Goal: Task Accomplishment & Management: Use online tool/utility

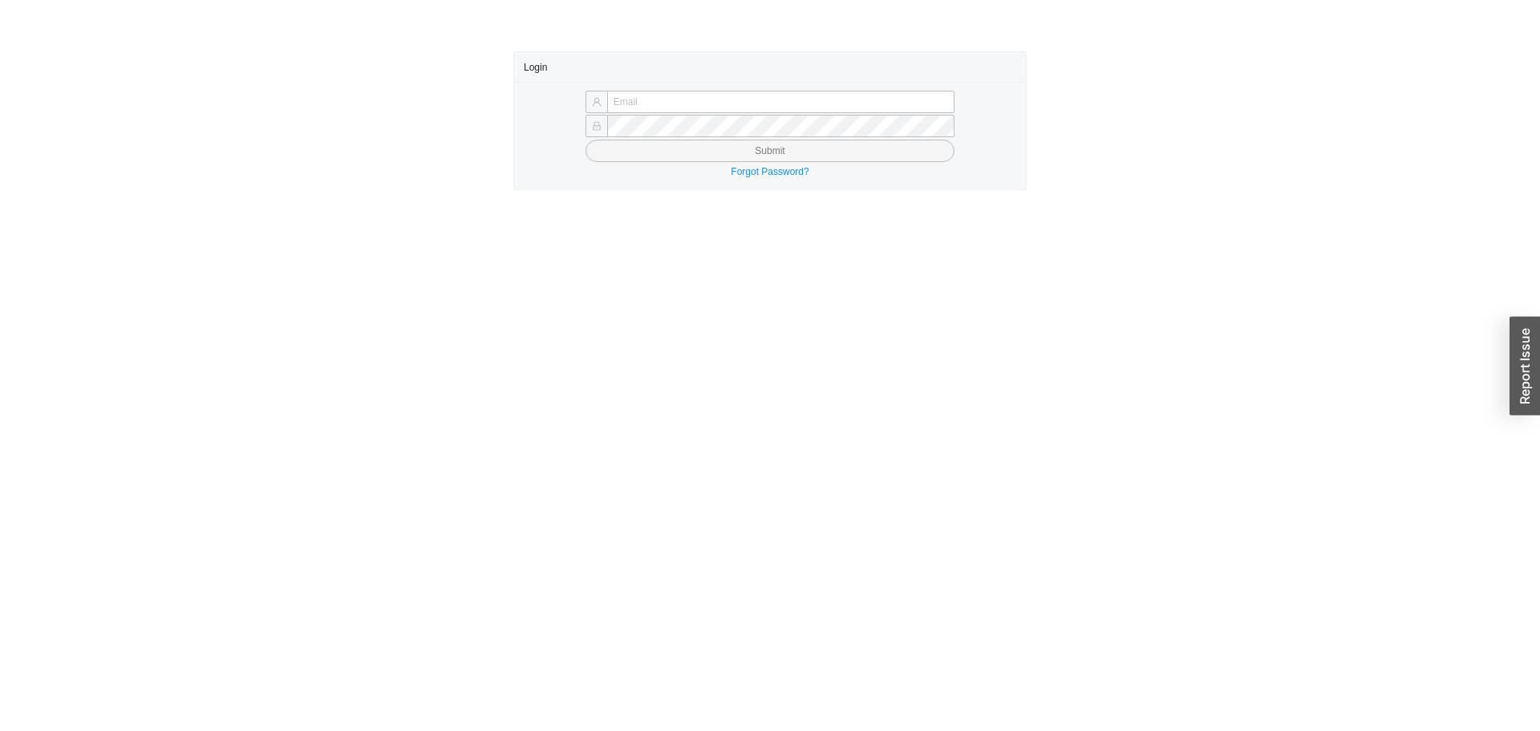
type input "[PERSON_NAME][EMAIL_ADDRESS][DOMAIN_NAME]"
click at [626, 162] on div "yossi@asbathnj.com Submit Forgot Password?" at bounding box center [770, 135] width 512 height 107
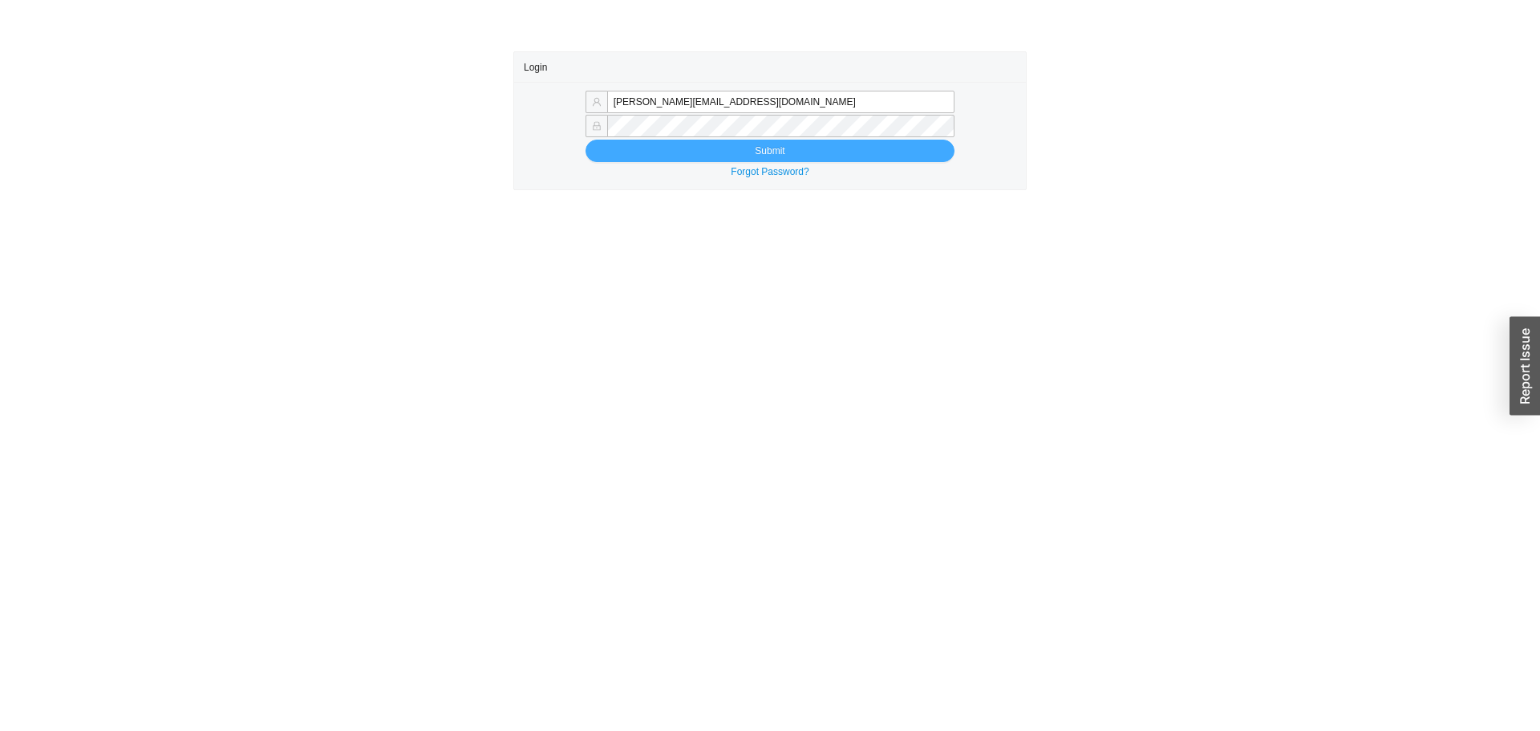
click at [657, 157] on button "Submit" at bounding box center [770, 151] width 369 height 22
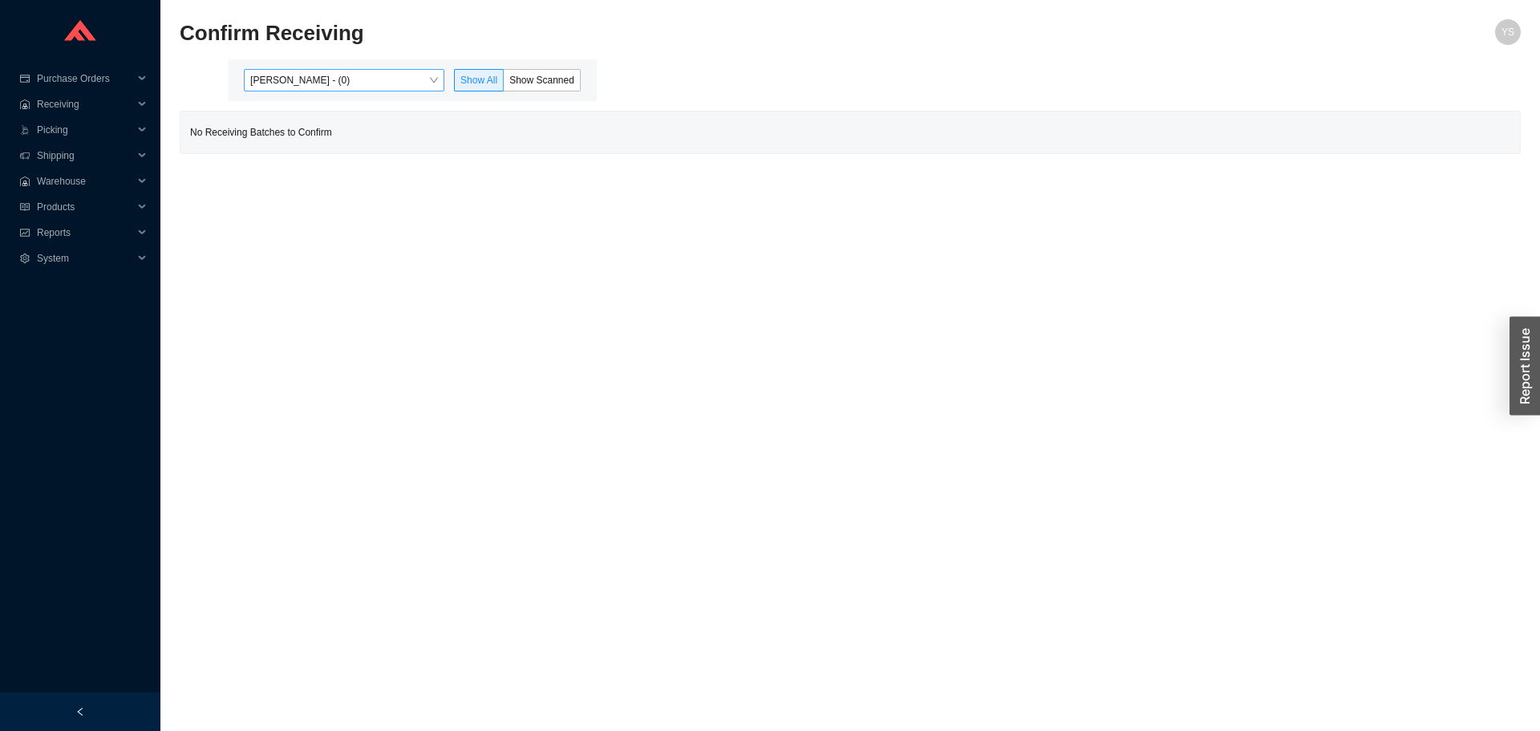
click at [302, 72] on span "Yossi Siff - (0)" at bounding box center [344, 80] width 188 height 21
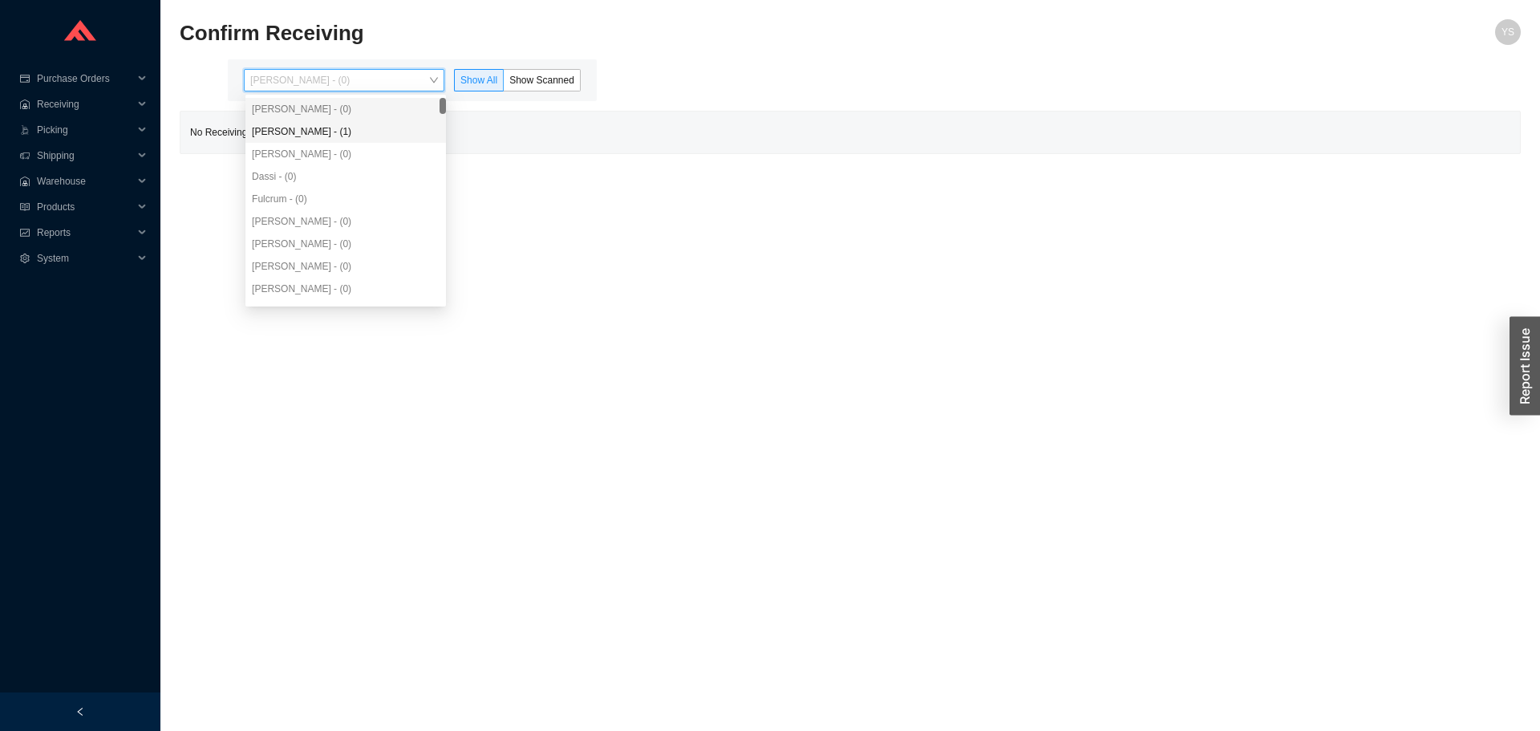
click at [301, 132] on div "Angel Negron - (1)" at bounding box center [346, 131] width 188 height 14
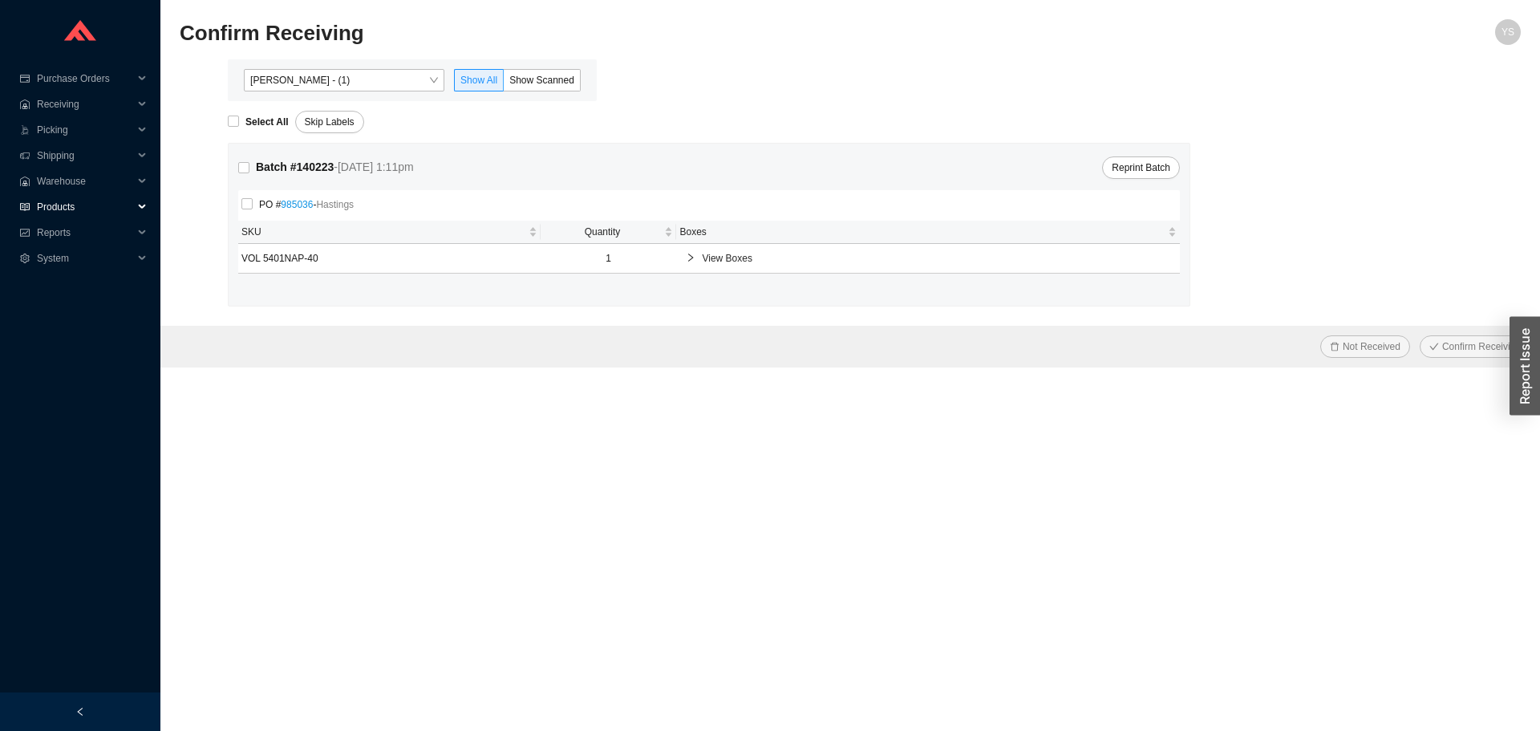
click at [94, 204] on span "Products" at bounding box center [85, 207] width 96 height 26
click at [66, 261] on span "Reports" at bounding box center [85, 258] width 96 height 26
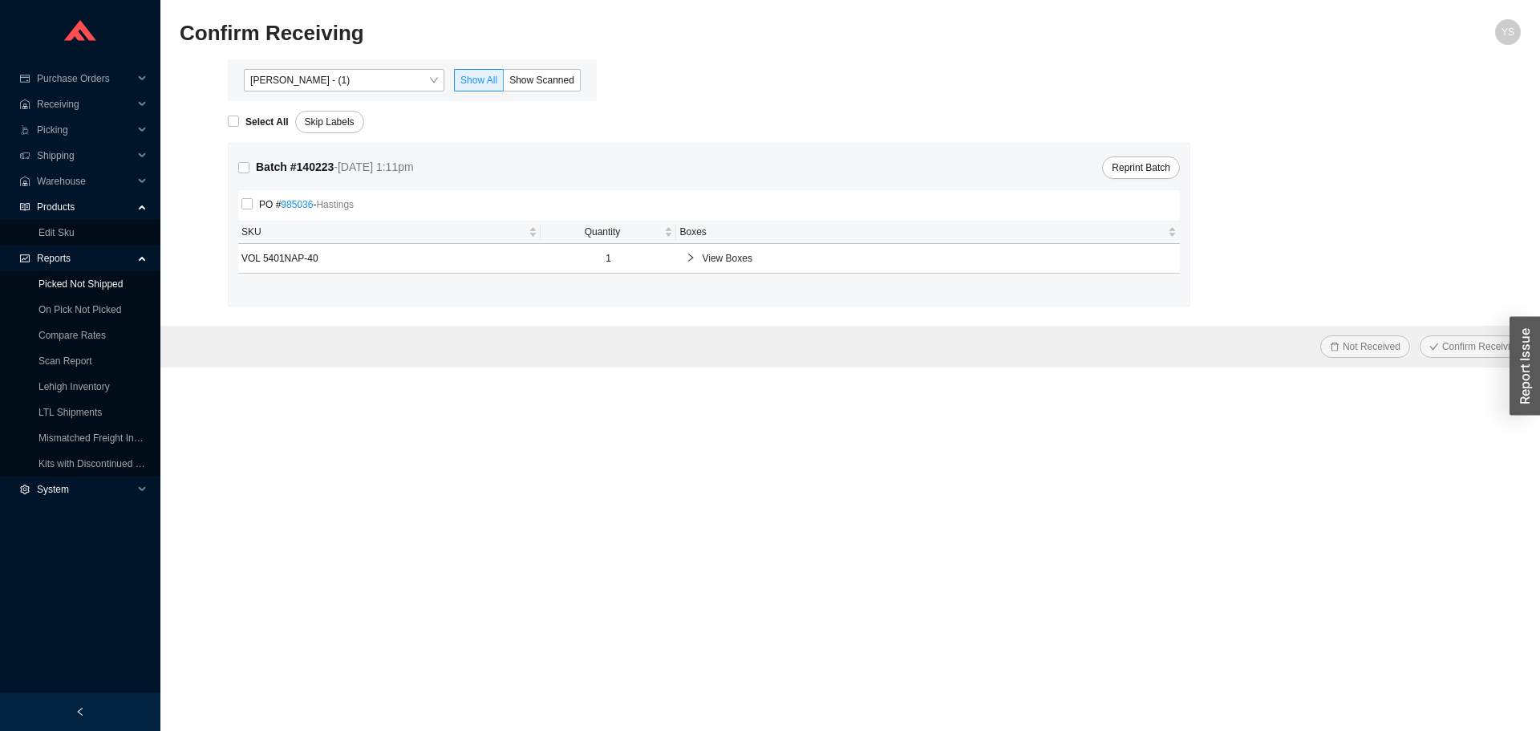
click at [64, 289] on link "Picked Not Shipped" at bounding box center [80, 283] width 84 height 11
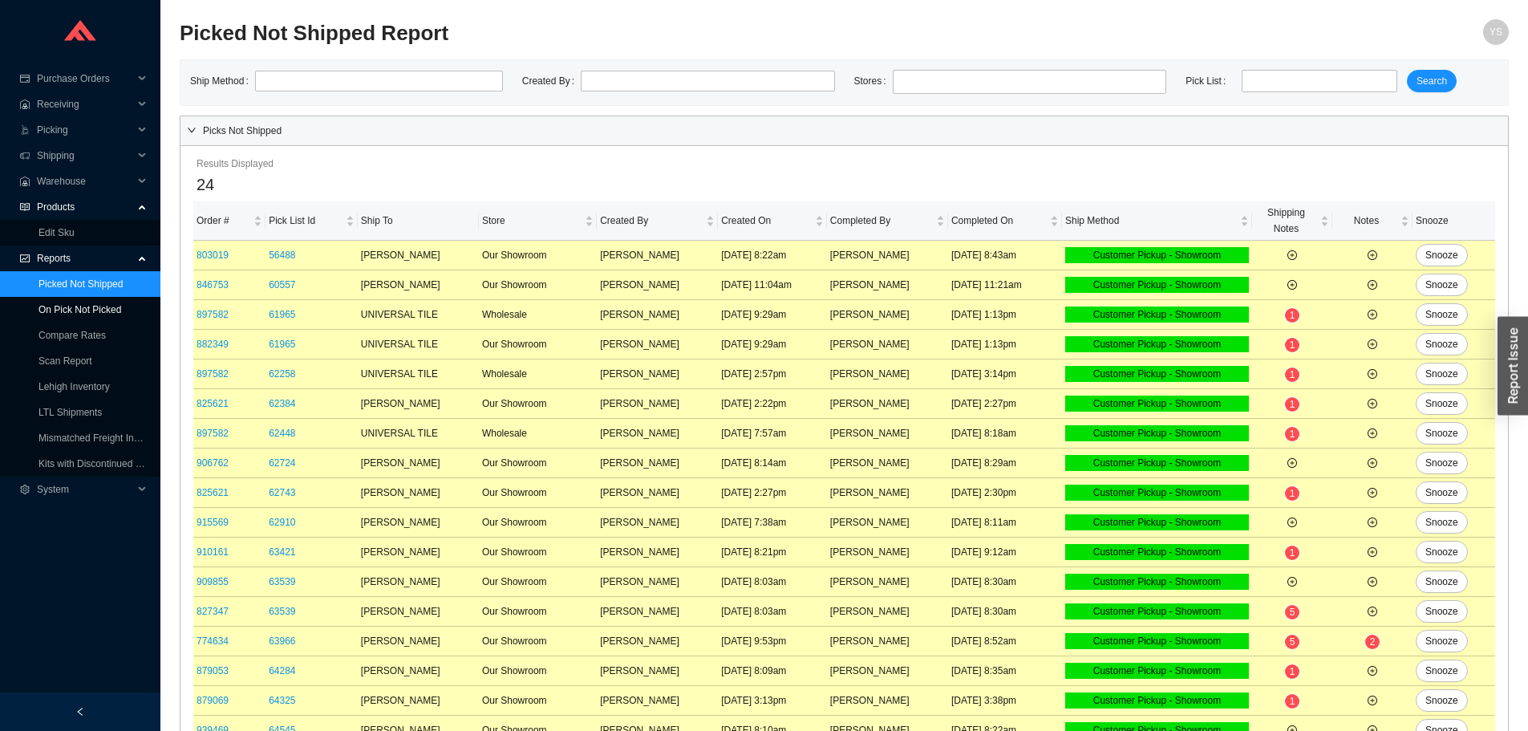
click at [59, 306] on link "On Pick Not Picked" at bounding box center [79, 309] width 83 height 11
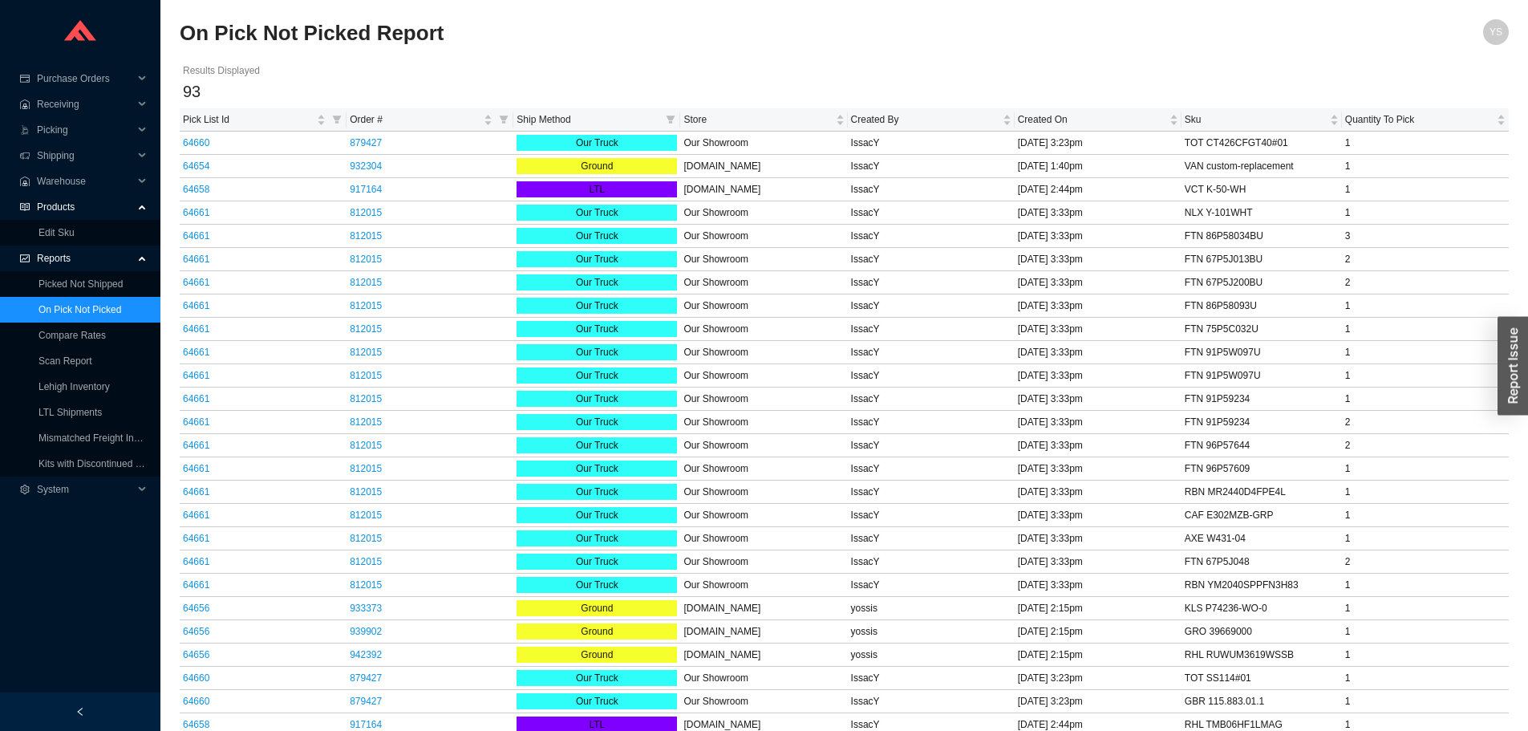
click at [573, 115] on span "Ship Method" at bounding box center [588, 119] width 143 height 16
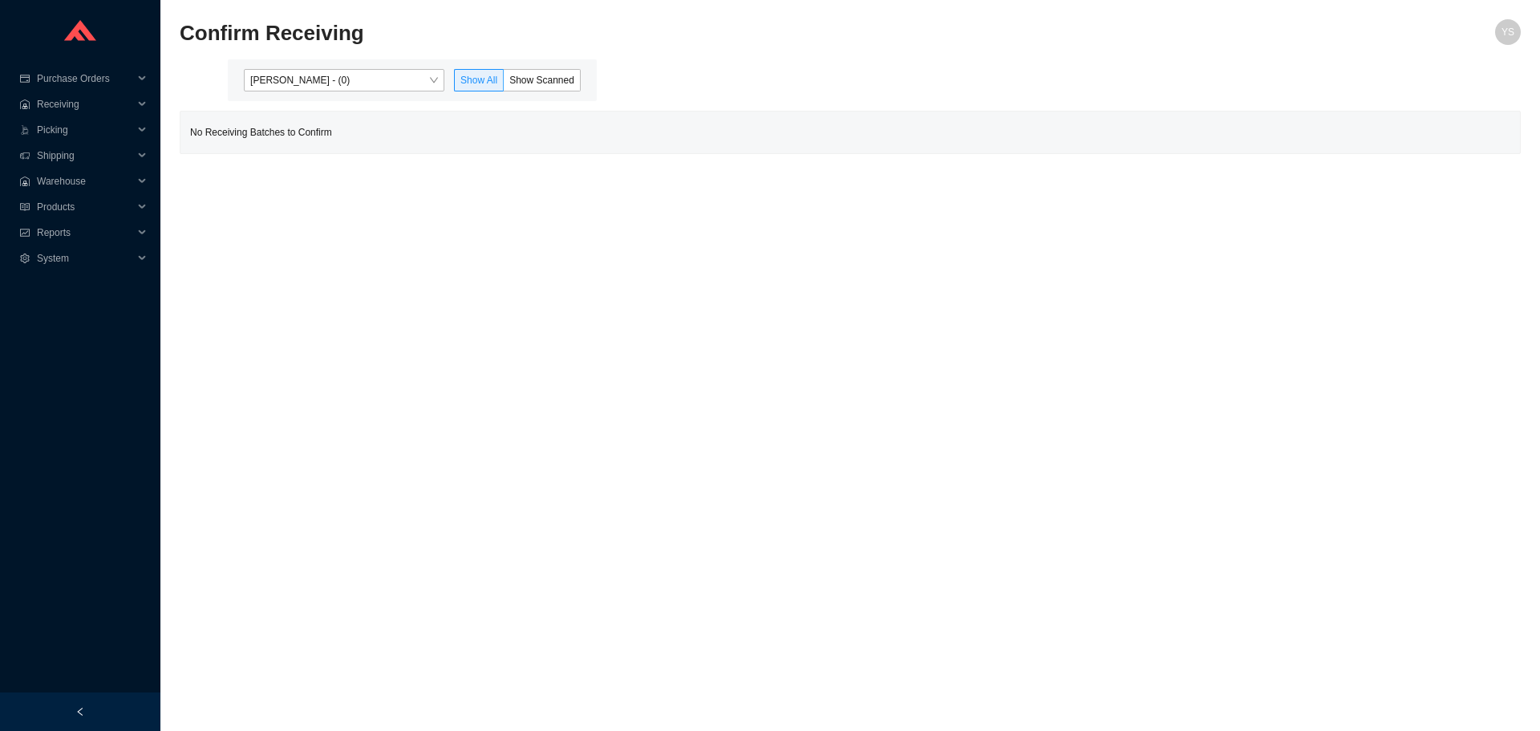
click at [301, 81] on span "Yossi Siff - (0)" at bounding box center [344, 80] width 188 height 21
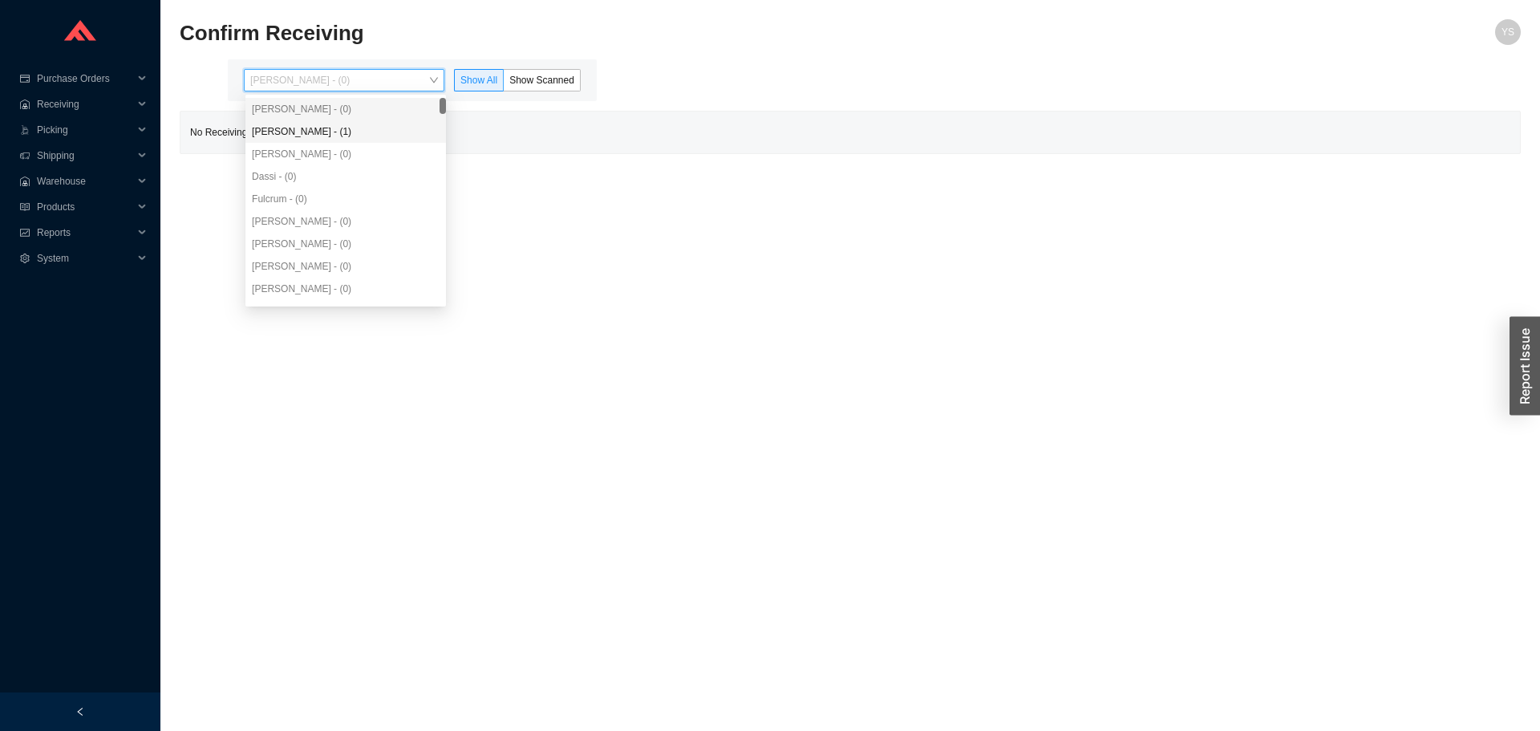
click at [314, 135] on div "Angel Negron - (1)" at bounding box center [346, 131] width 188 height 14
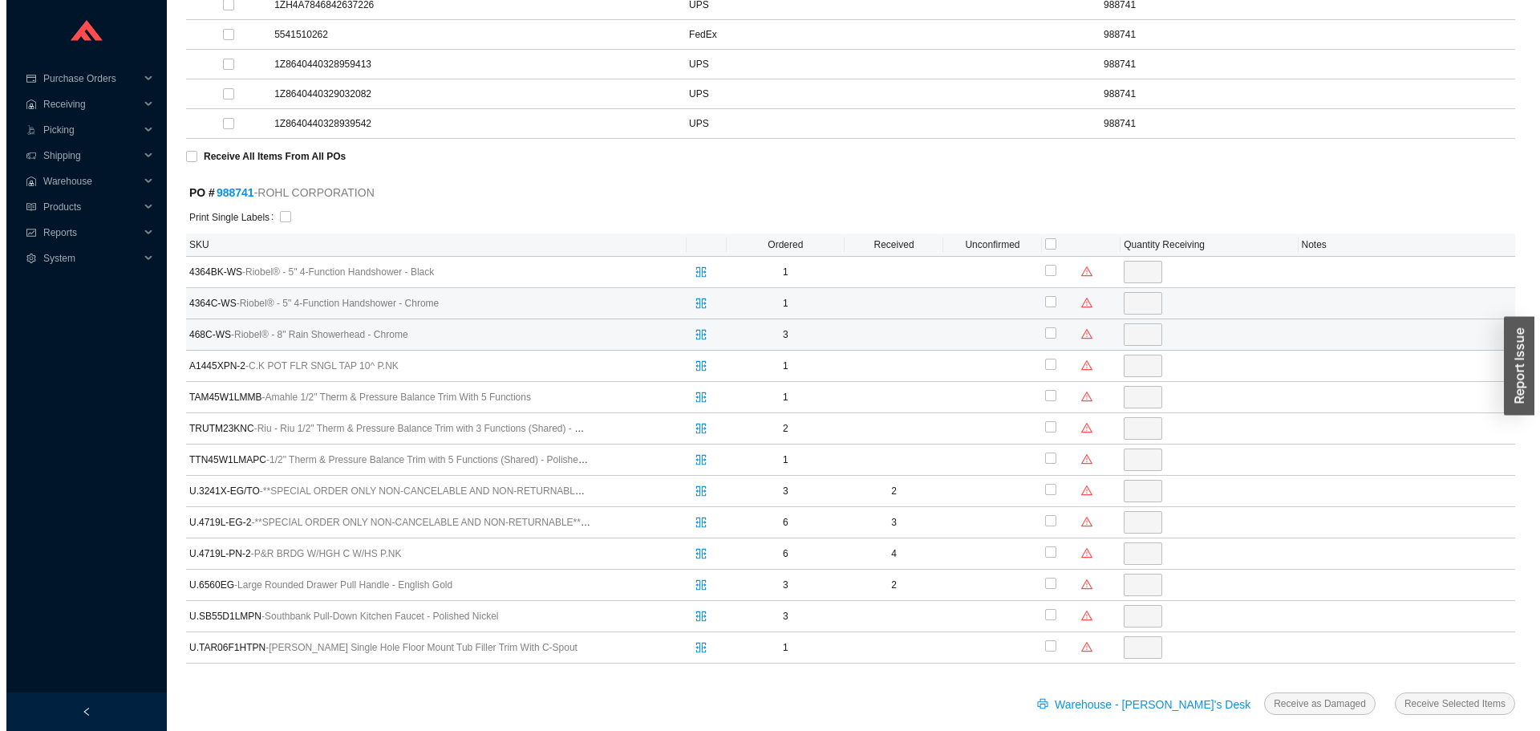
scroll to position [261, 0]
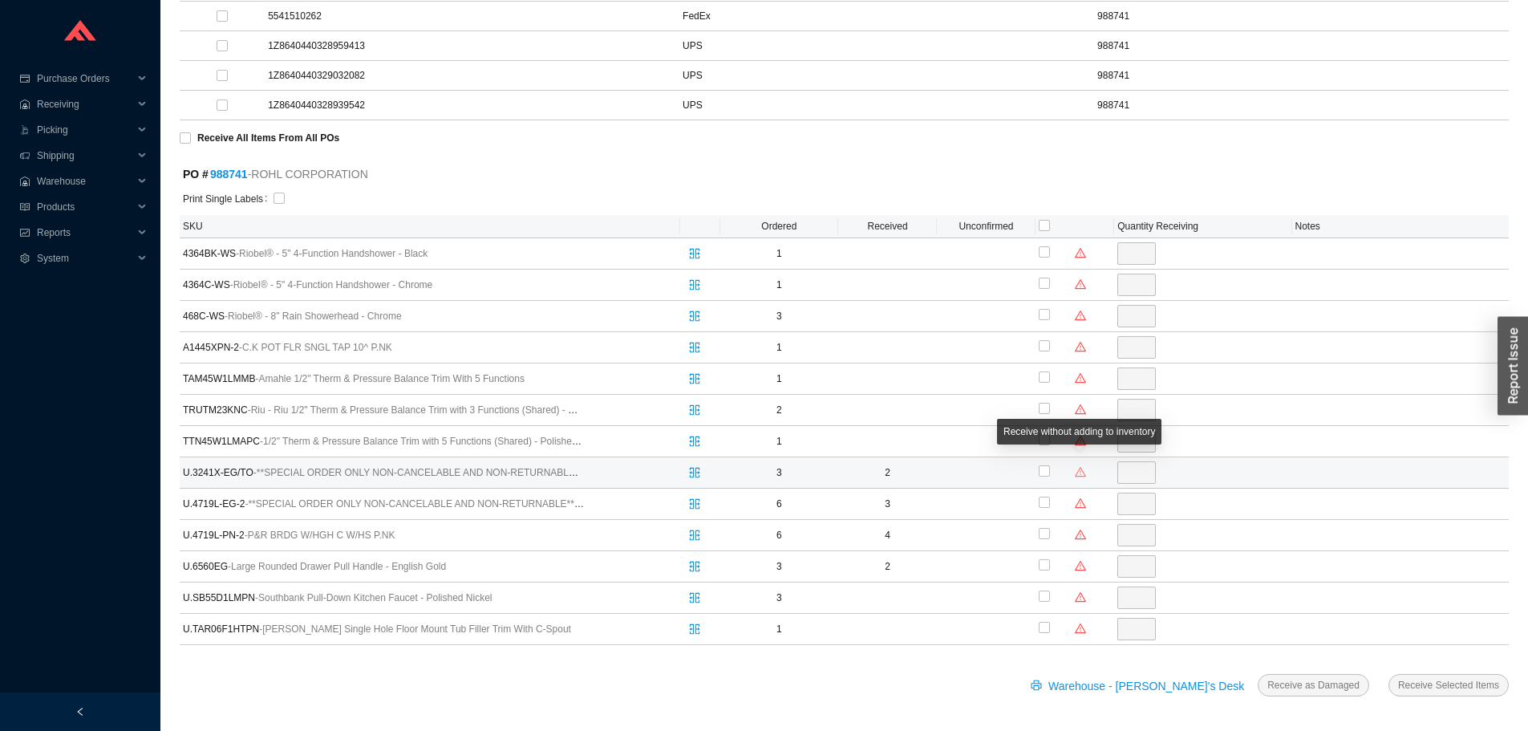
click at [1085, 471] on icon "warning" at bounding box center [1080, 471] width 11 height 11
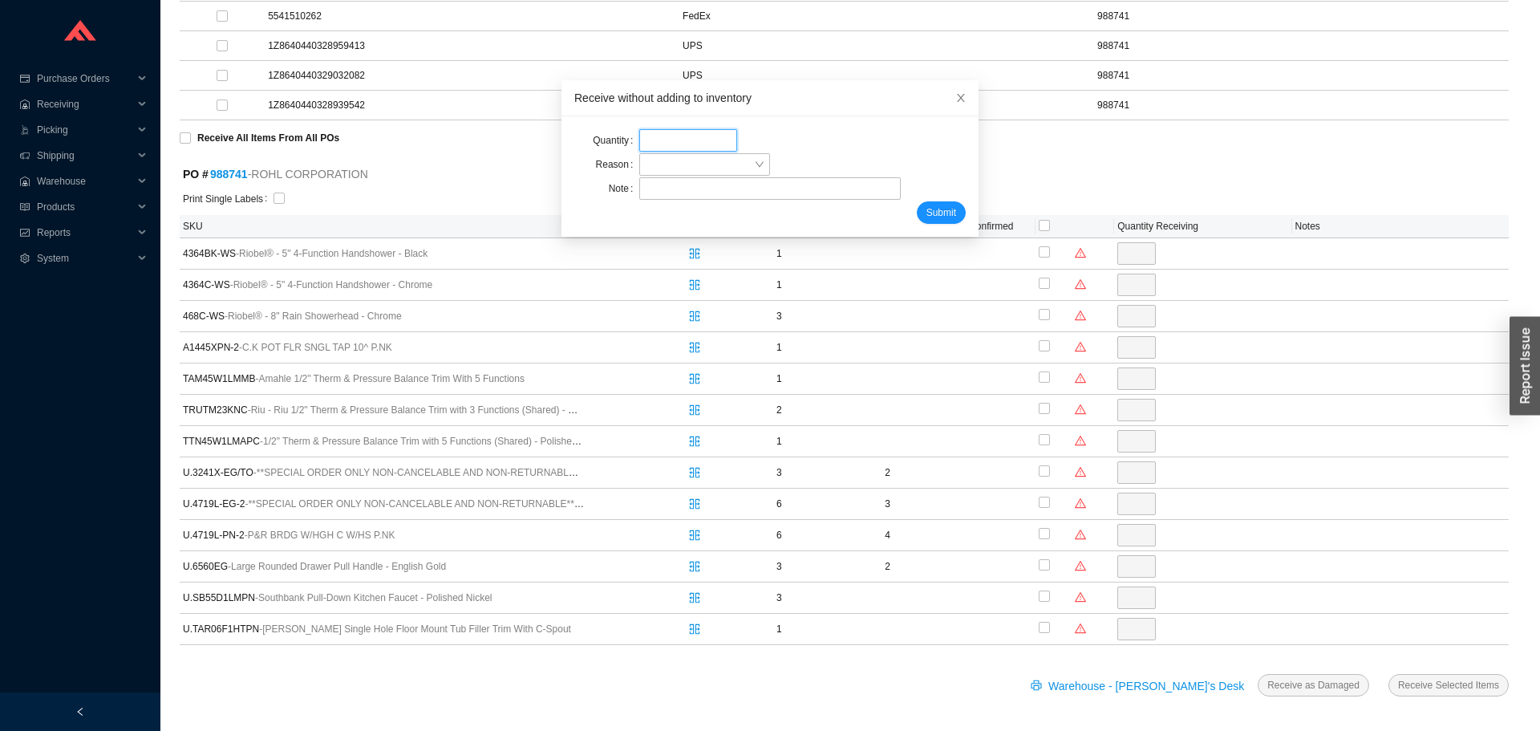
click at [663, 138] on input "tel" at bounding box center [688, 140] width 98 height 22
type input "1"
click at [667, 167] on span at bounding box center [705, 164] width 118 height 21
click at [650, 235] on div "Wrong item received" at bounding box center [695, 238] width 114 height 14
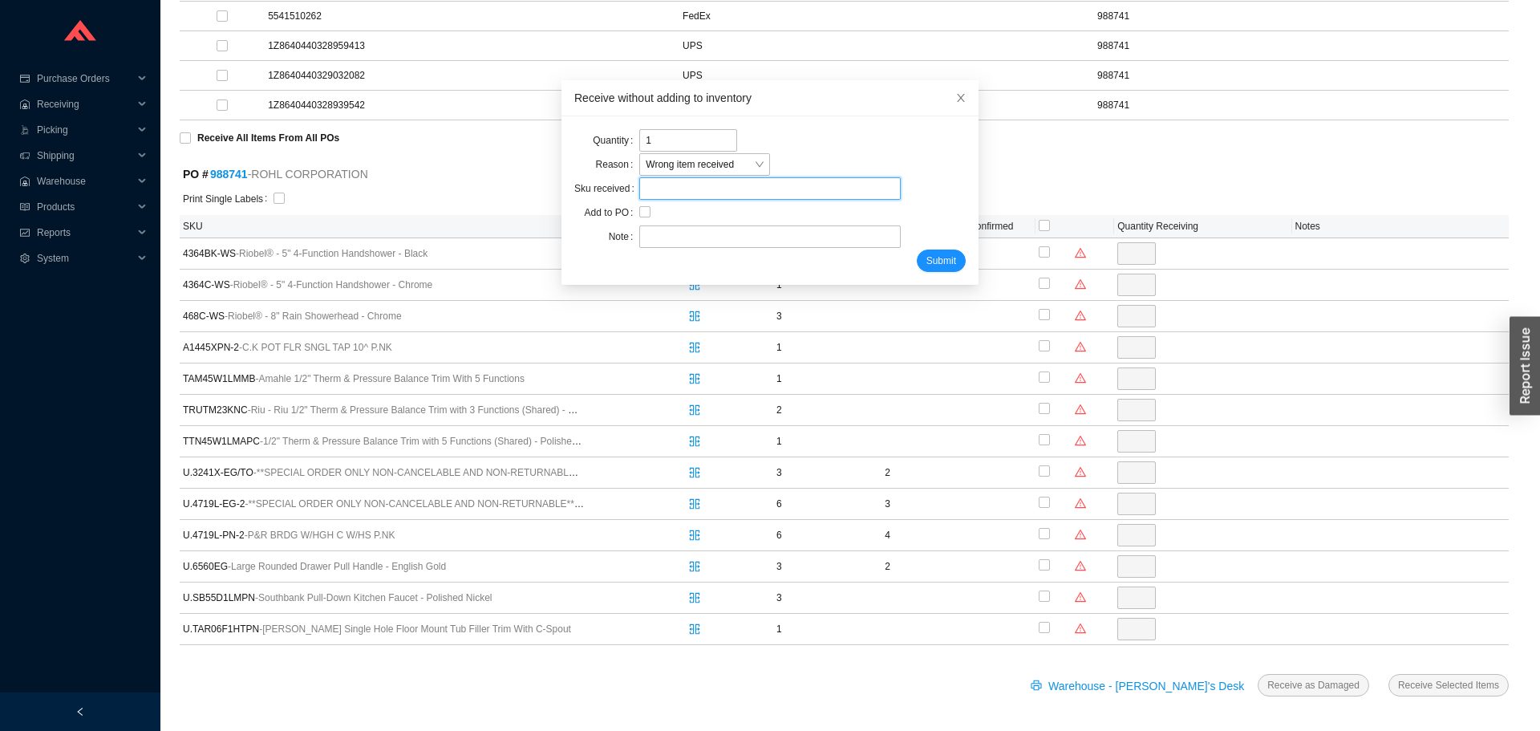
click at [646, 191] on input "search" at bounding box center [770, 188] width 248 height 21
type input "RHL U.3241X-EG/TO"
click at [646, 237] on input "text" at bounding box center [769, 236] width 261 height 22
click at [682, 234] on input "text" at bounding box center [769, 236] width 261 height 22
click at [646, 237] on input "text" at bounding box center [769, 236] width 261 height 22
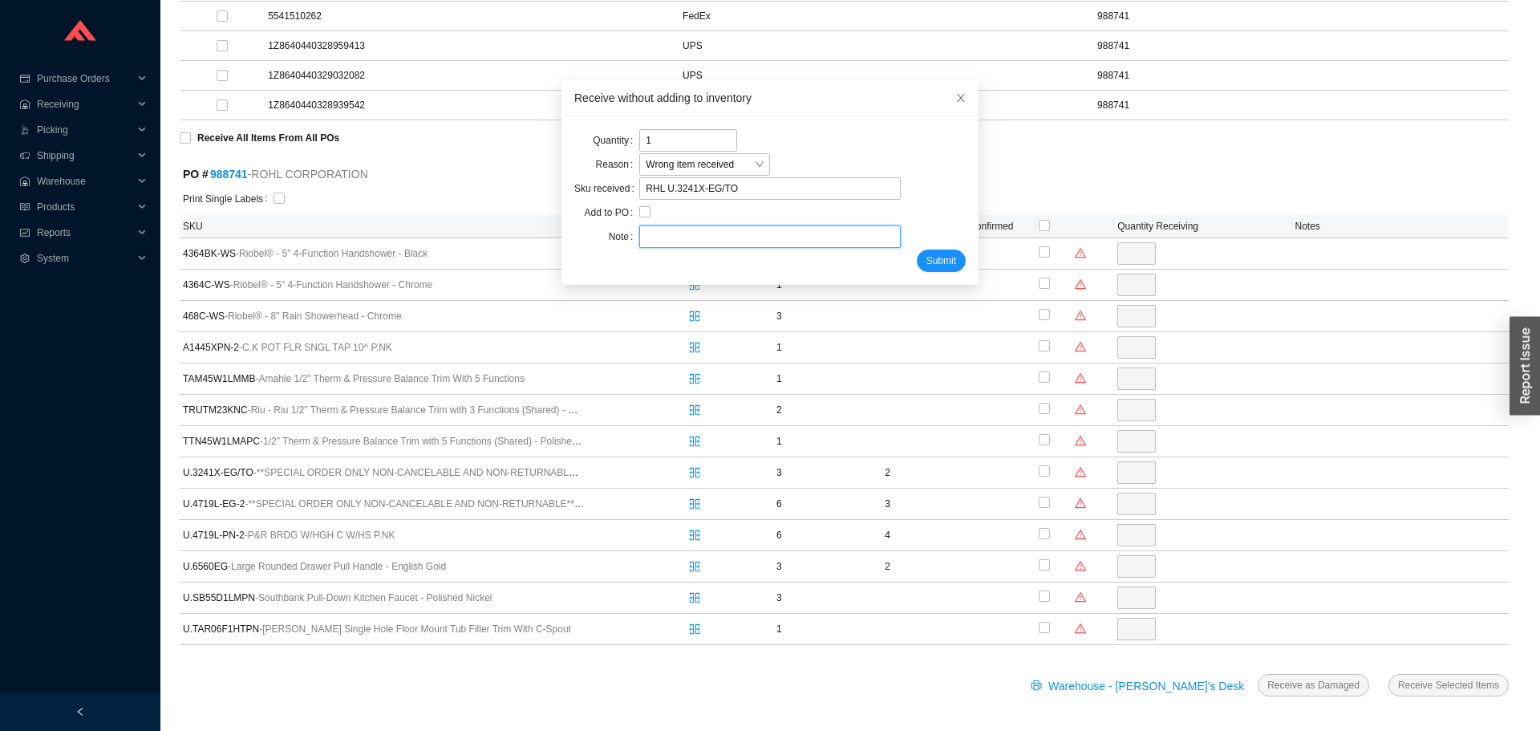
type input "adina"
click at [934, 268] on span "Submit" at bounding box center [941, 261] width 30 height 16
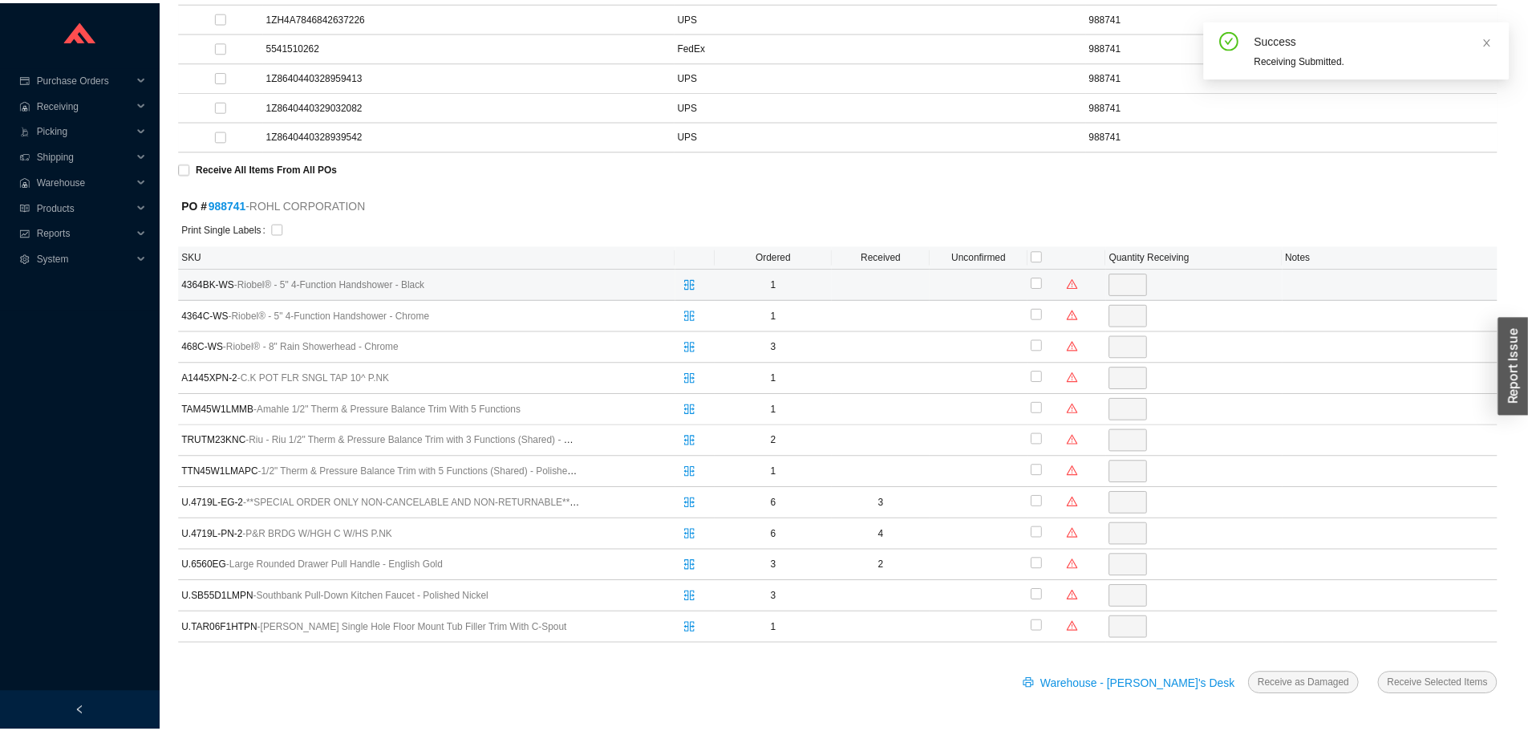
scroll to position [229, 0]
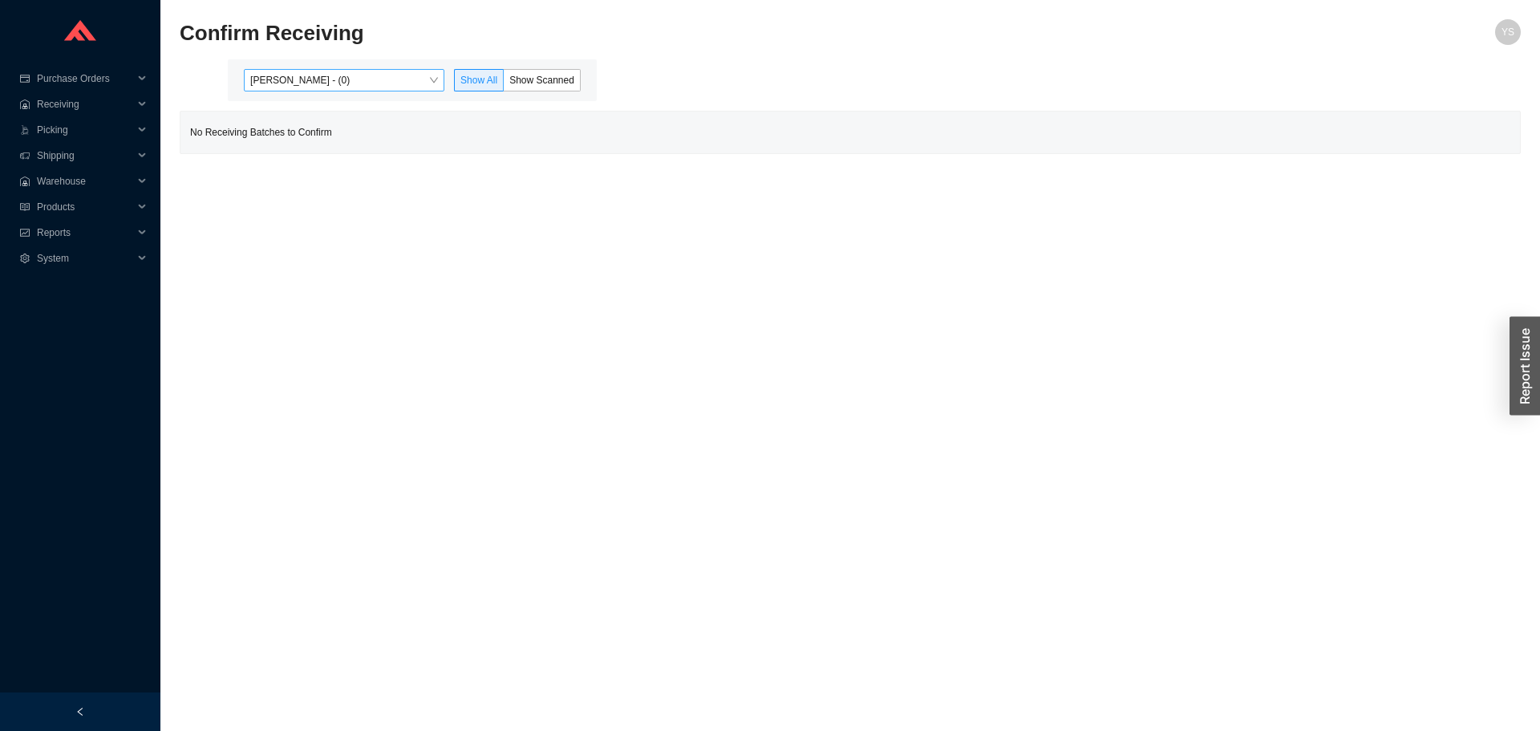
click at [283, 76] on span "[PERSON_NAME] - (0)" at bounding box center [344, 80] width 188 height 21
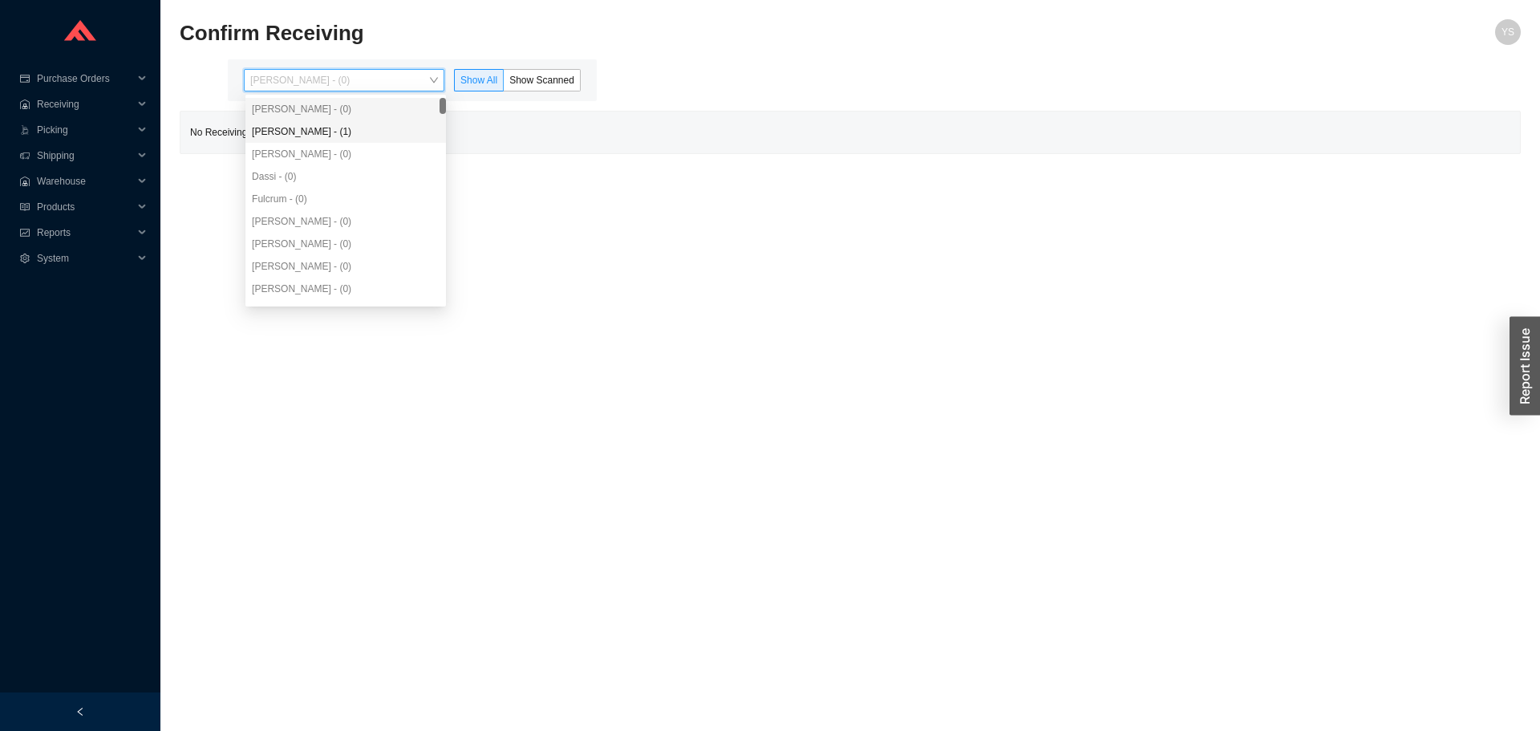
click at [293, 132] on div "[PERSON_NAME] - (1)" at bounding box center [346, 131] width 188 height 14
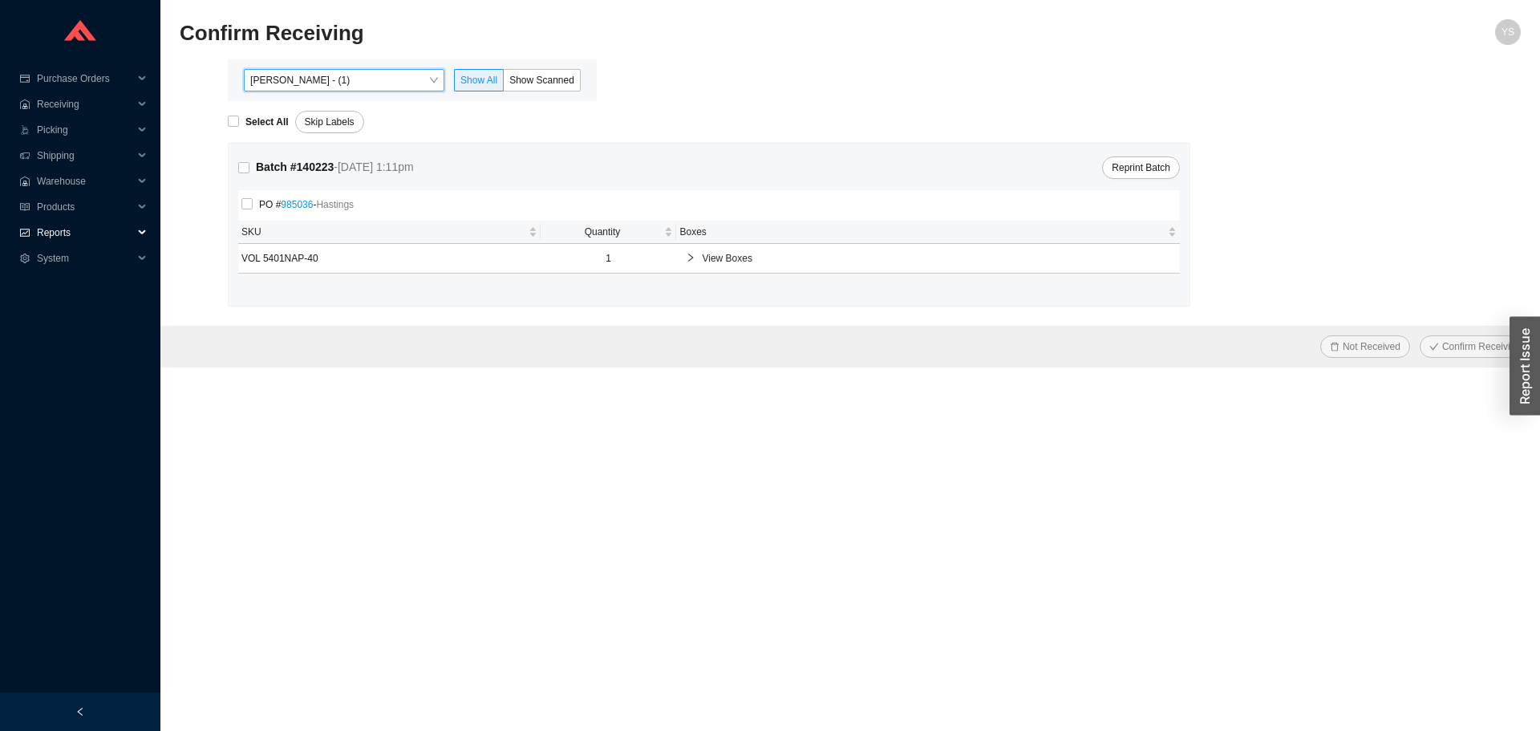
click at [79, 226] on span "Reports" at bounding box center [85, 233] width 96 height 26
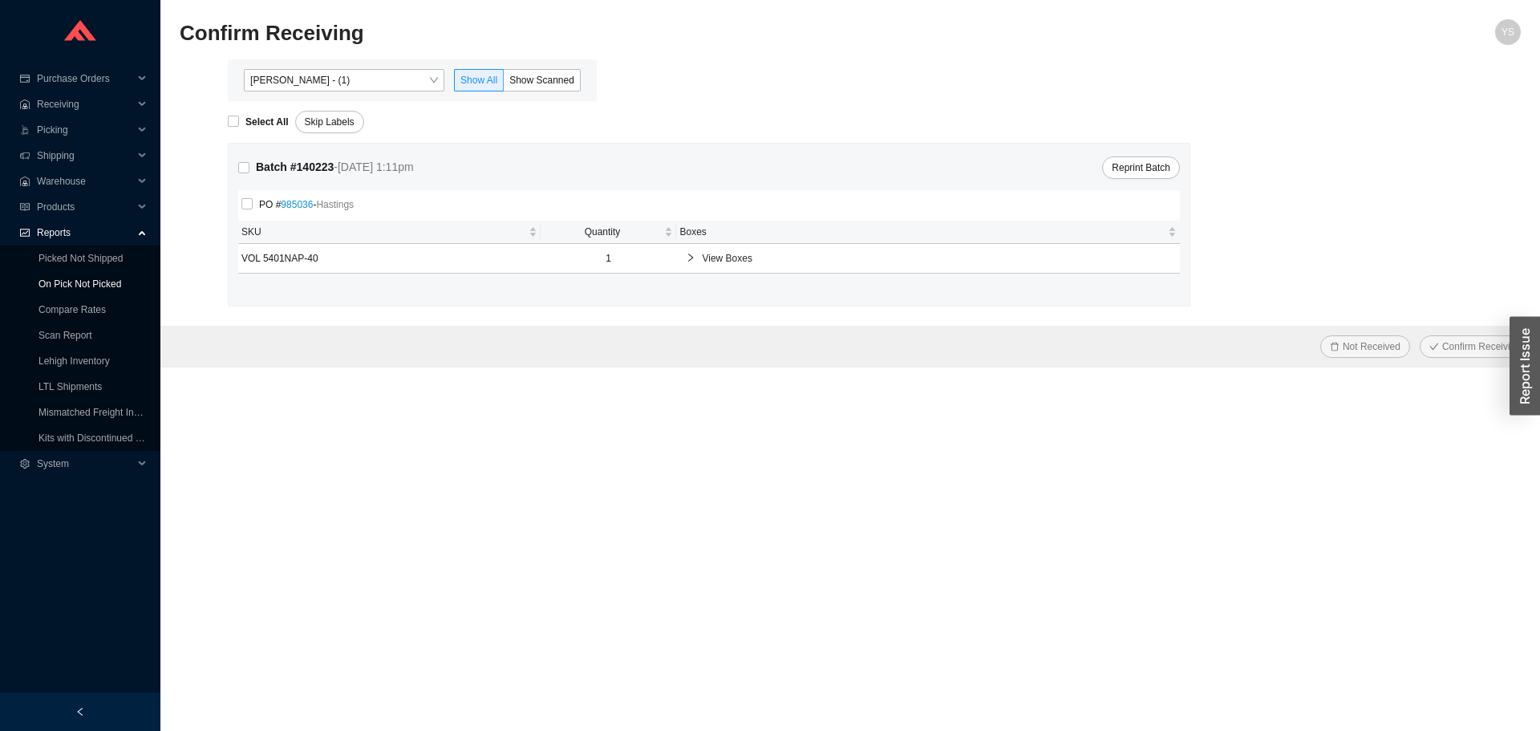
click at [67, 290] on link "On Pick Not Picked" at bounding box center [79, 283] width 83 height 11
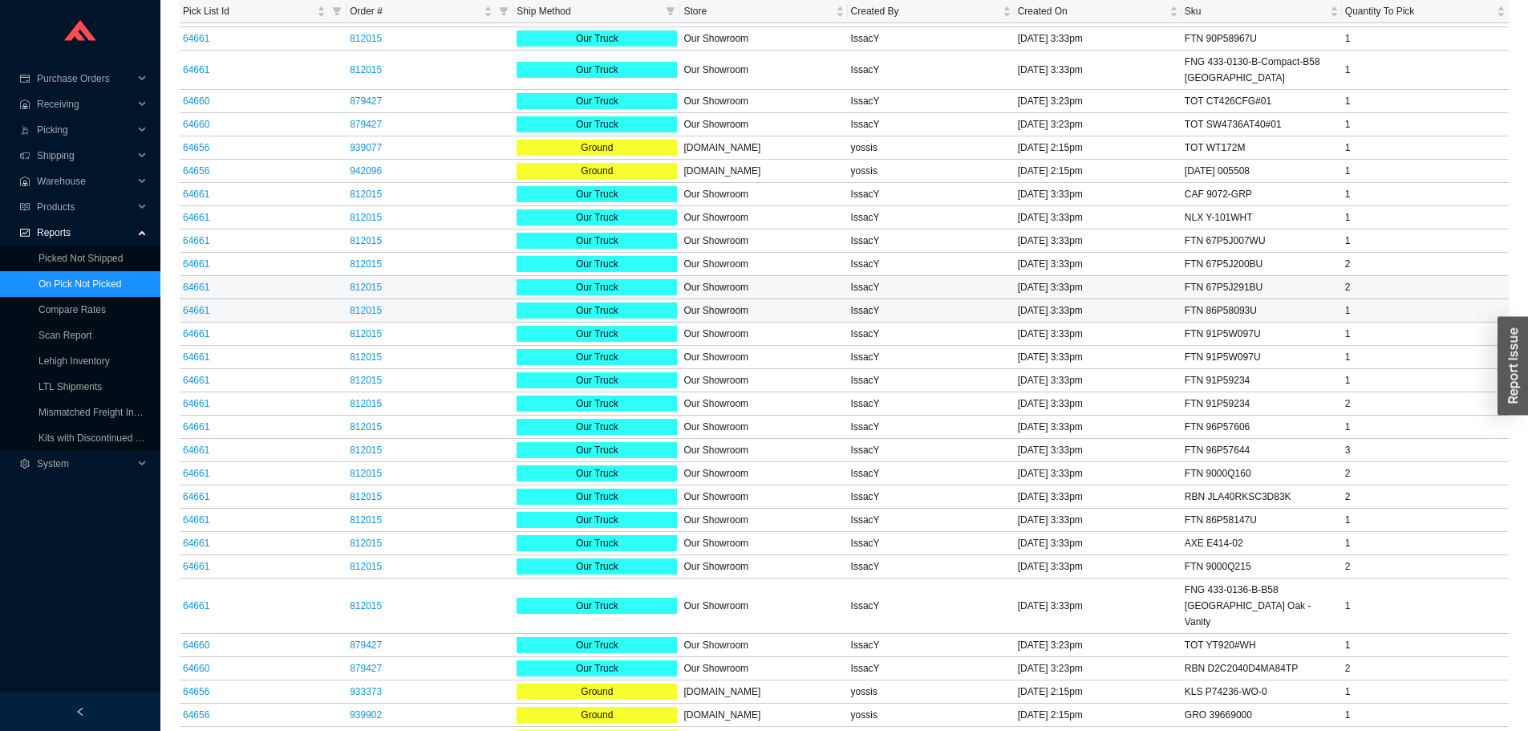
scroll to position [1542, 0]
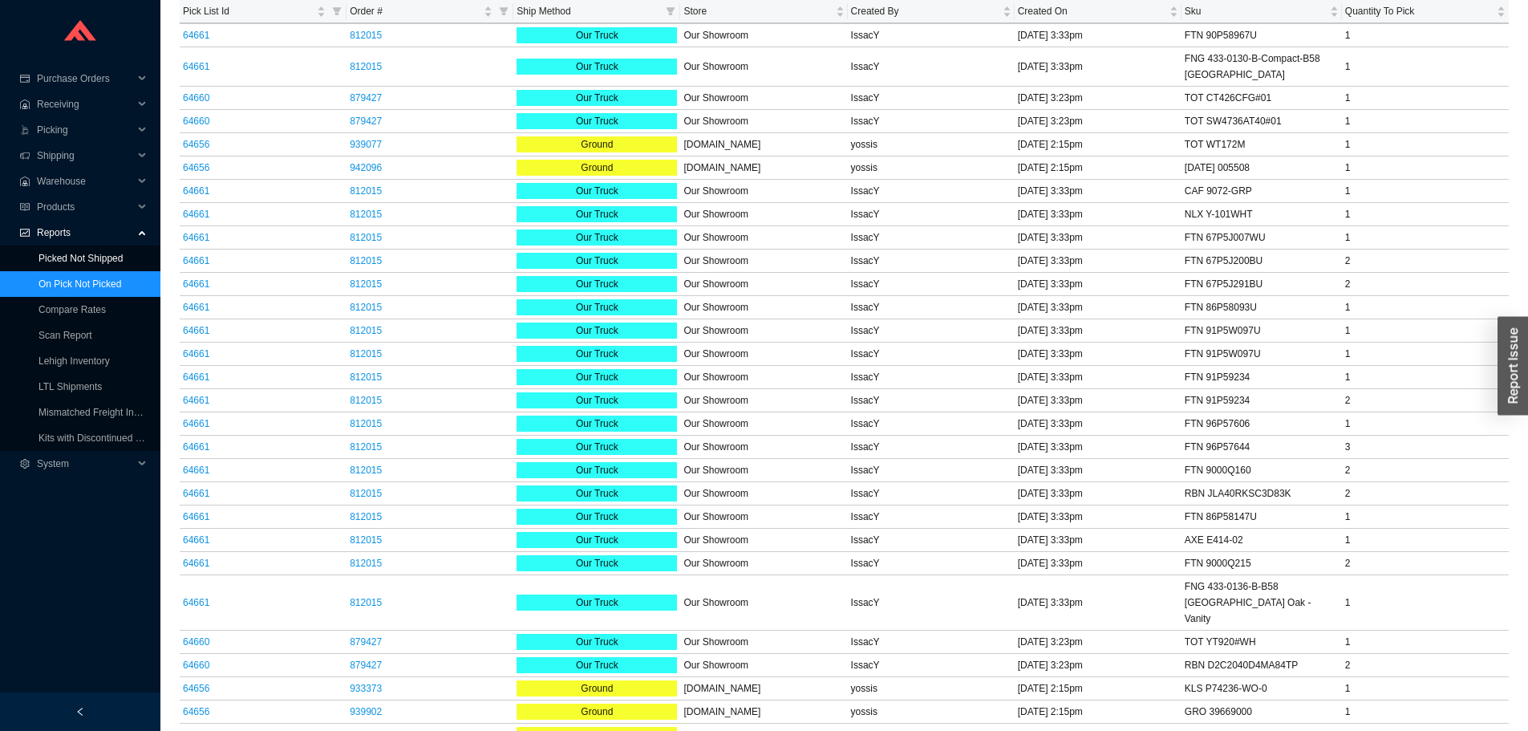
click at [107, 262] on link "Picked Not Shipped" at bounding box center [80, 258] width 84 height 11
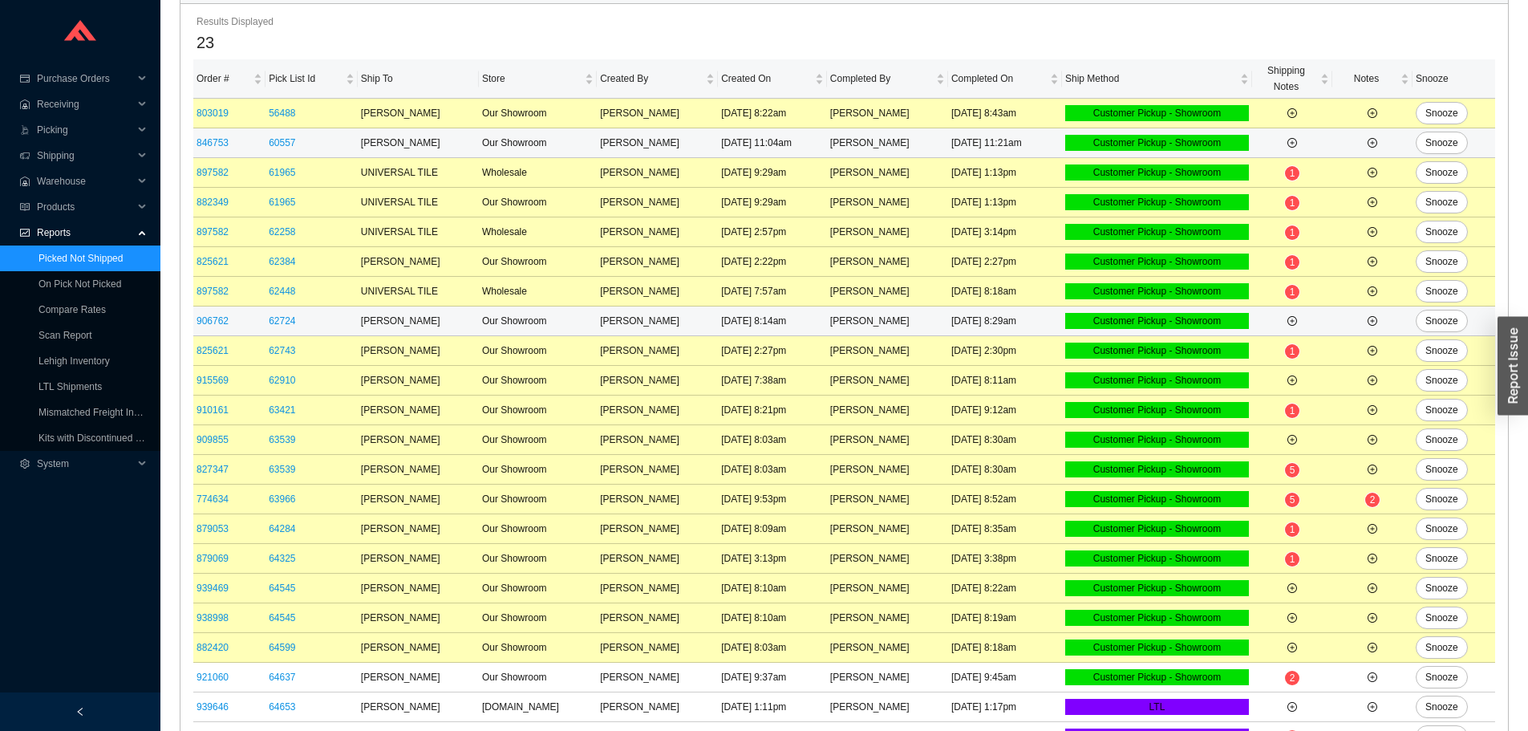
scroll to position [229, 0]
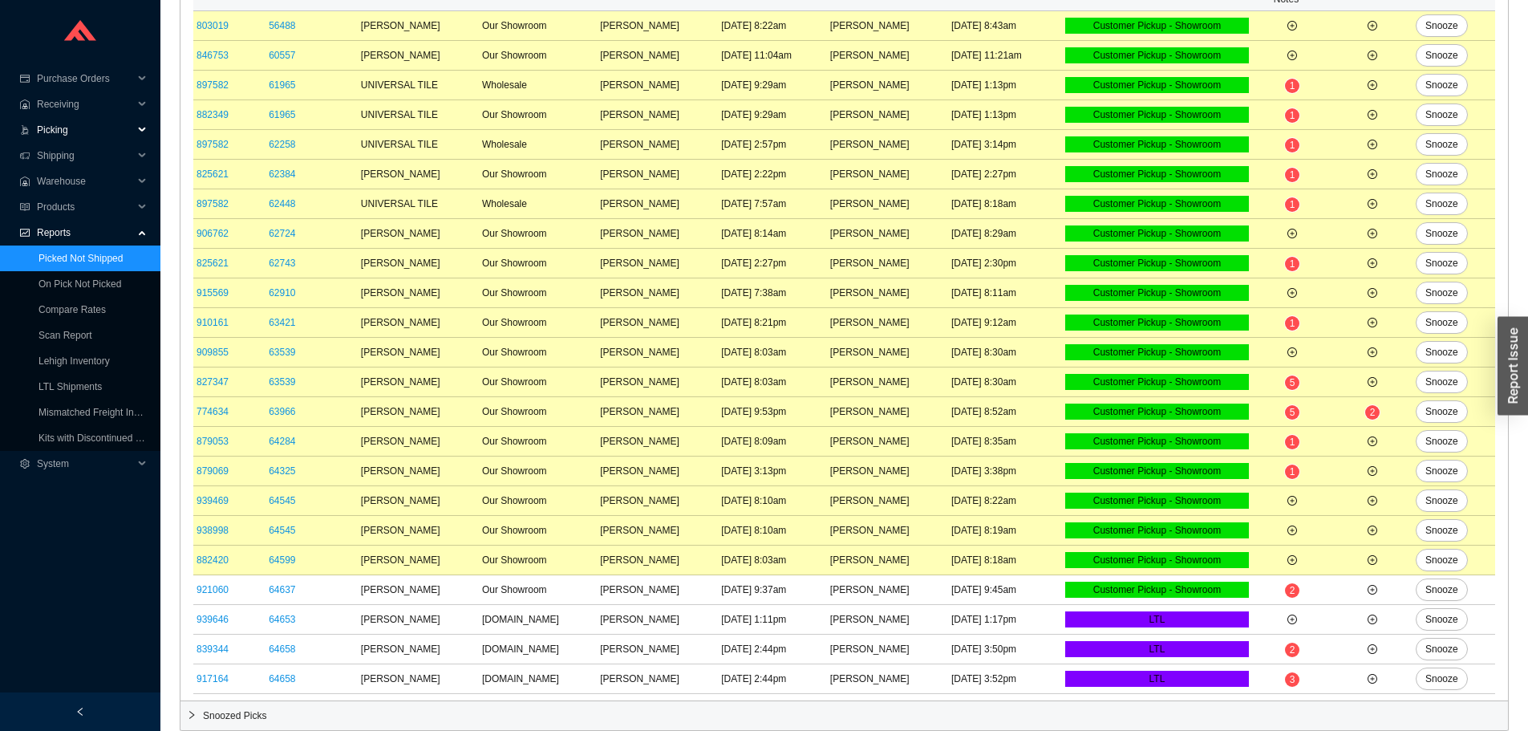
click at [68, 132] on span "Picking" at bounding box center [85, 130] width 96 height 26
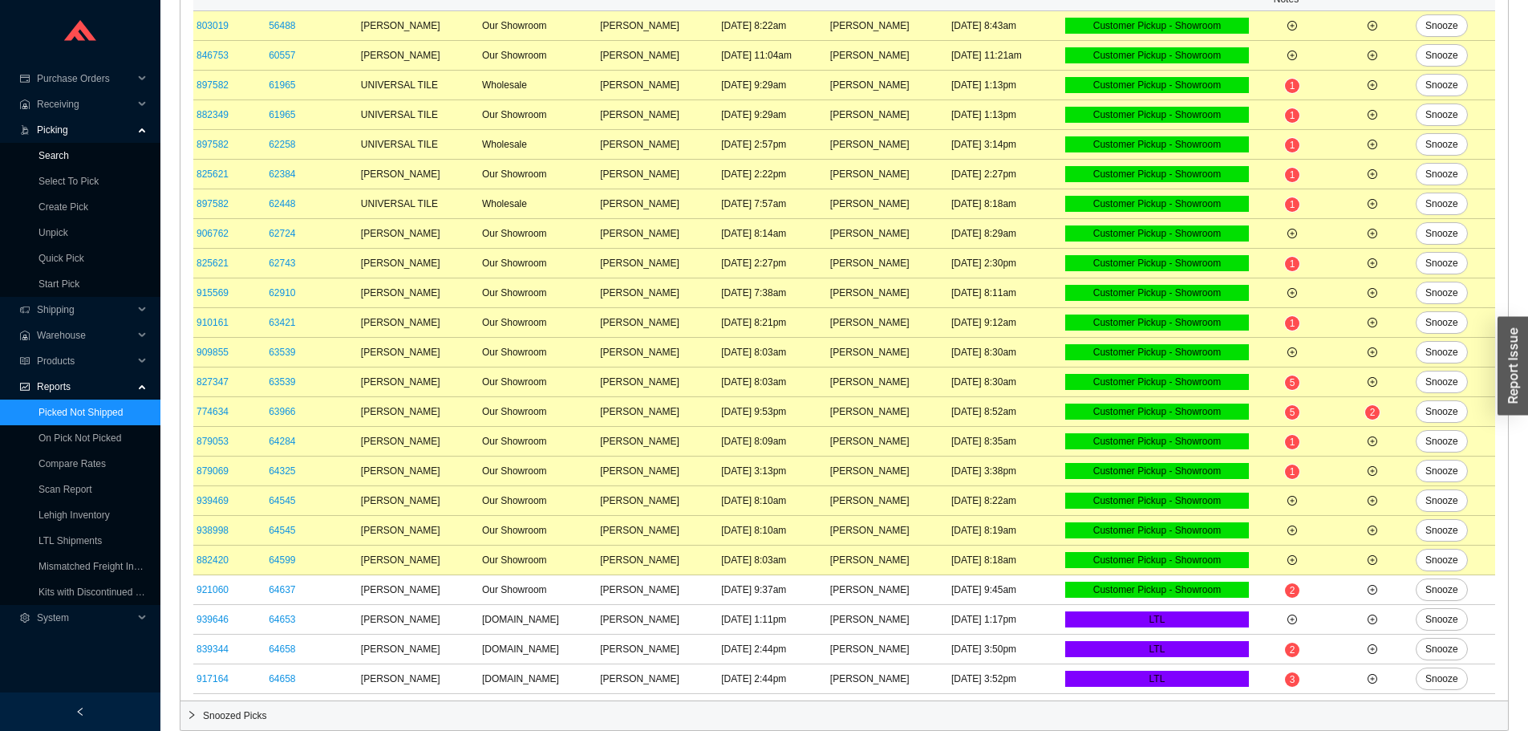
click at [67, 151] on link "Search" at bounding box center [53, 155] width 30 height 11
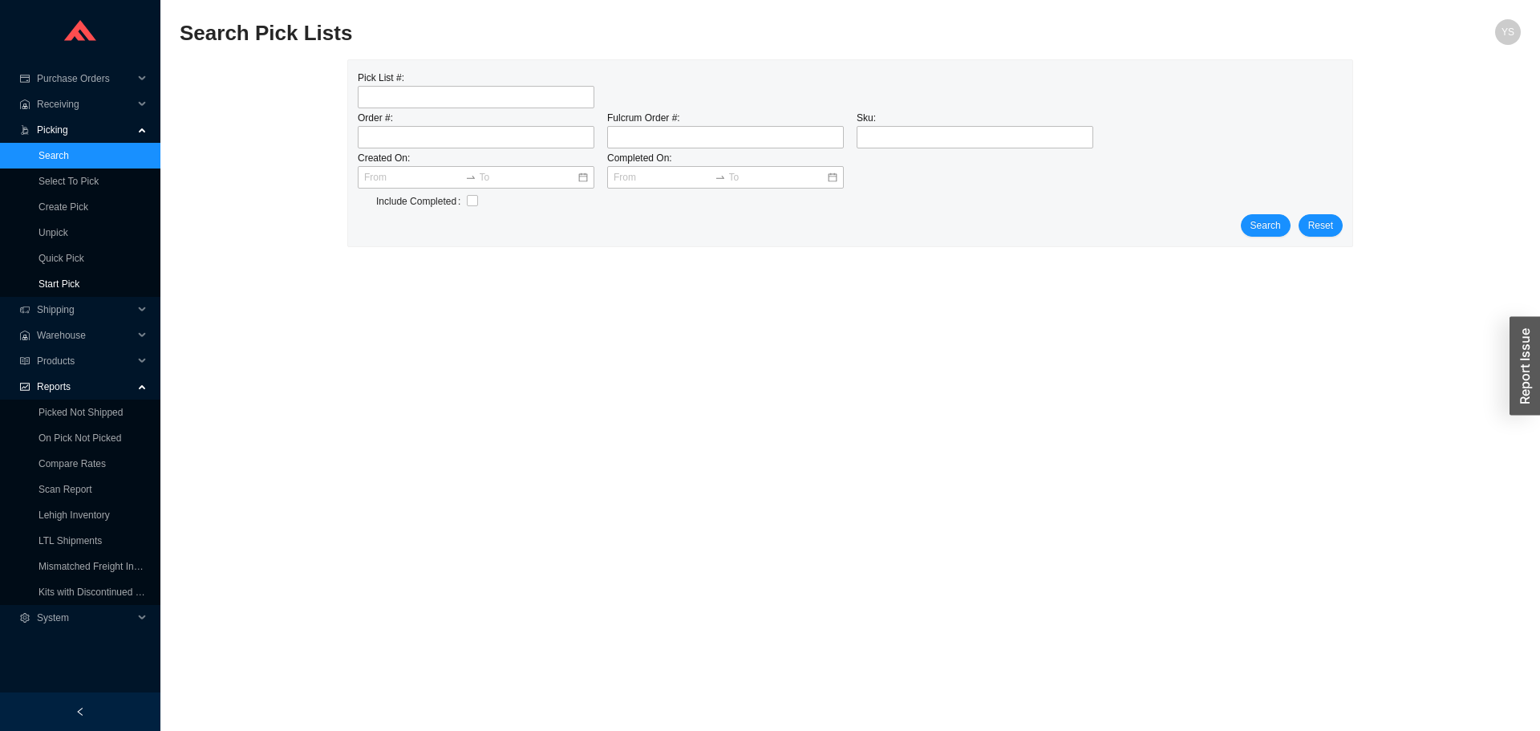
click at [79, 278] on link "Start Pick" at bounding box center [58, 283] width 41 height 11
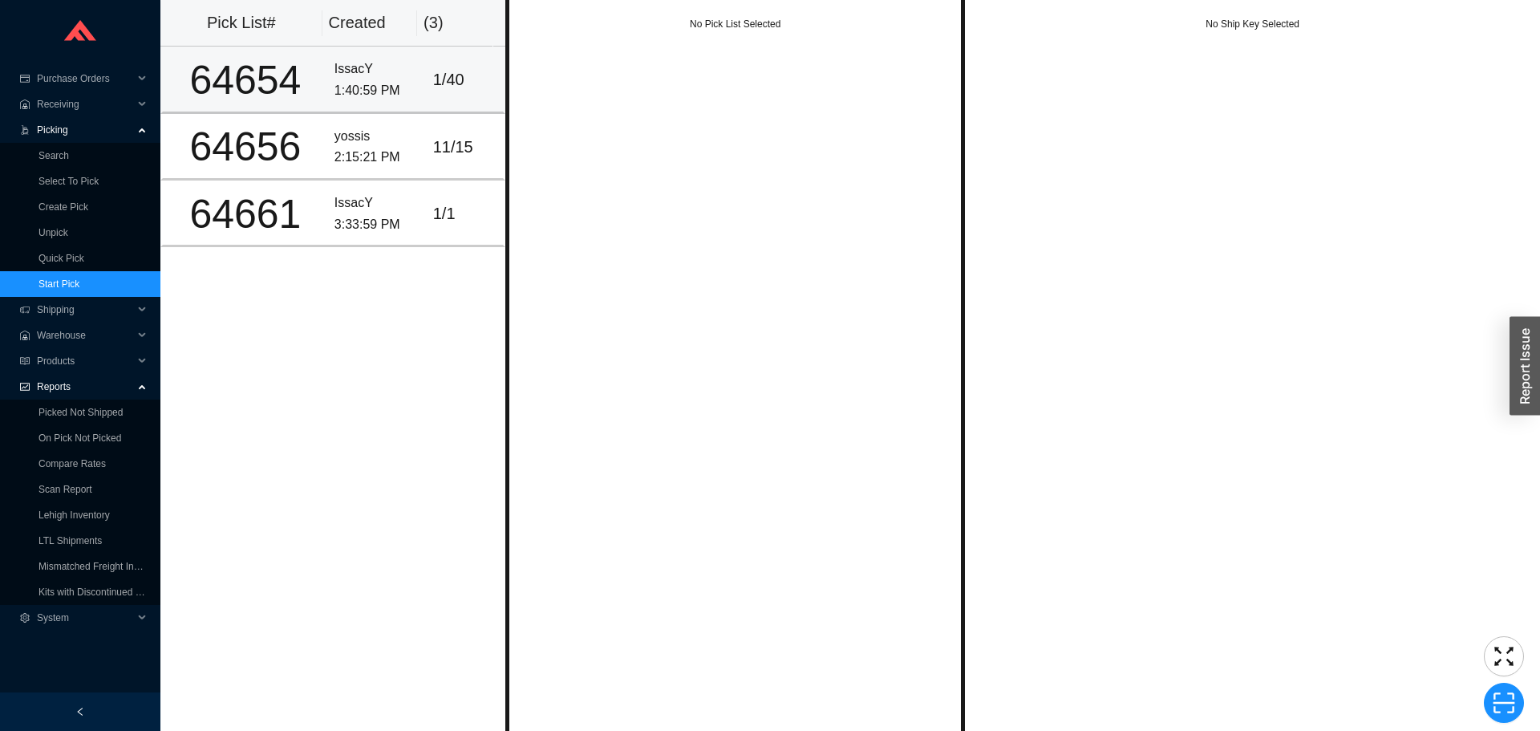
click at [279, 79] on div "64654" at bounding box center [245, 80] width 152 height 40
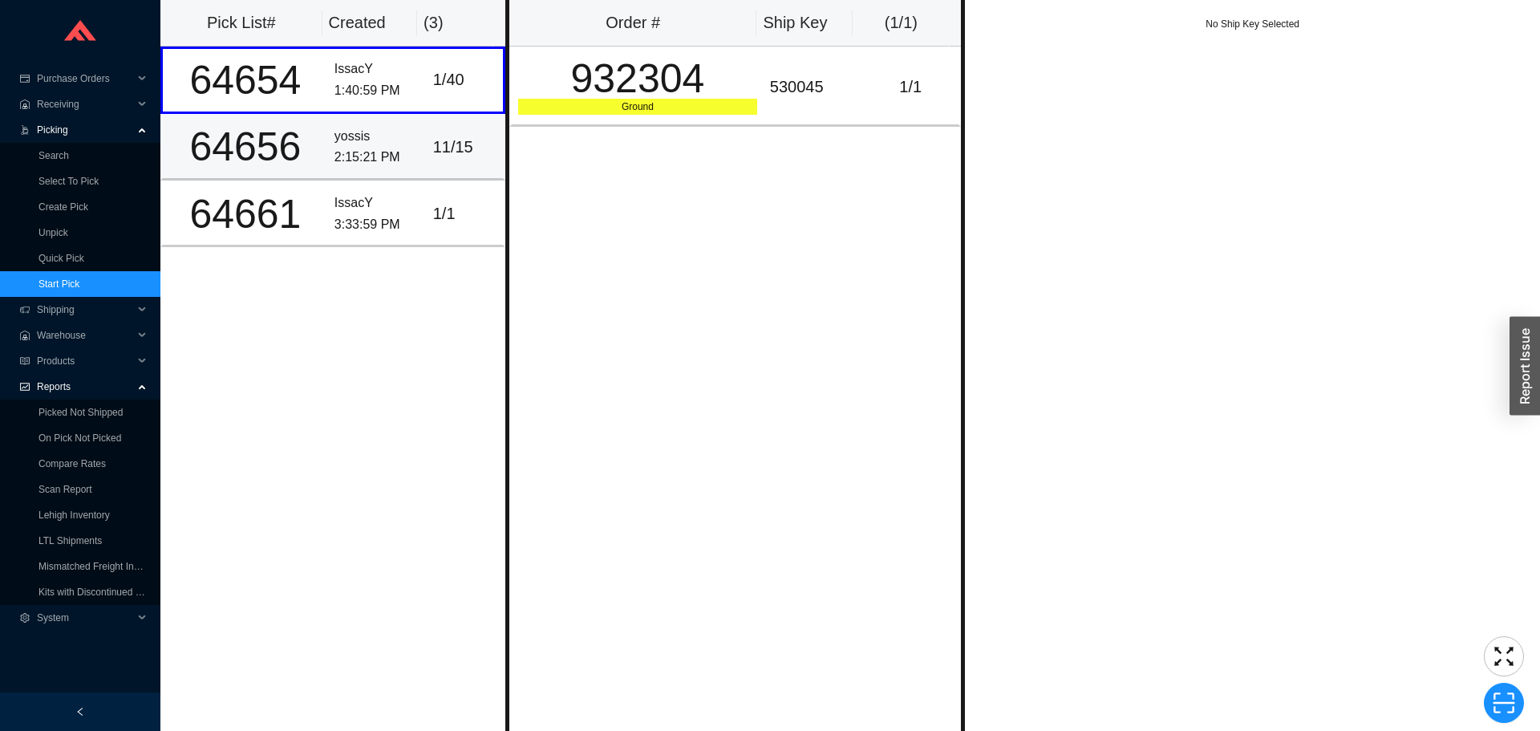
click at [340, 148] on div "2:15:21 PM" at bounding box center [377, 158] width 86 height 22
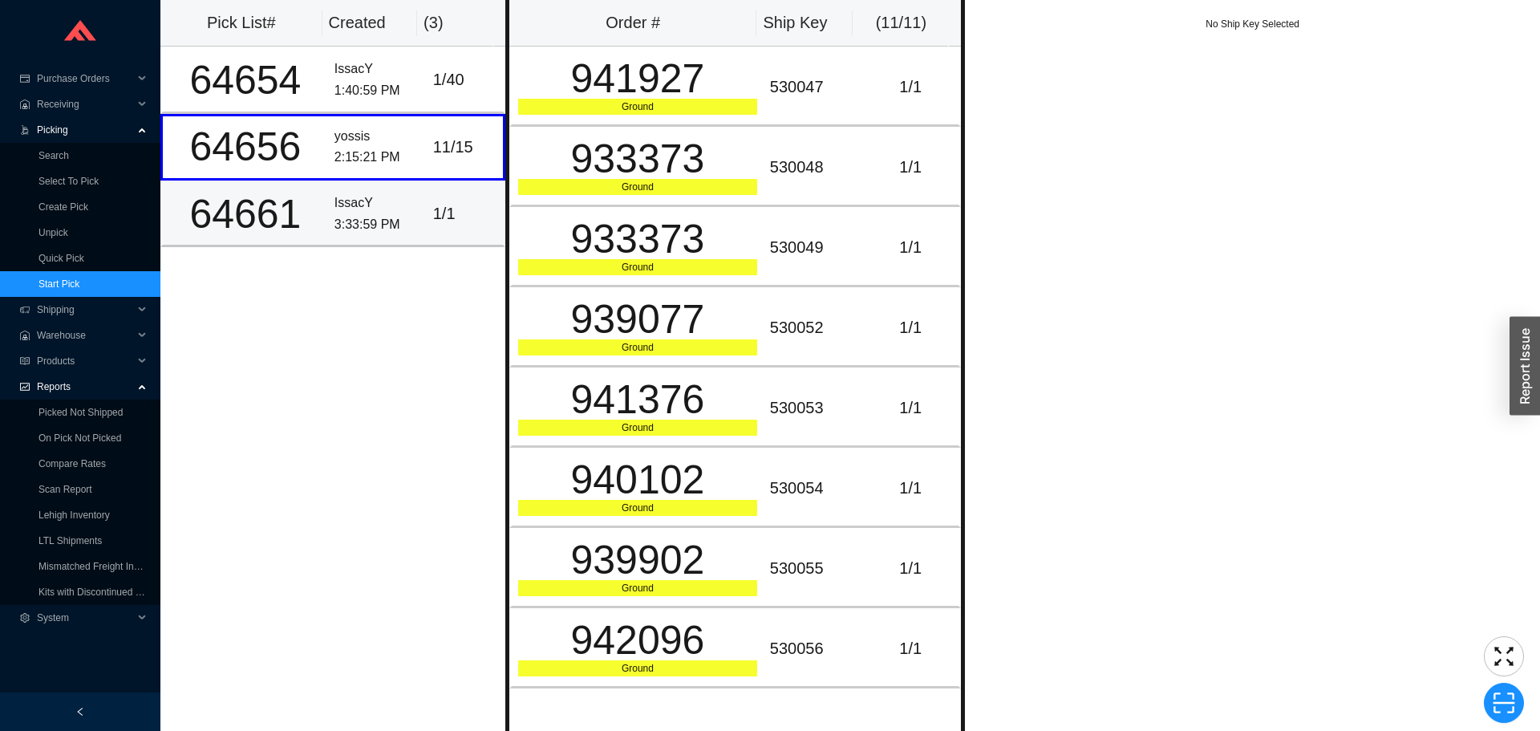
click at [342, 193] on div "IssacY" at bounding box center [377, 203] width 86 height 22
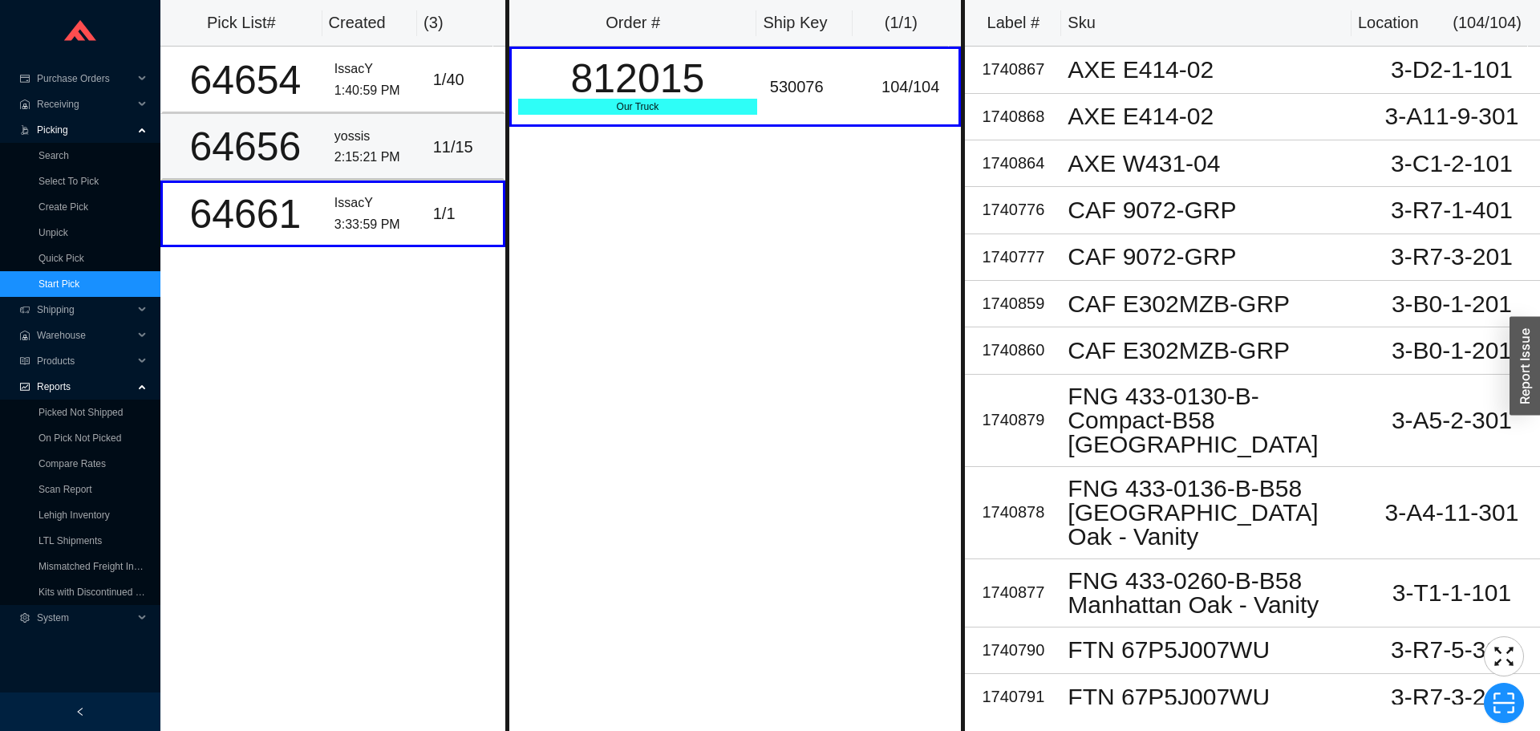
click at [338, 156] on div "2:15:21 PM" at bounding box center [377, 158] width 86 height 22
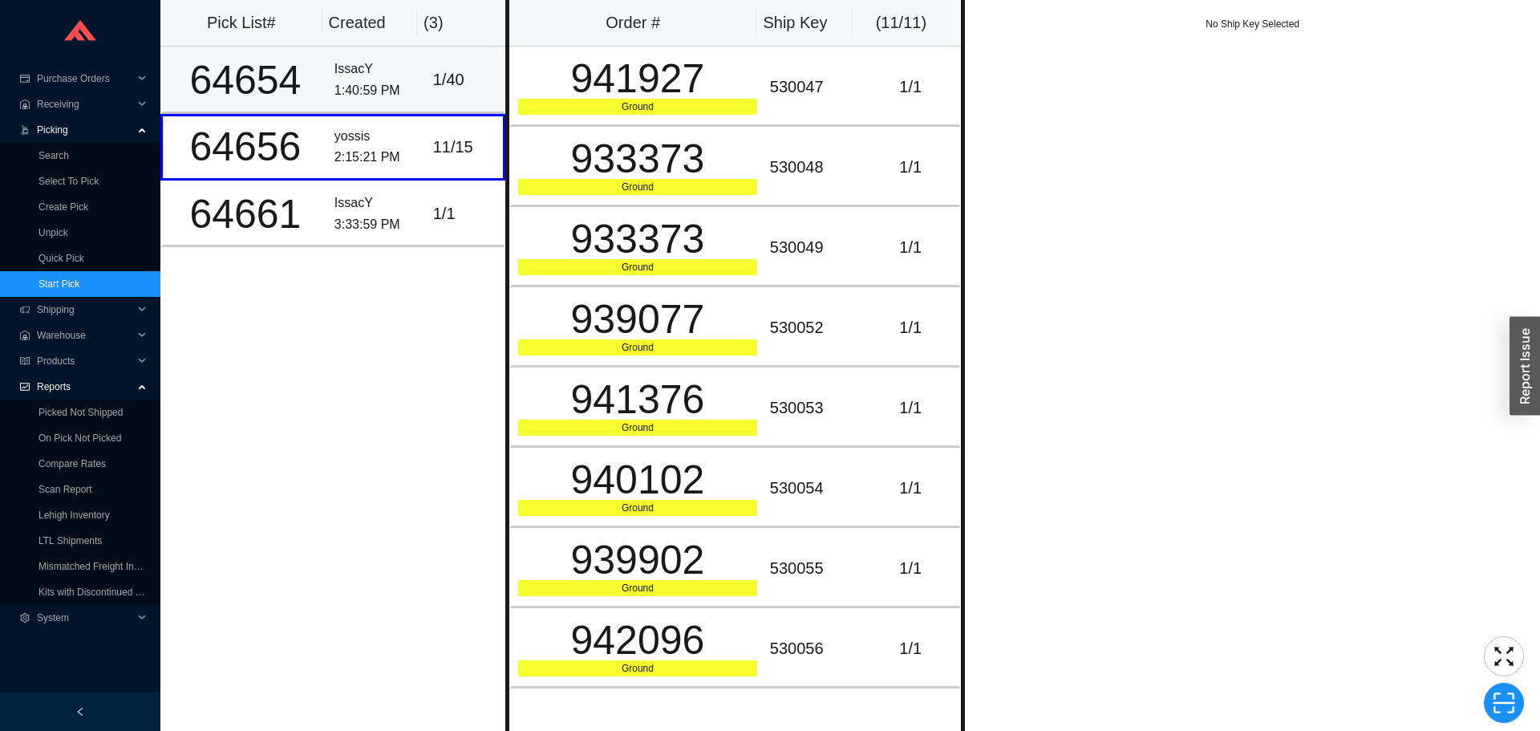
click at [436, 83] on div "1 / 40" at bounding box center [464, 80] width 63 height 26
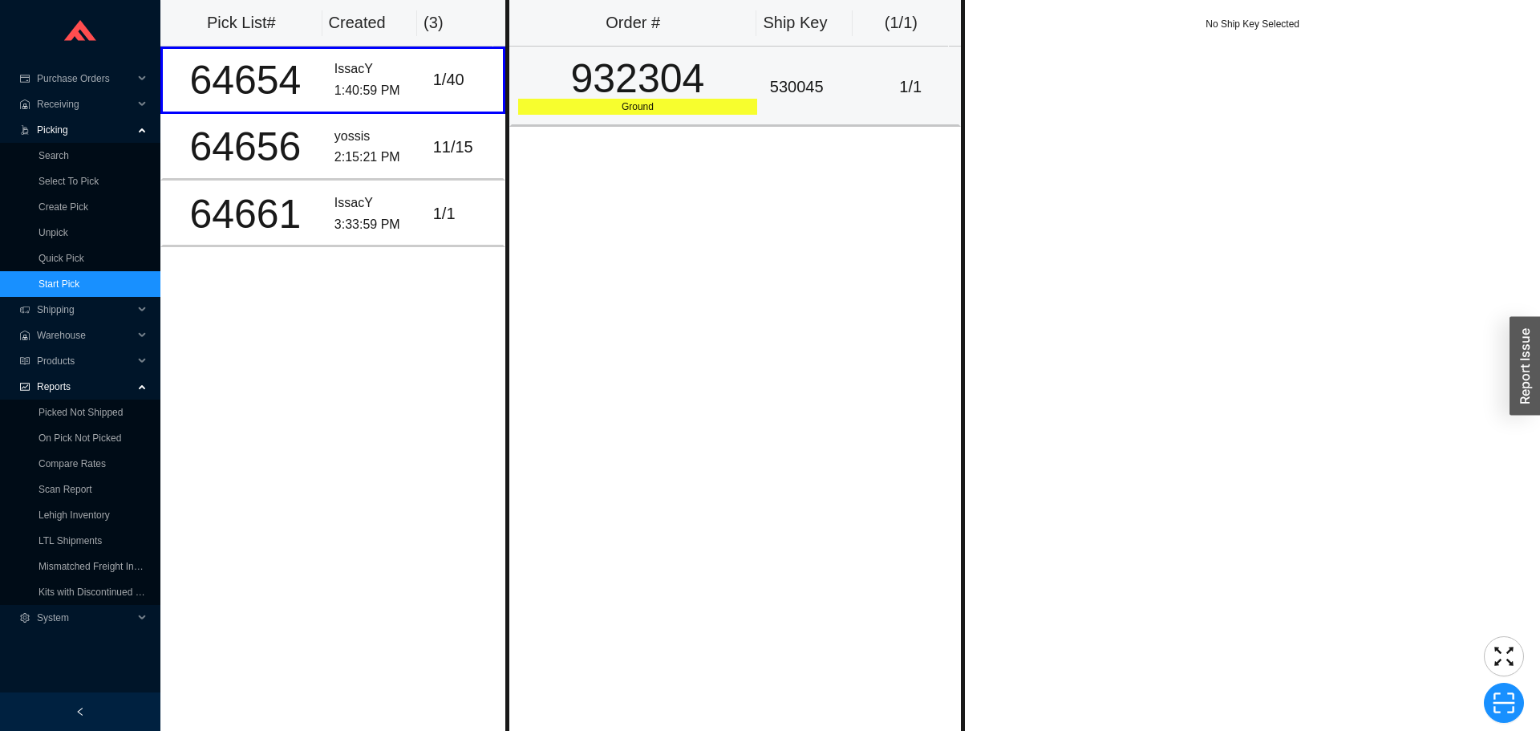
click at [698, 81] on div "932304" at bounding box center [637, 79] width 239 height 40
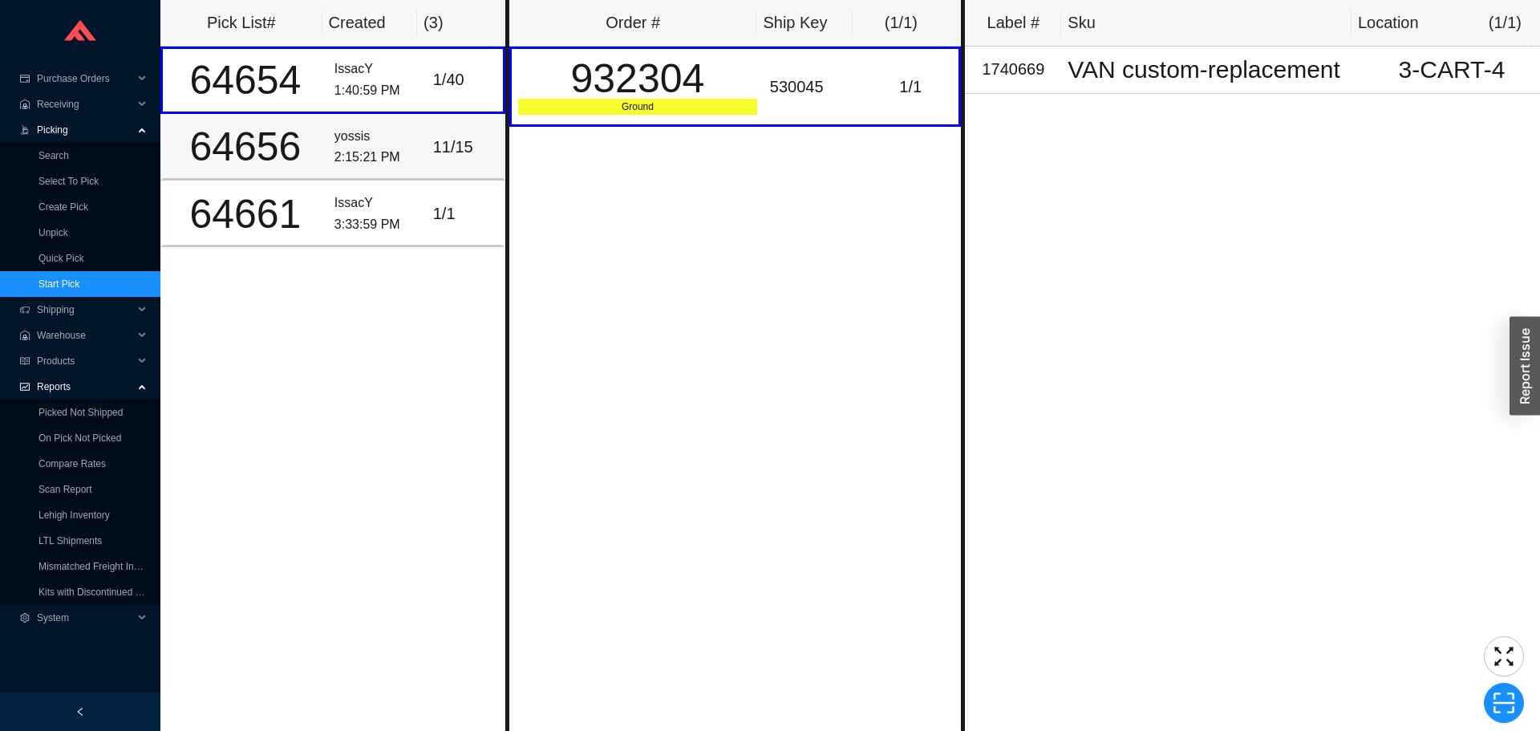
click at [437, 149] on div "11 / 15" at bounding box center [464, 147] width 63 height 26
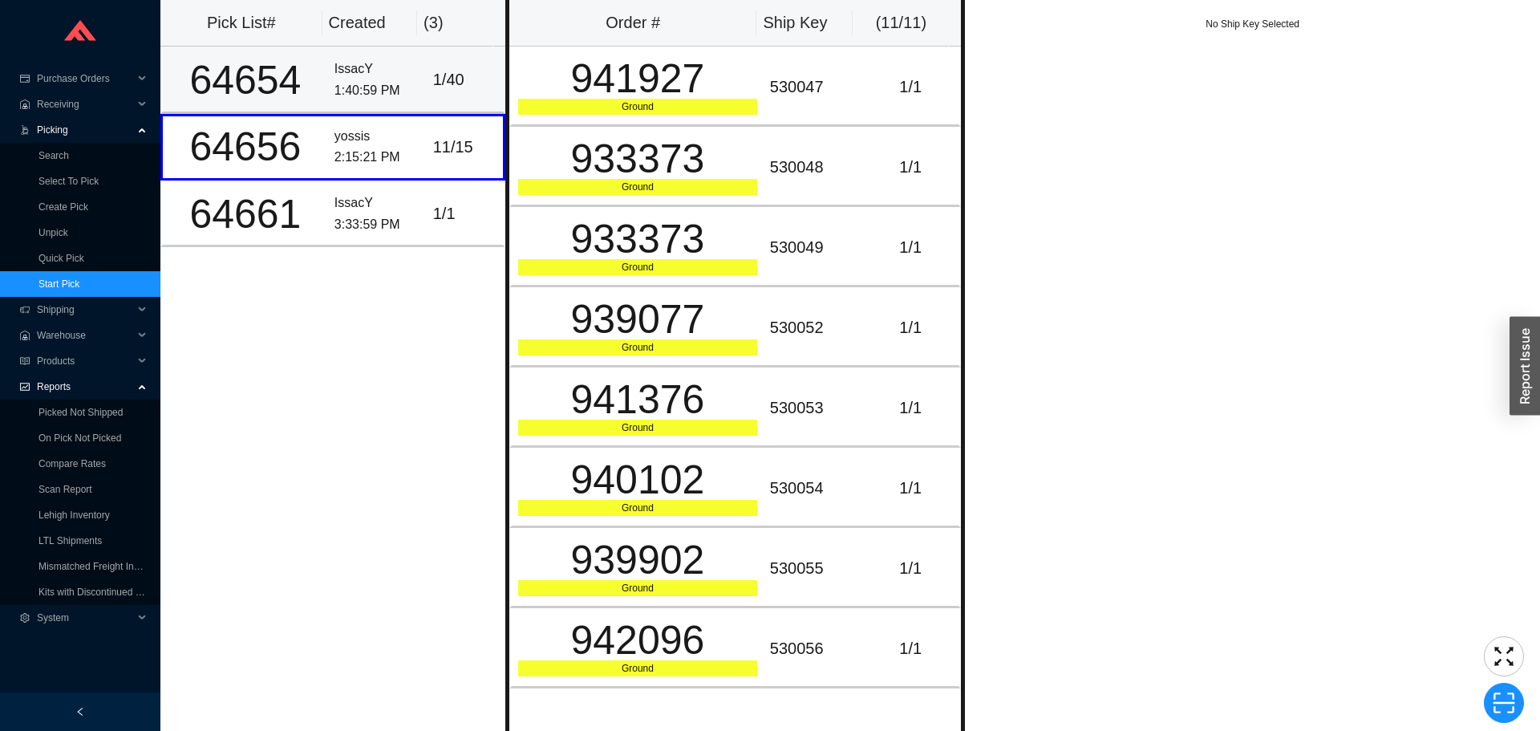
click at [427, 97] on td "1 / 40" at bounding box center [466, 80] width 79 height 67
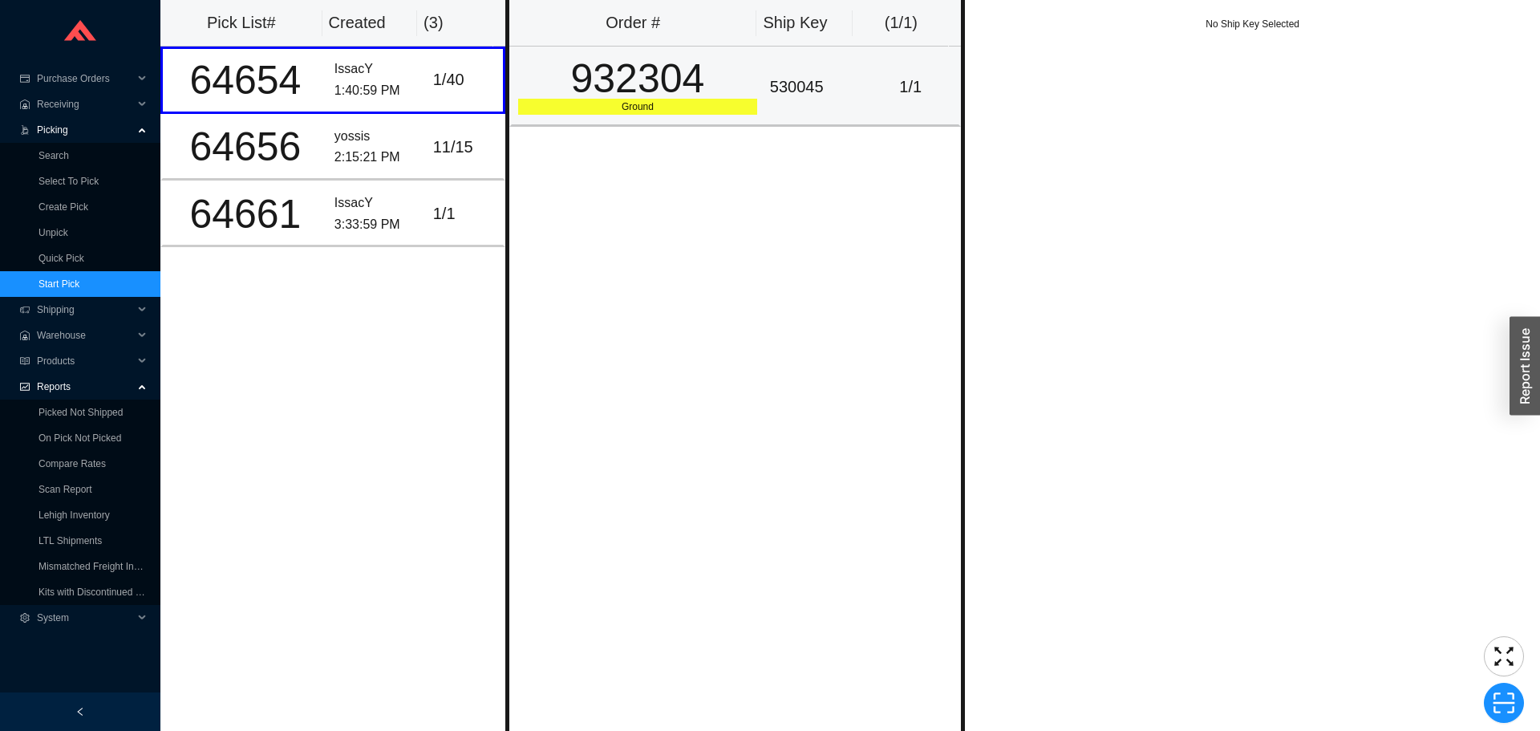
click at [770, 80] on div "530045" at bounding box center [813, 87] width 86 height 26
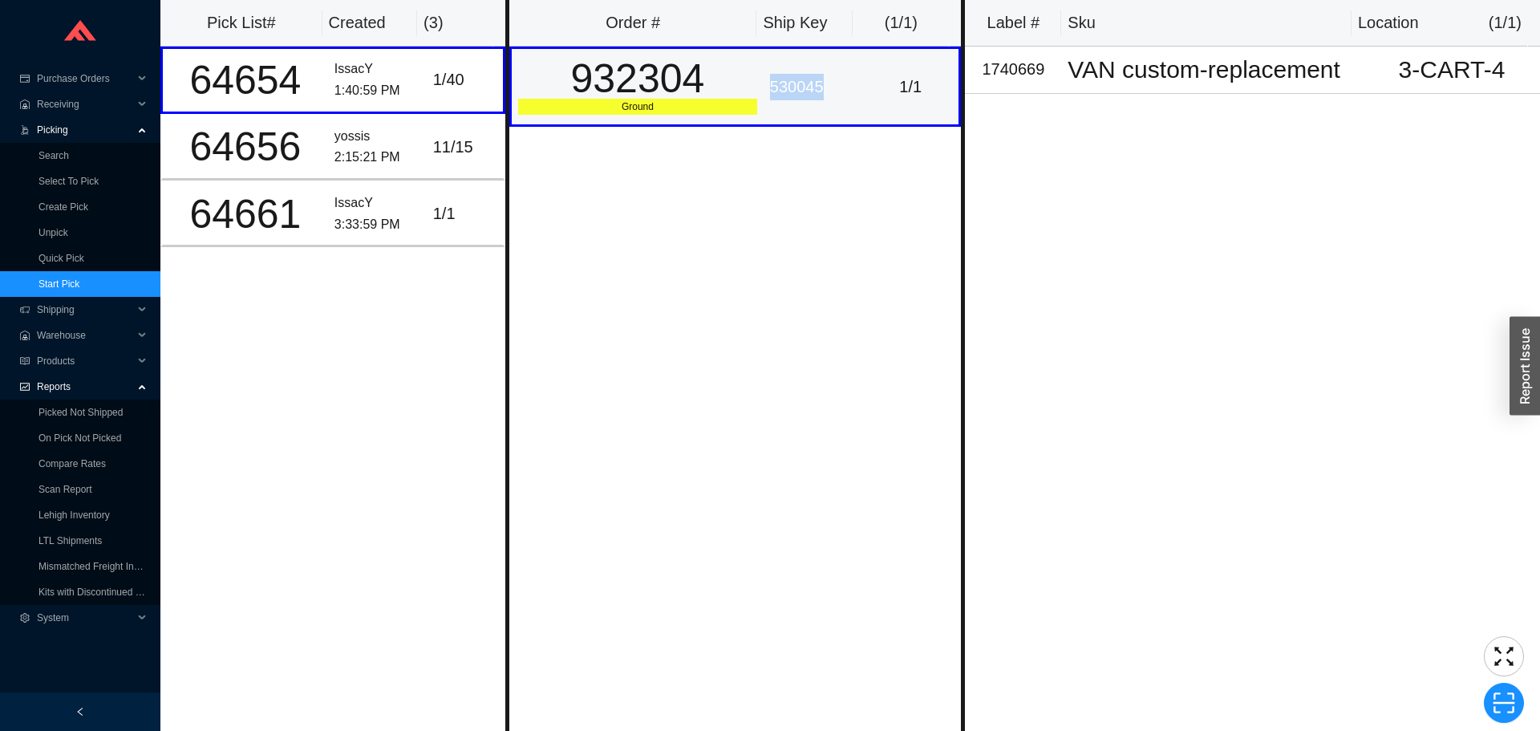
click at [770, 80] on div "530045" at bounding box center [813, 87] width 86 height 26
copy div "530045"
click at [52, 227] on link "Unpick" at bounding box center [53, 232] width 30 height 11
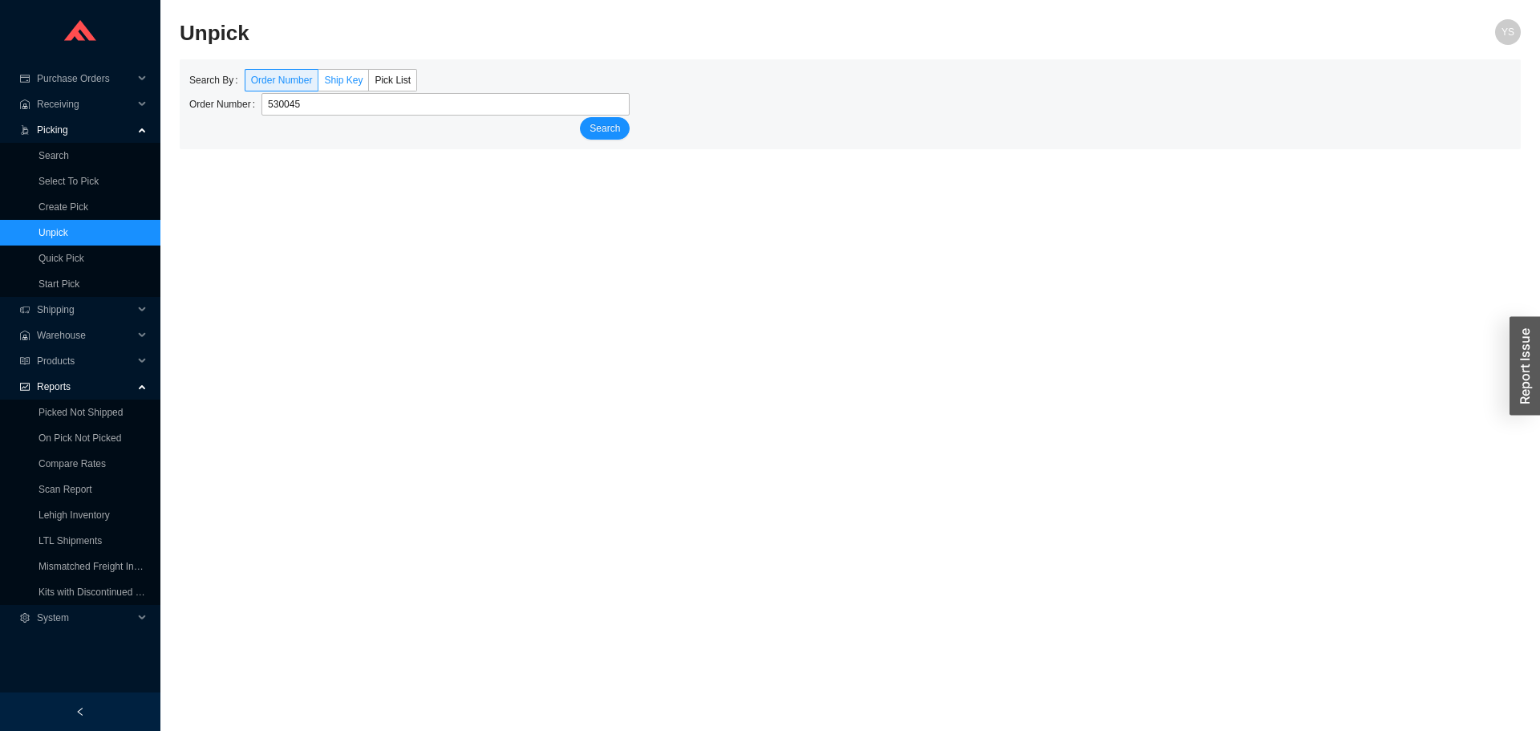
type input "530045"
click at [355, 78] on span "Ship Key" at bounding box center [343, 80] width 38 height 11
click at [318, 83] on input "Ship Key" at bounding box center [318, 83] width 0 height 0
type input "530045"
drag, startPoint x: 624, startPoint y: 132, endPoint x: 612, endPoint y: 134, distance: 12.1
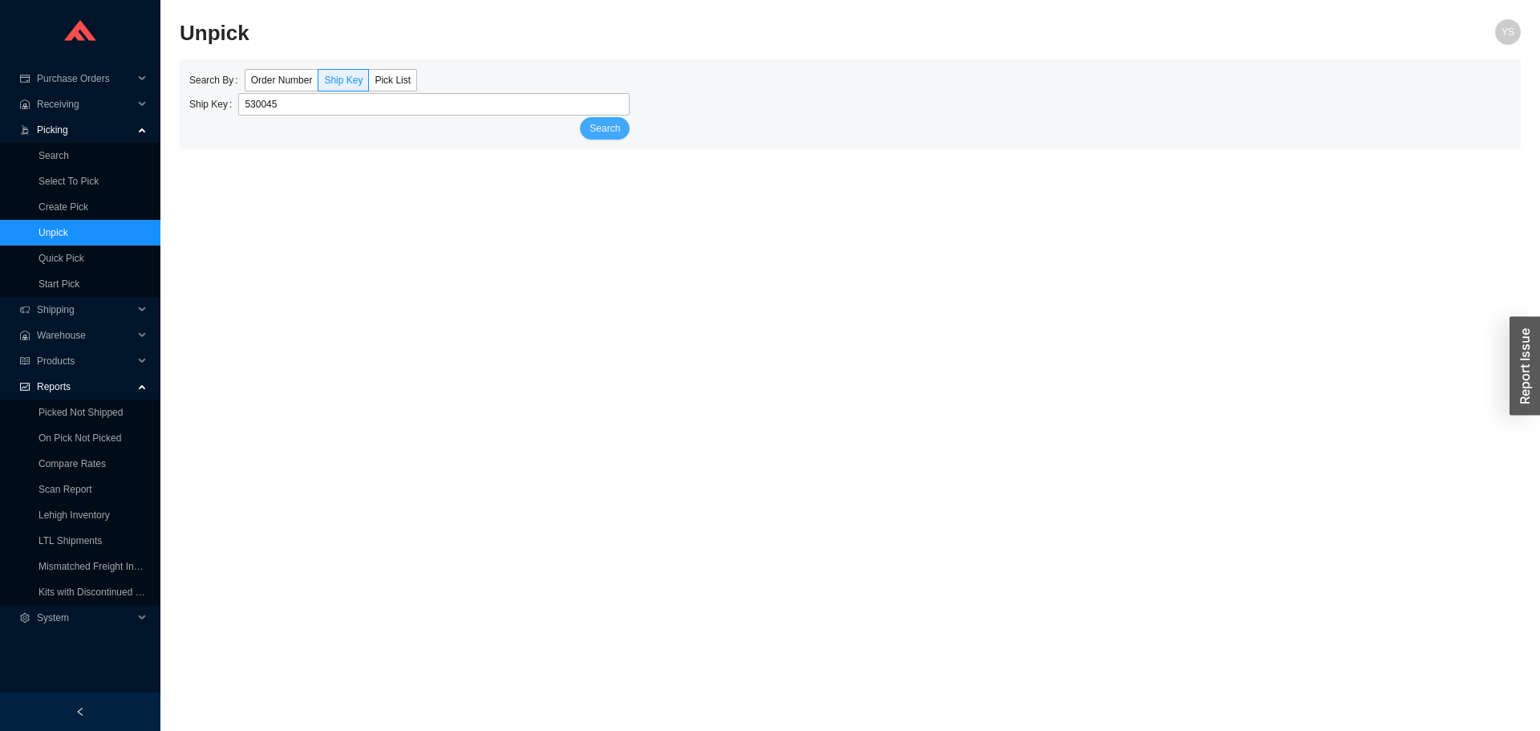
click at [619, 134] on button "Search" at bounding box center [605, 128] width 50 height 22
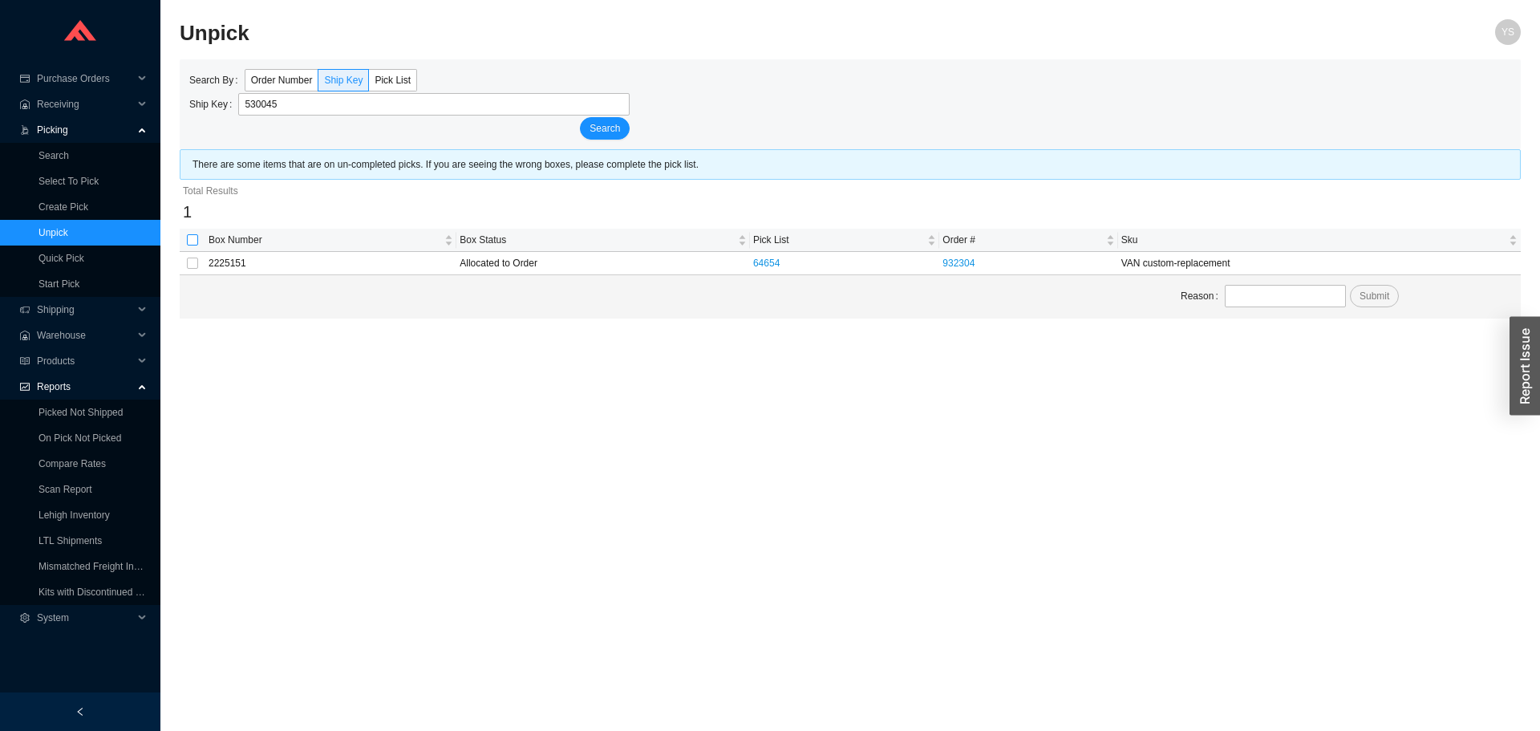
click at [187, 234] on input "checkbox" at bounding box center [192, 239] width 11 height 11
checkbox input "true"
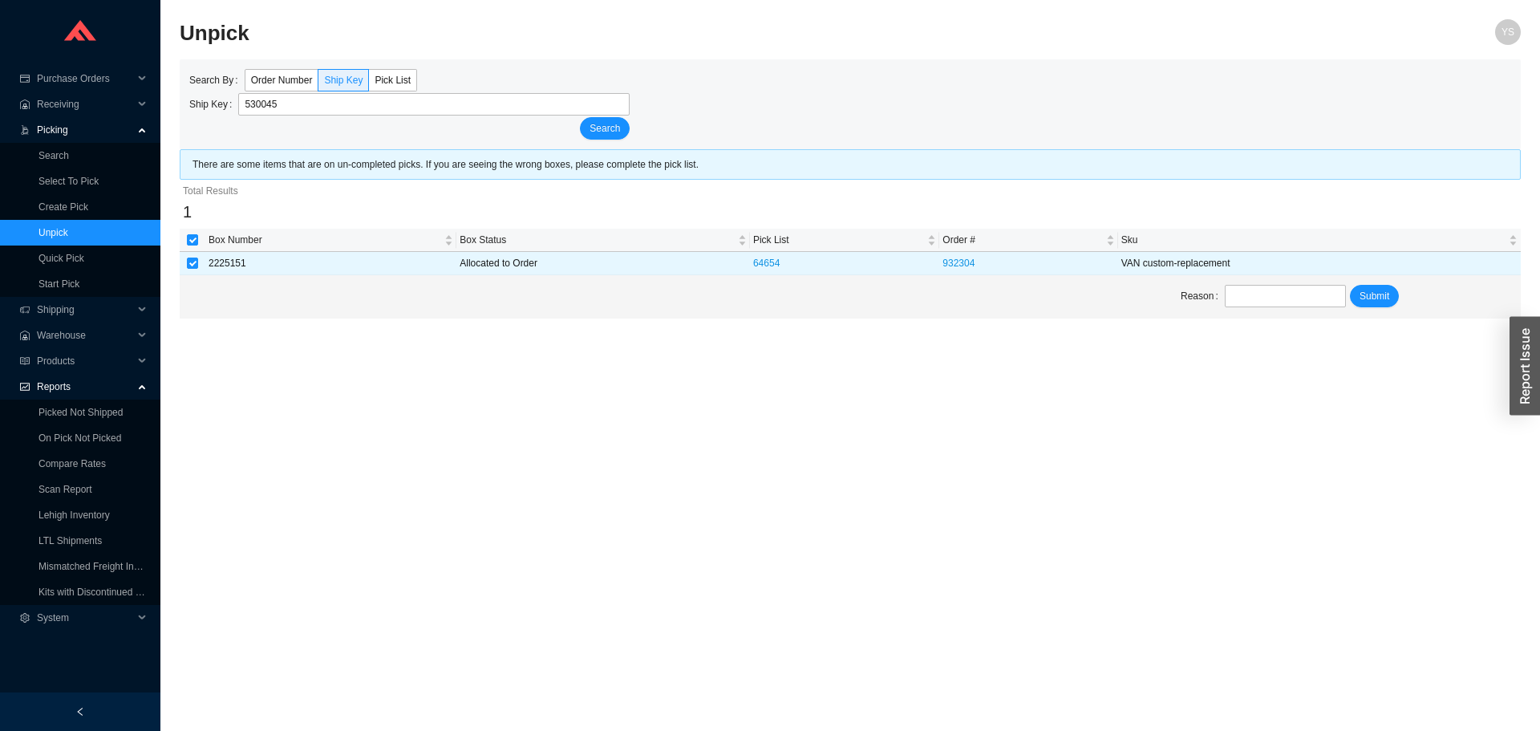
click at [1277, 318] on div "Reason Submit" at bounding box center [850, 296] width 1341 height 43
click at [1271, 296] on input "text" at bounding box center [1285, 296] width 121 height 22
type input "swapped out drawers"
click at [1384, 305] on button "Submit" at bounding box center [1374, 296] width 49 height 22
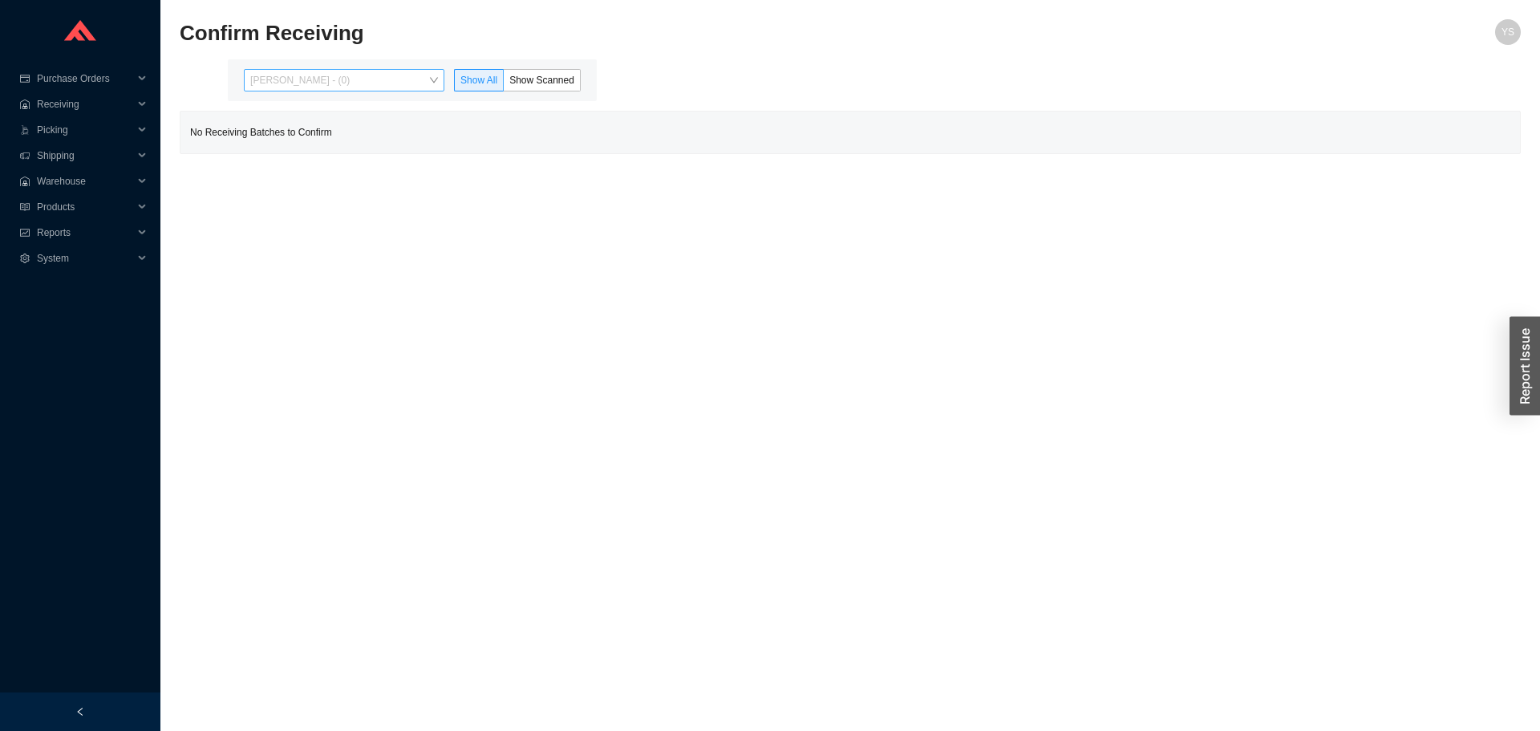
click at [261, 75] on span "Yossi Siff - (0)" at bounding box center [344, 80] width 188 height 21
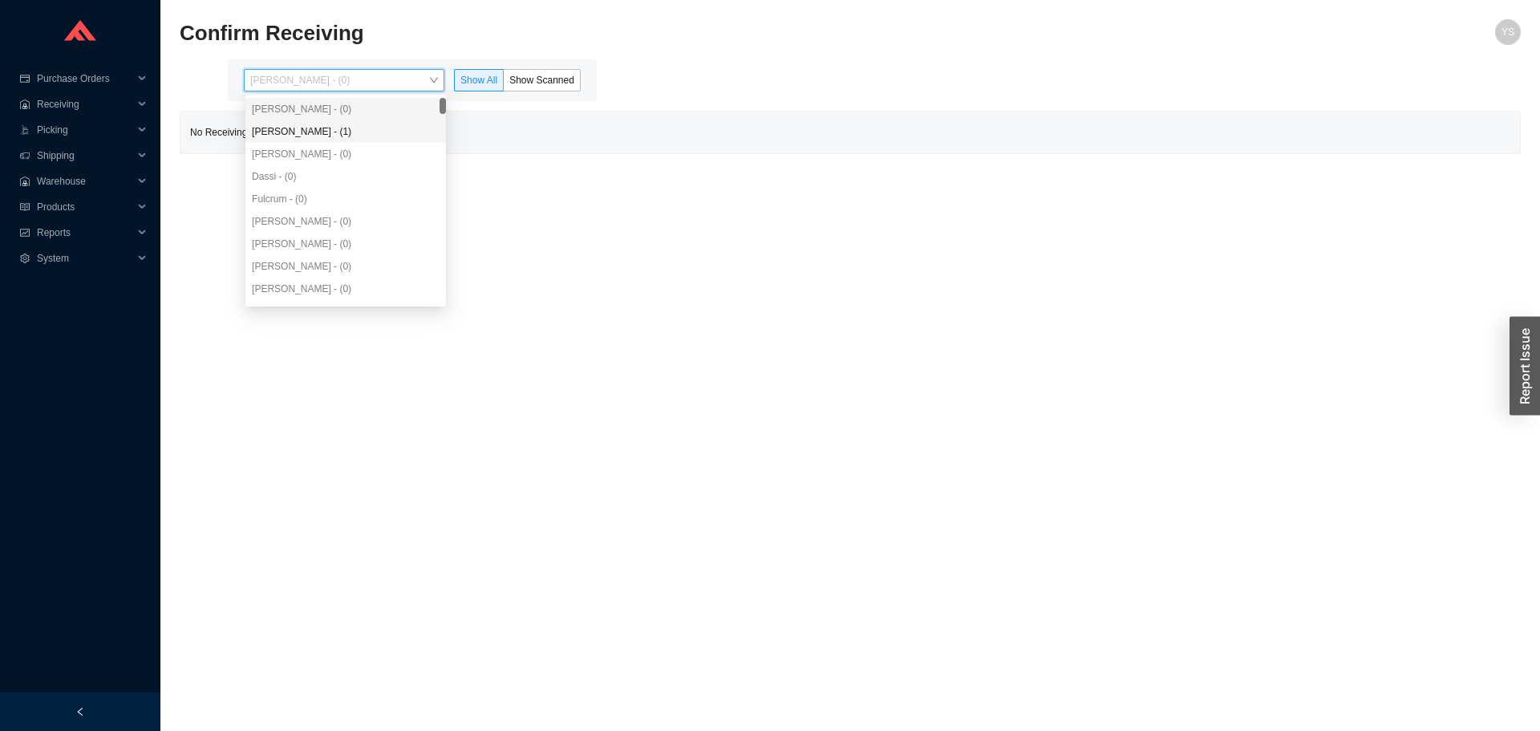
click at [290, 136] on div "Angel Negron - (1)" at bounding box center [346, 131] width 188 height 14
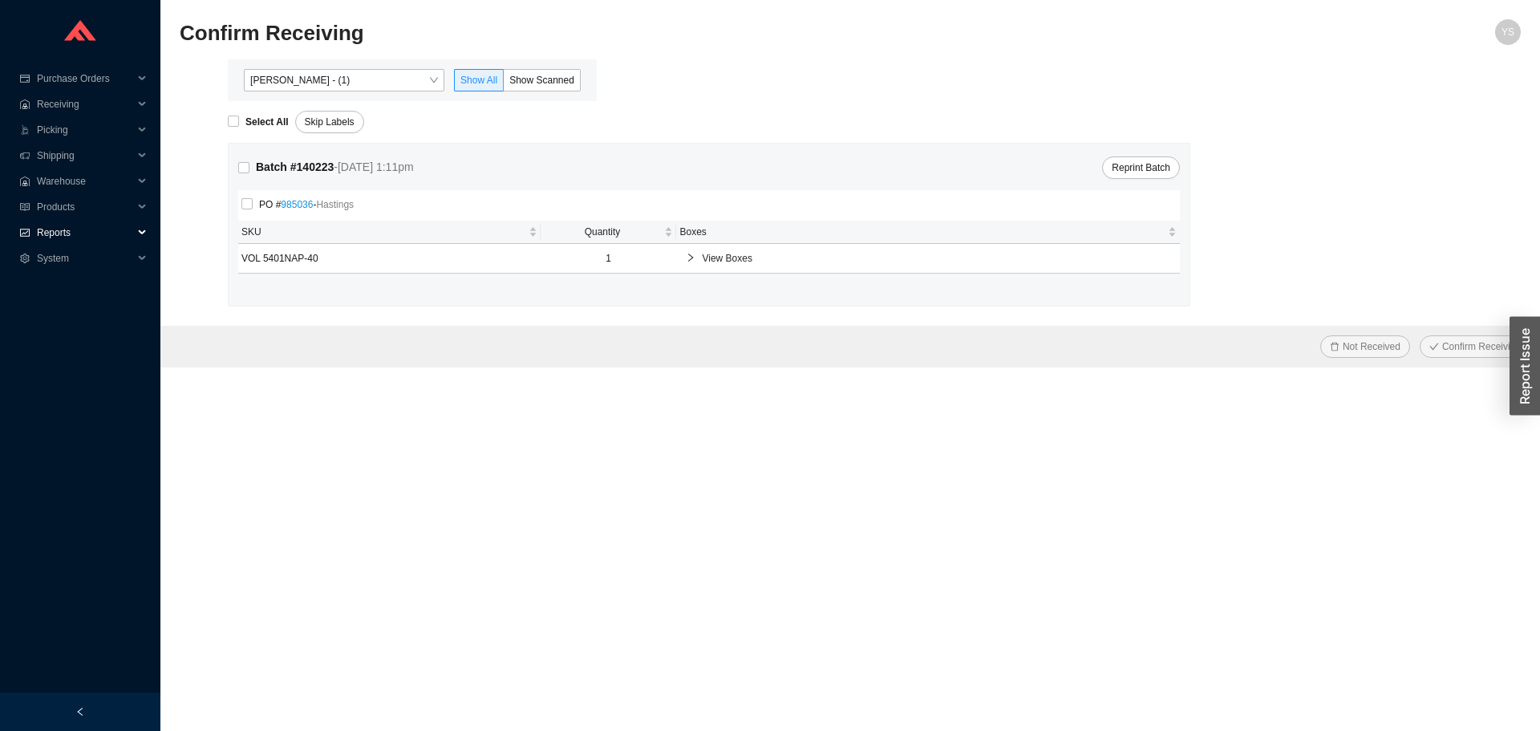
click at [131, 224] on span "Reports" at bounding box center [85, 233] width 96 height 26
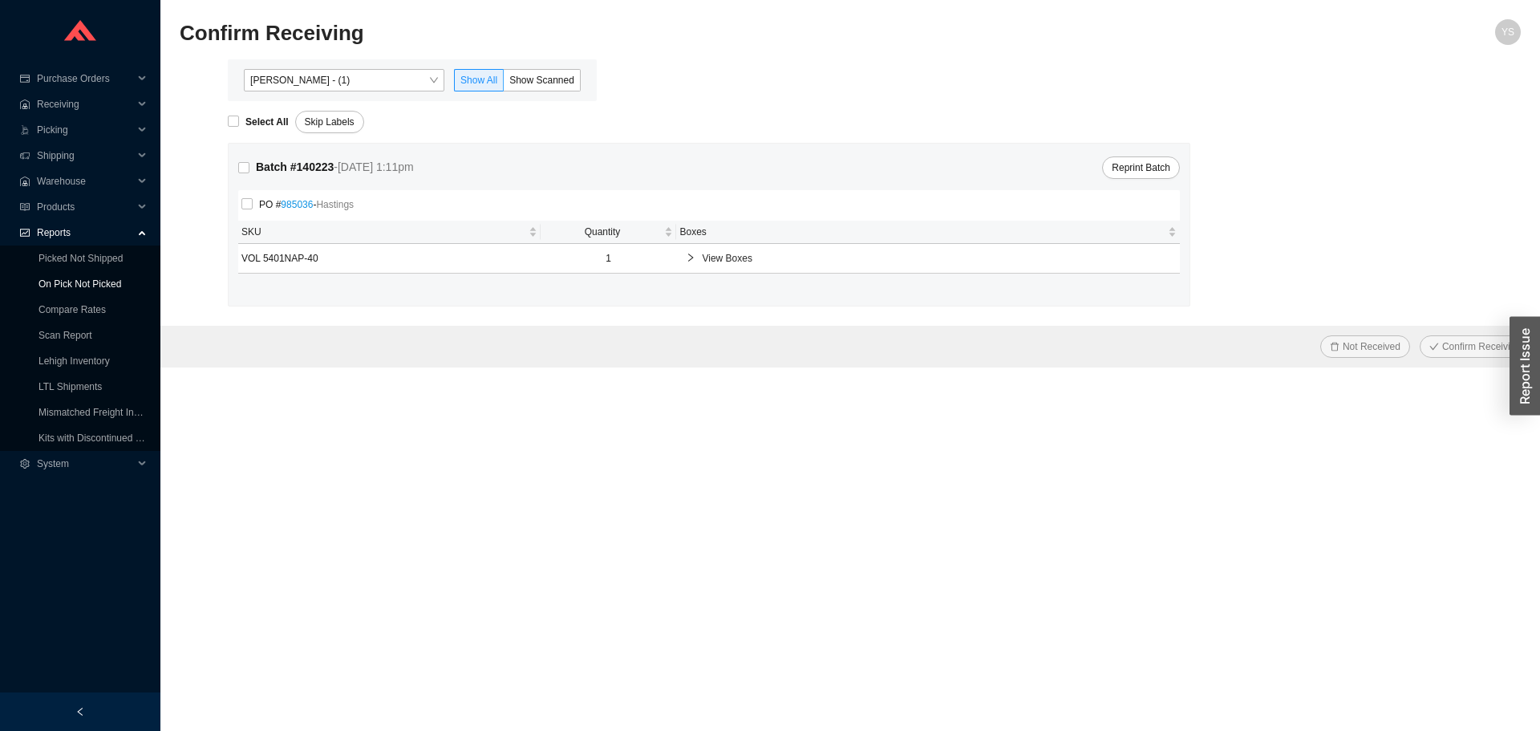
click at [95, 278] on link "On Pick Not Picked" at bounding box center [79, 283] width 83 height 11
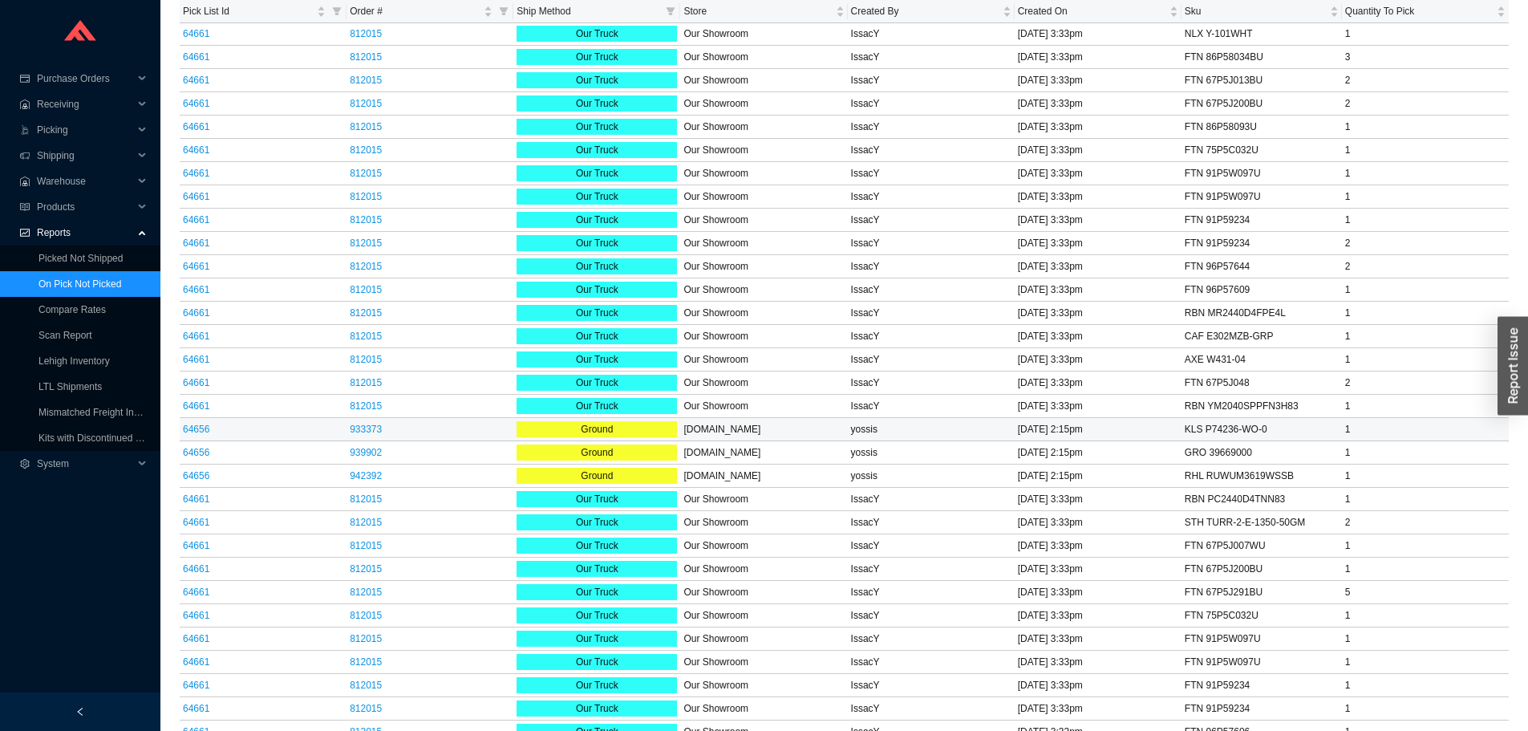
scroll to position [1380, 0]
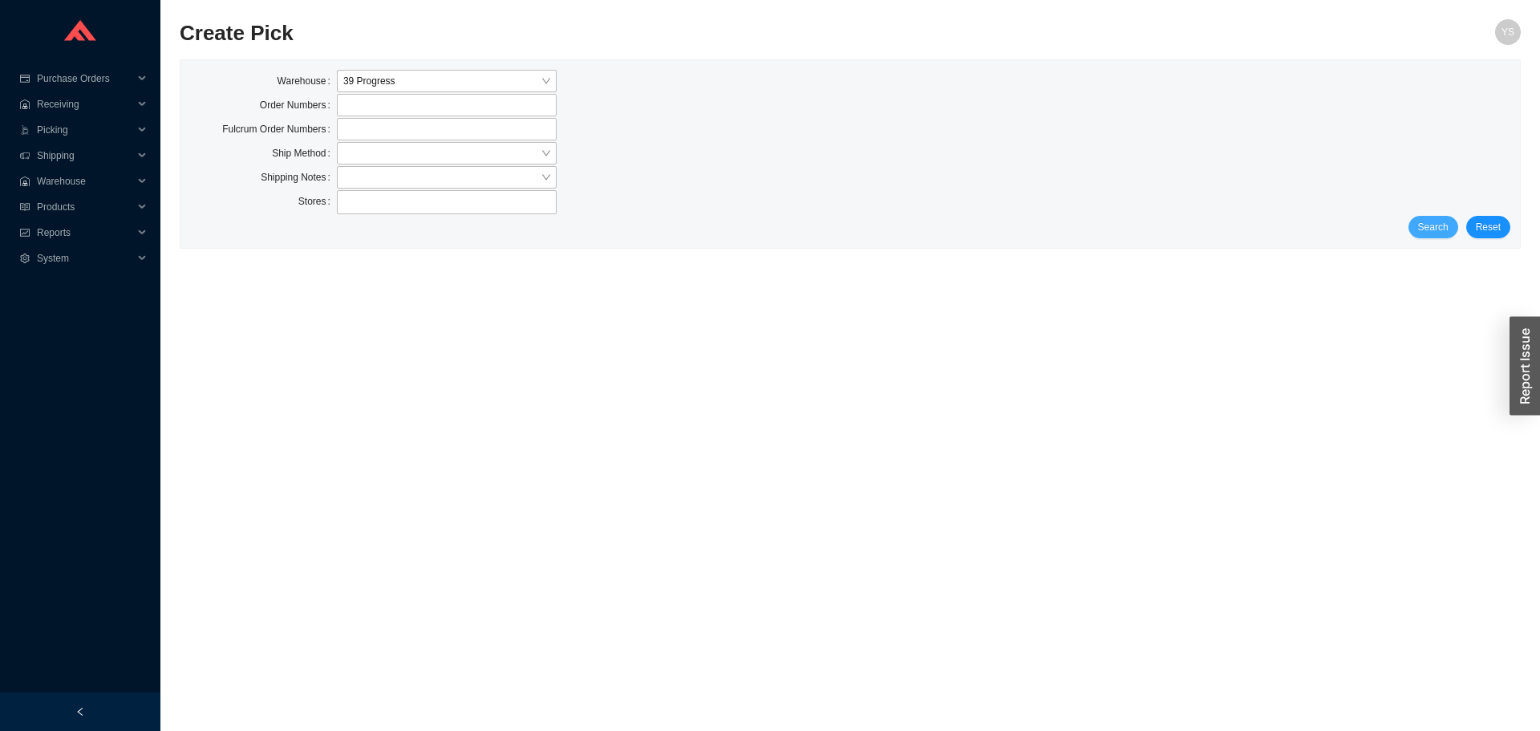
click at [1417, 229] on button "Search" at bounding box center [1433, 227] width 50 height 22
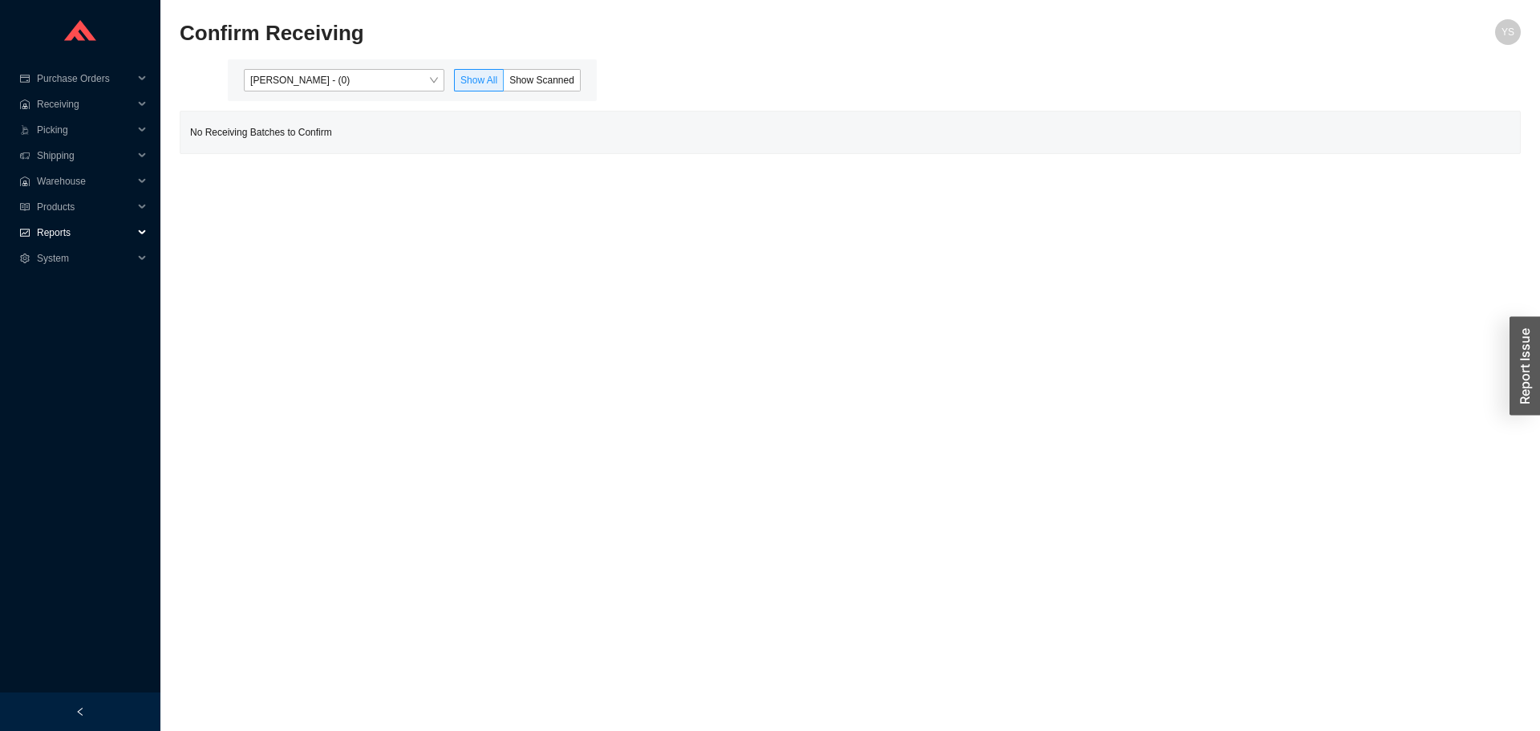
click at [55, 233] on span "Reports" at bounding box center [85, 233] width 96 height 26
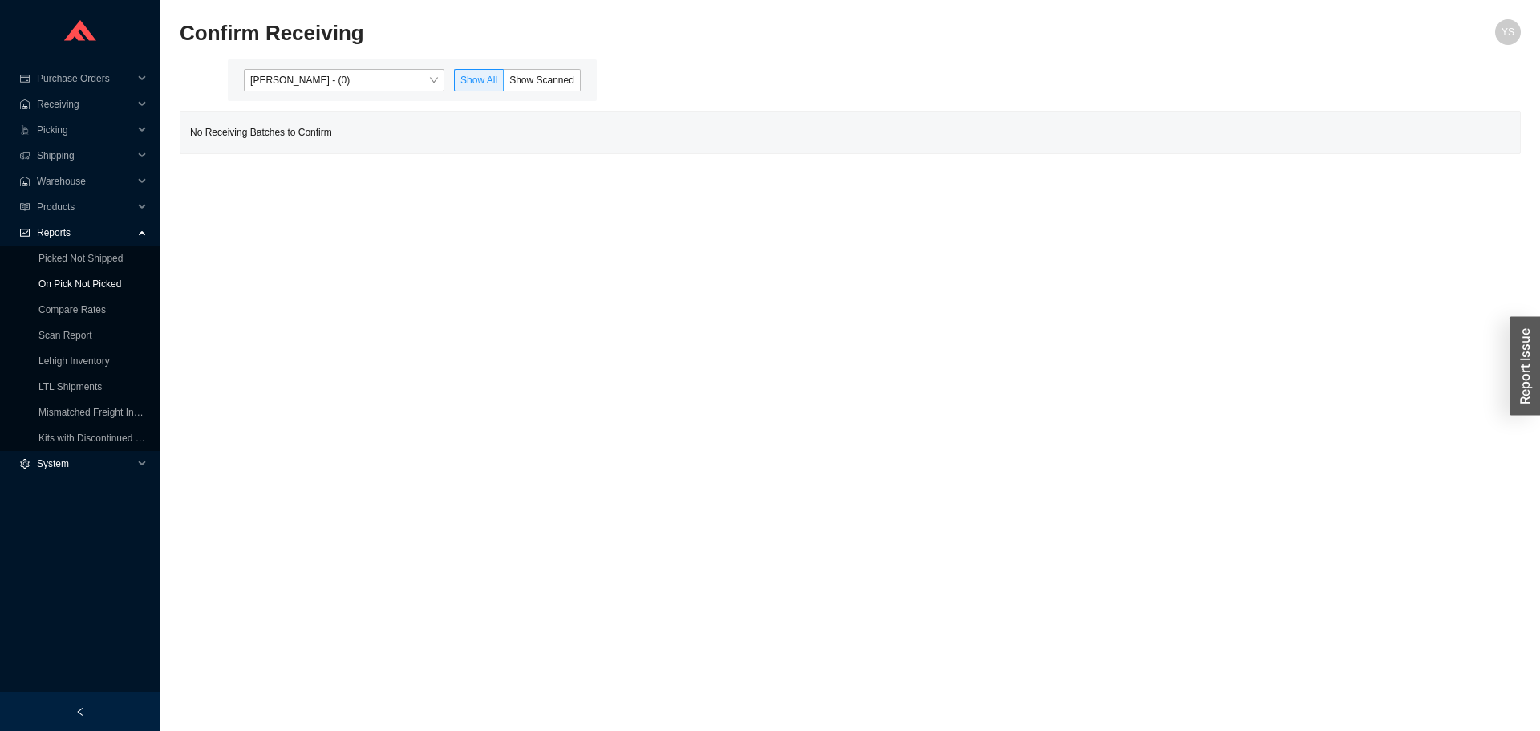
click at [72, 286] on link "On Pick Not Picked" at bounding box center [79, 283] width 83 height 11
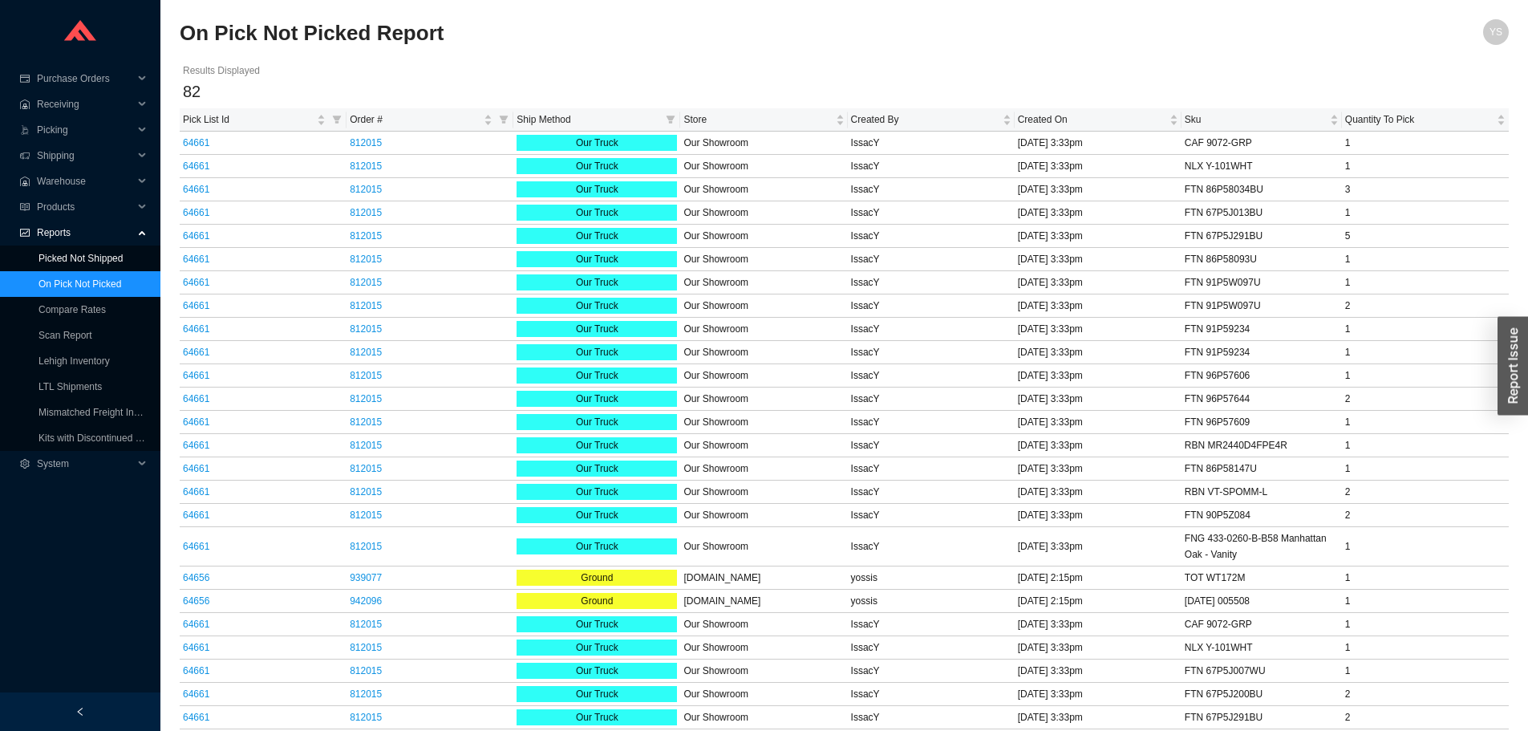
click at [77, 264] on link "Picked Not Shipped" at bounding box center [80, 258] width 84 height 11
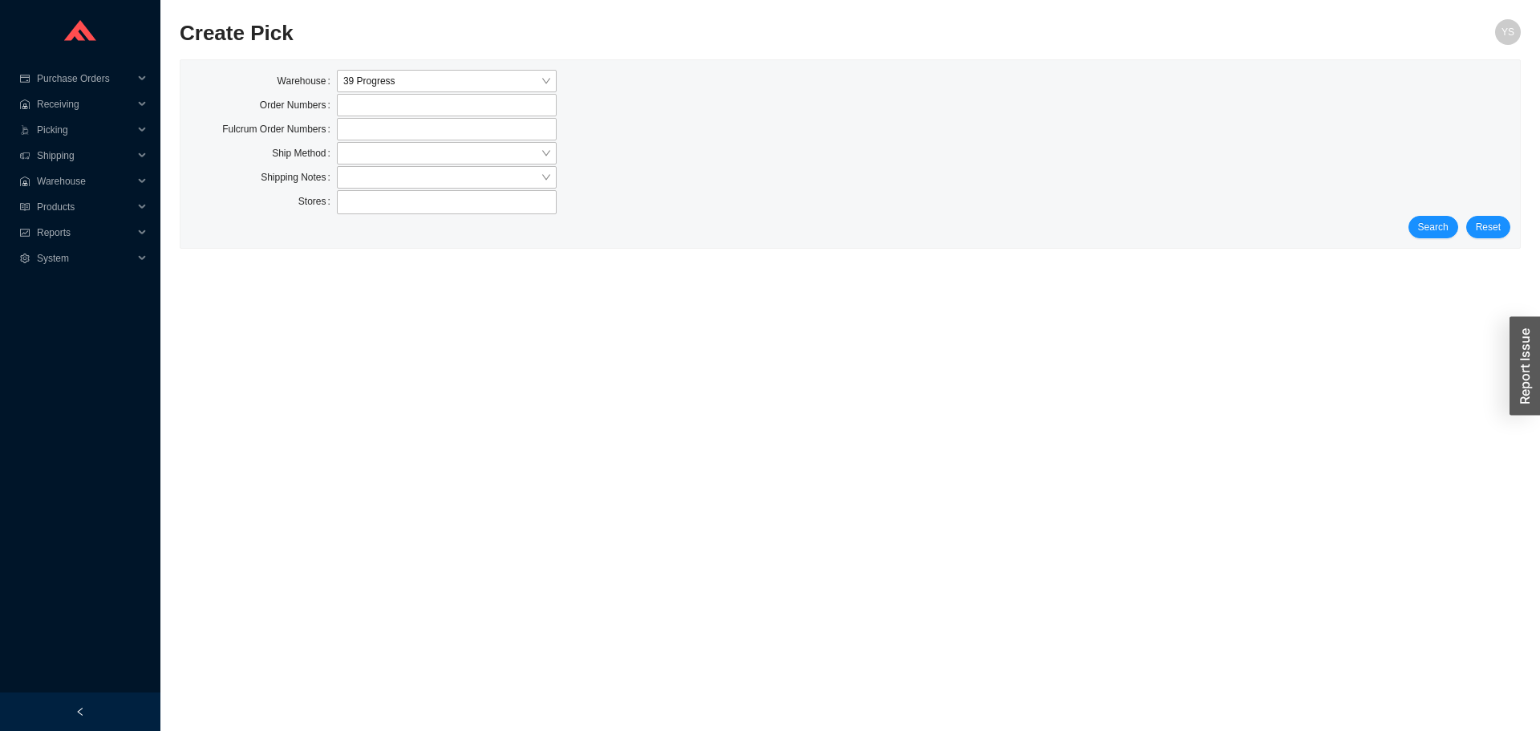
click at [1412, 232] on div "Search Reset" at bounding box center [850, 227] width 1320 height 22
click at [1417, 229] on button "Search" at bounding box center [1433, 227] width 50 height 22
click at [1418, 229] on button "Search" at bounding box center [1427, 227] width 63 height 22
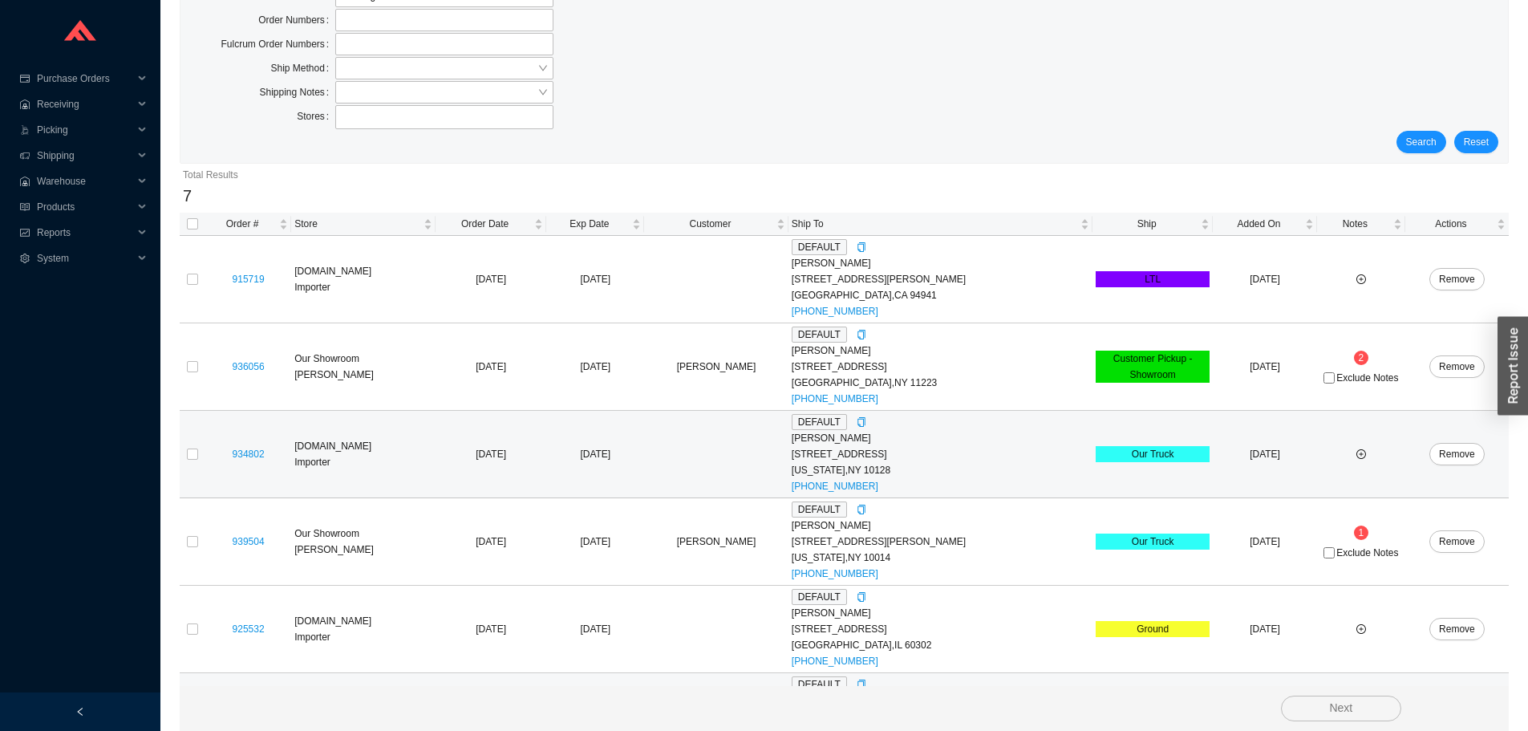
scroll to position [247, 0]
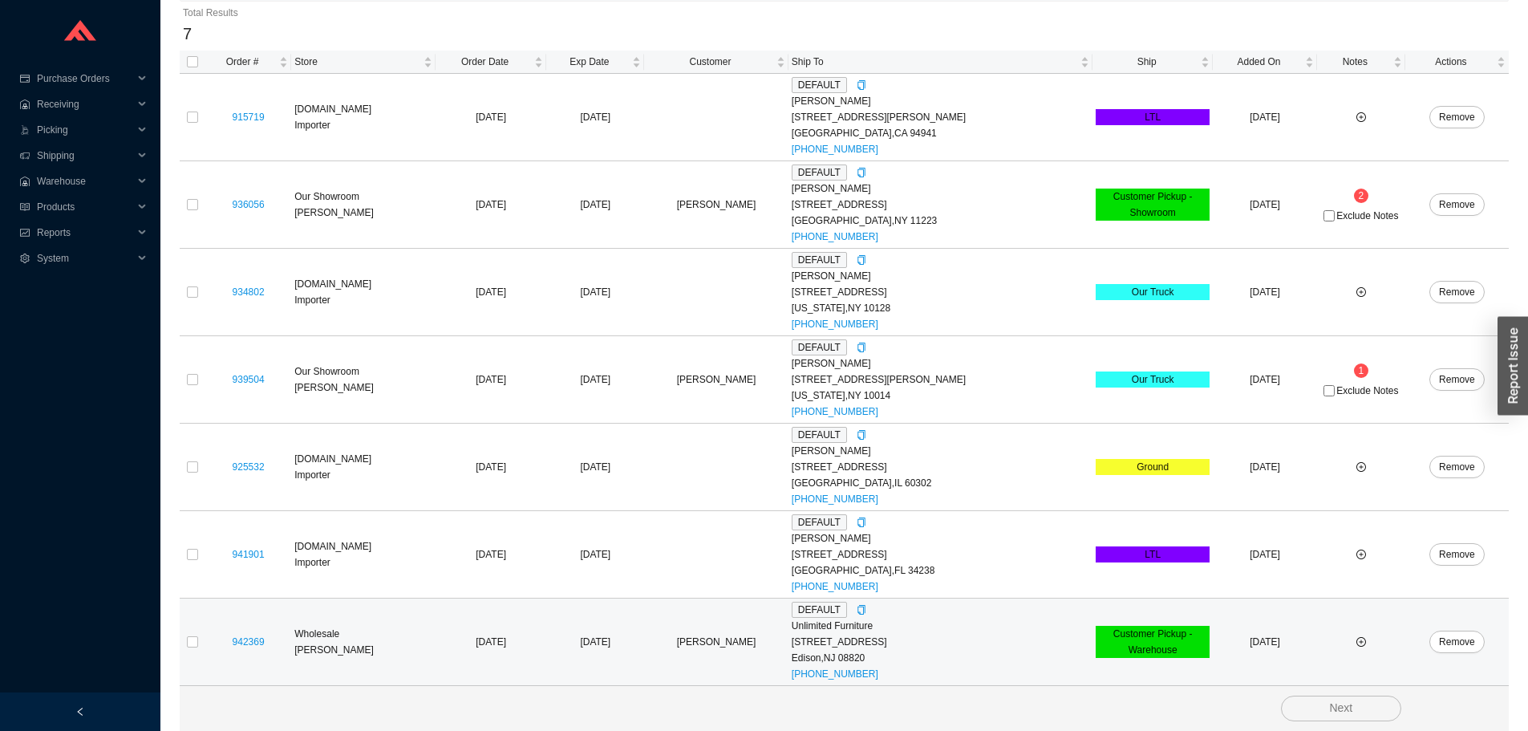
click at [184, 645] on td at bounding box center [193, 641] width 26 height 87
click at [188, 644] on input "checkbox" at bounding box center [192, 641] width 11 height 11
checkbox input "true"
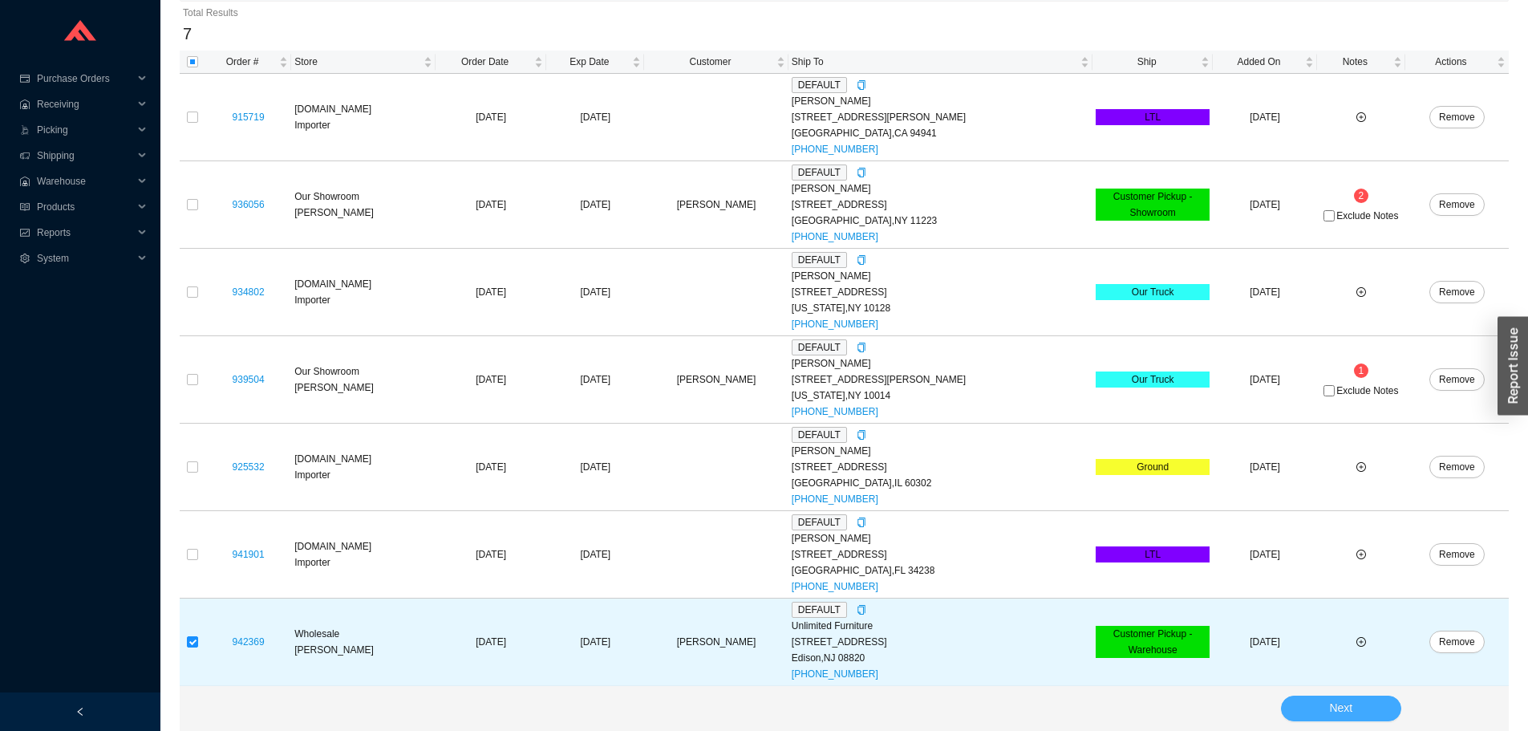
click at [1347, 705] on span "Next" at bounding box center [1340, 708] width 23 height 18
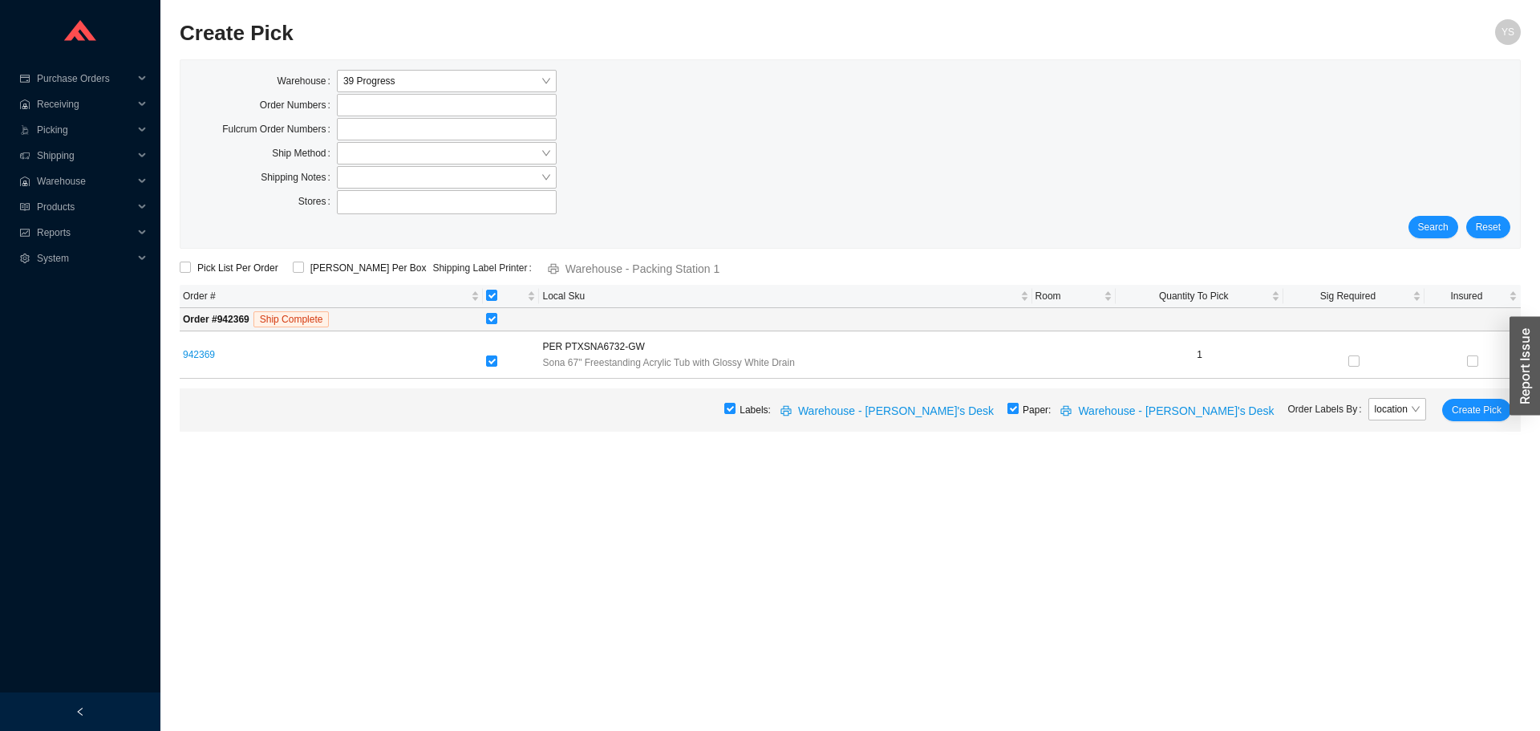
click at [1019, 404] on input "checkbox" at bounding box center [1012, 408] width 11 height 11
checkbox input "false"
drag, startPoint x: 1455, startPoint y: 406, endPoint x: 1465, endPoint y: 406, distance: 9.6
click at [1458, 406] on span "Create Pick" at bounding box center [1477, 410] width 50 height 16
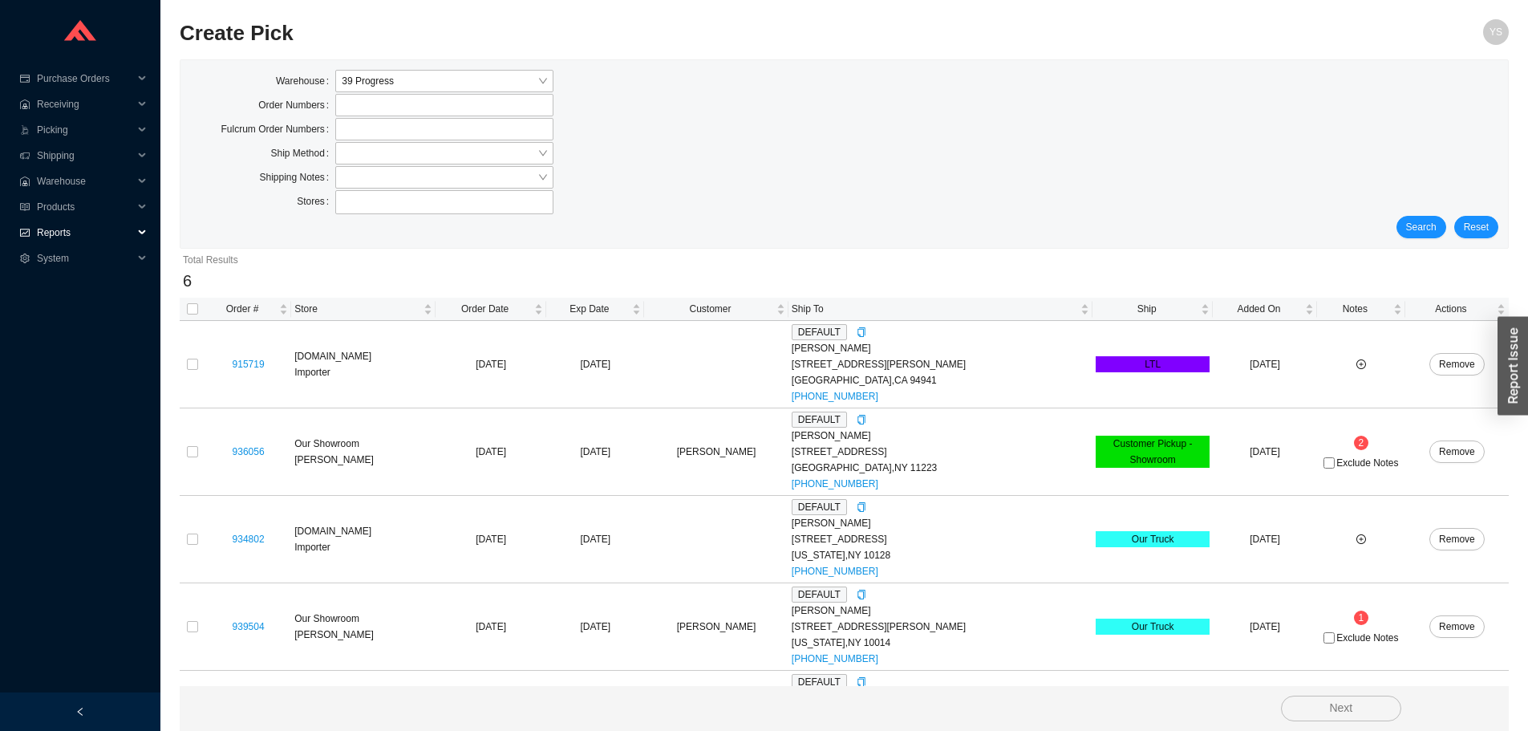
click at [94, 233] on span "Reports" at bounding box center [85, 233] width 96 height 26
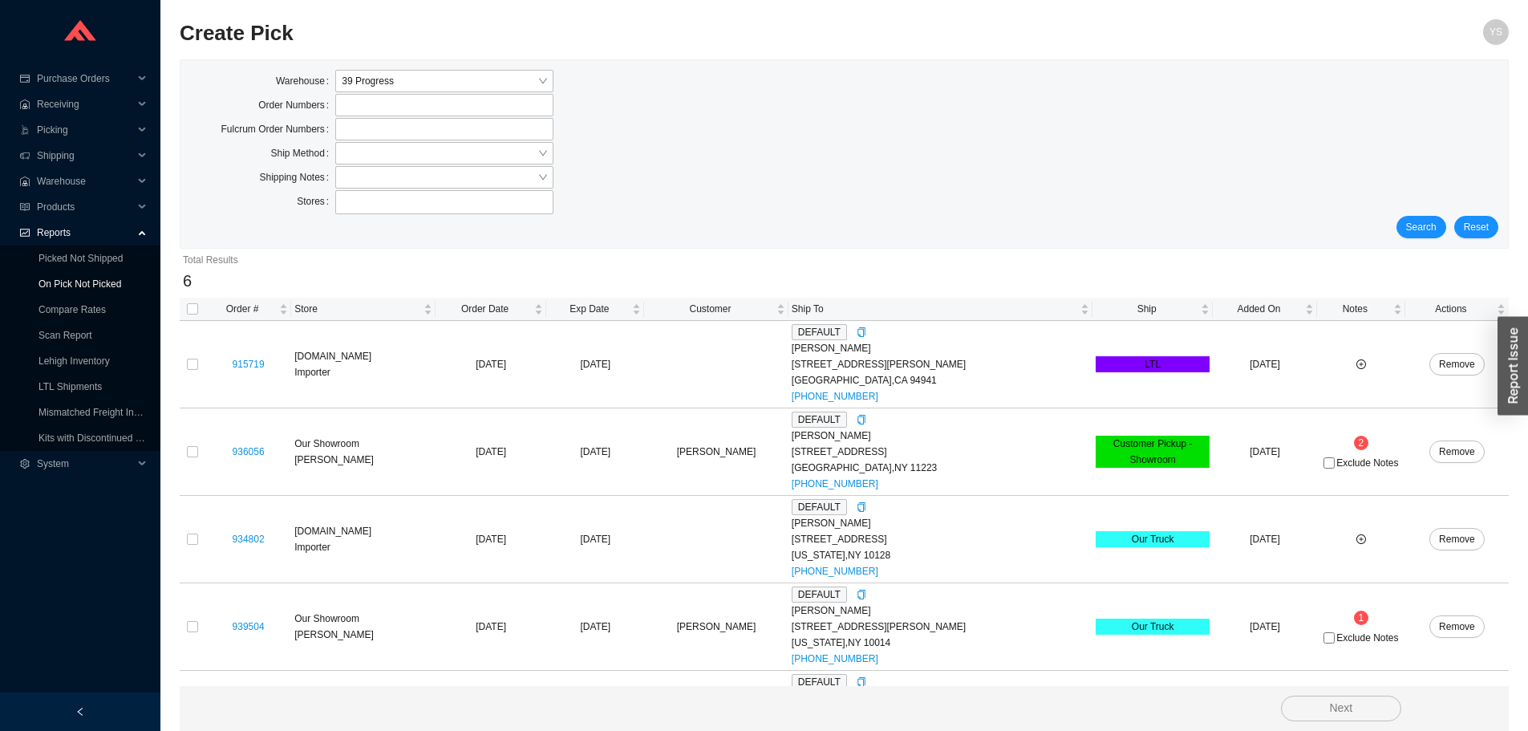
click at [89, 286] on link "On Pick Not Picked" at bounding box center [79, 283] width 83 height 11
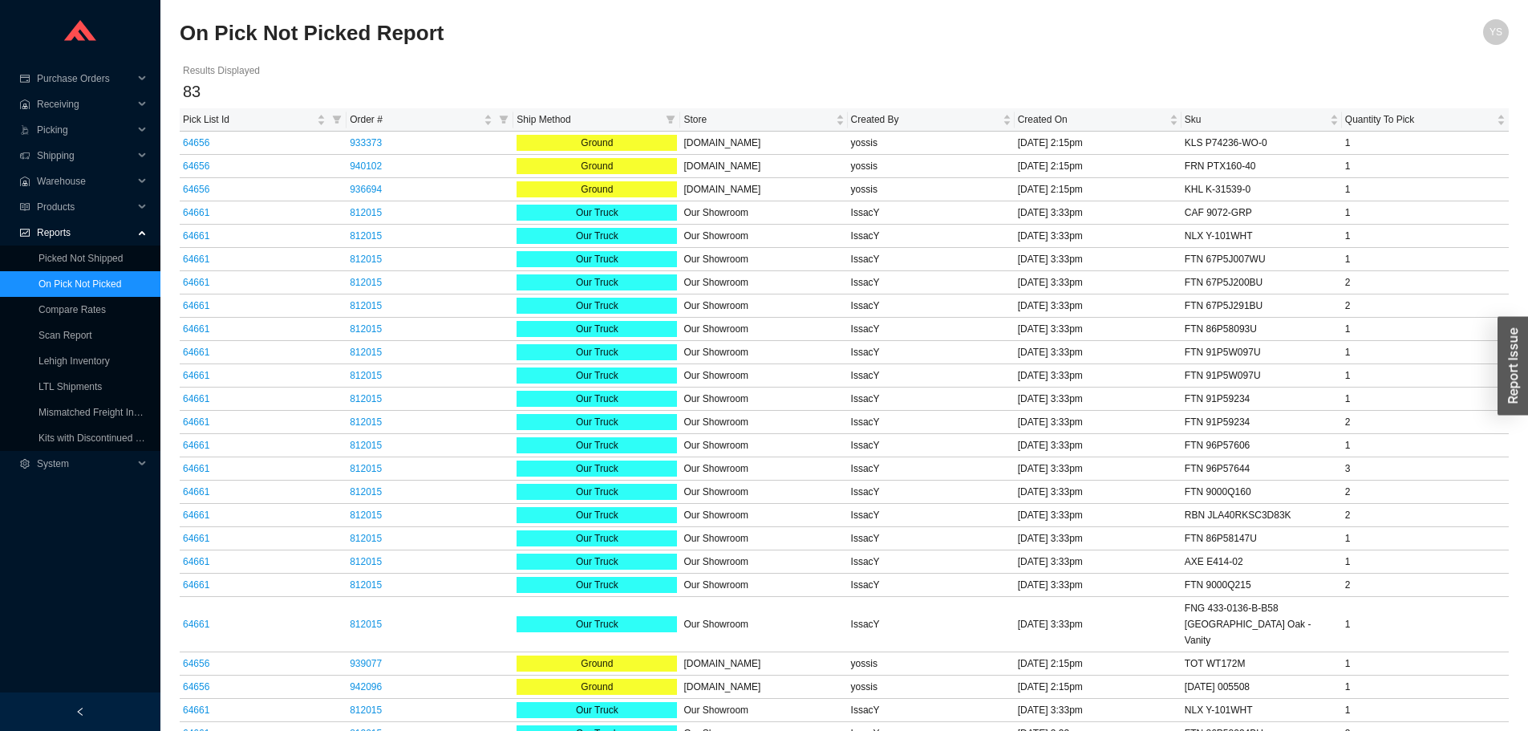
click at [96, 278] on link "On Pick Not Picked" at bounding box center [79, 283] width 83 height 11
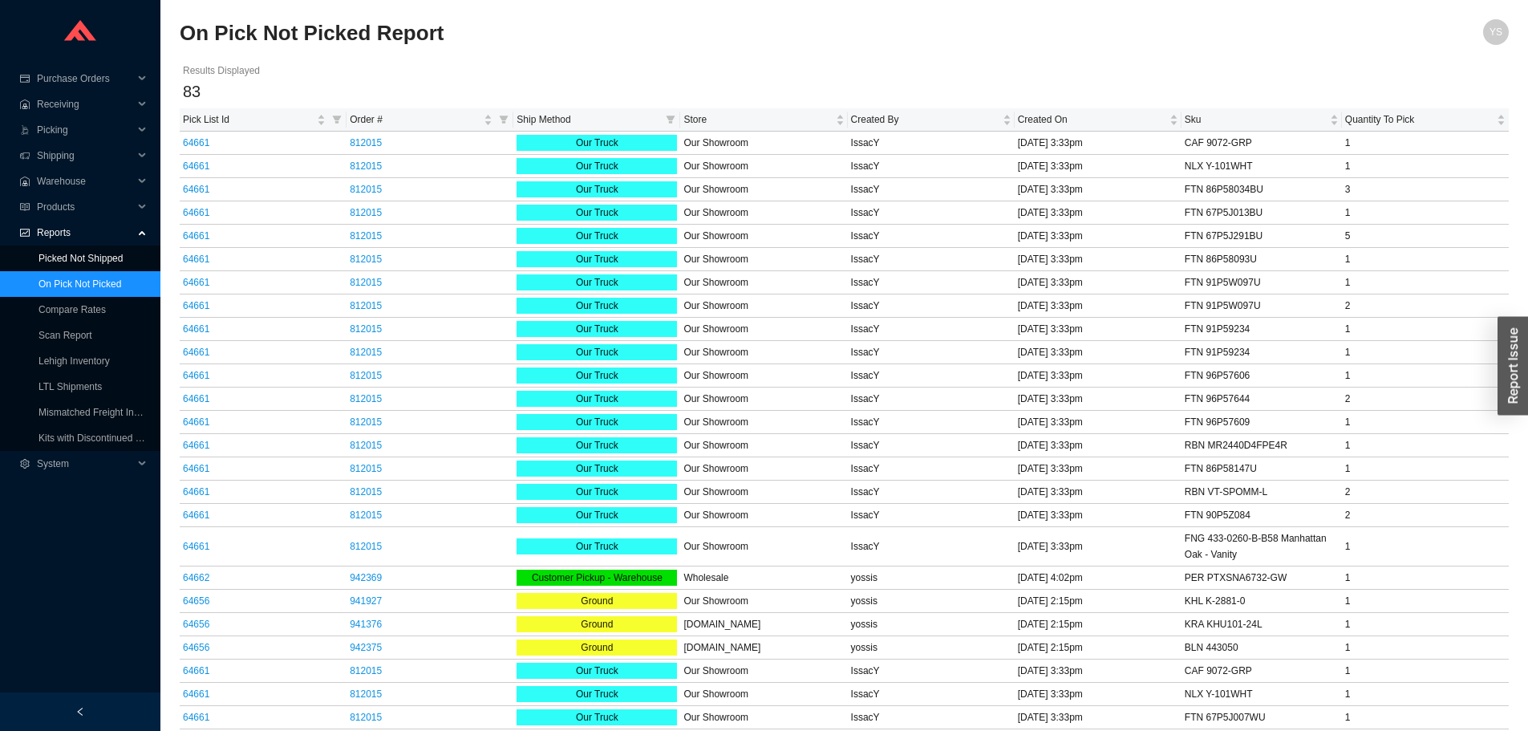
click at [99, 258] on link "Picked Not Shipped" at bounding box center [80, 258] width 84 height 11
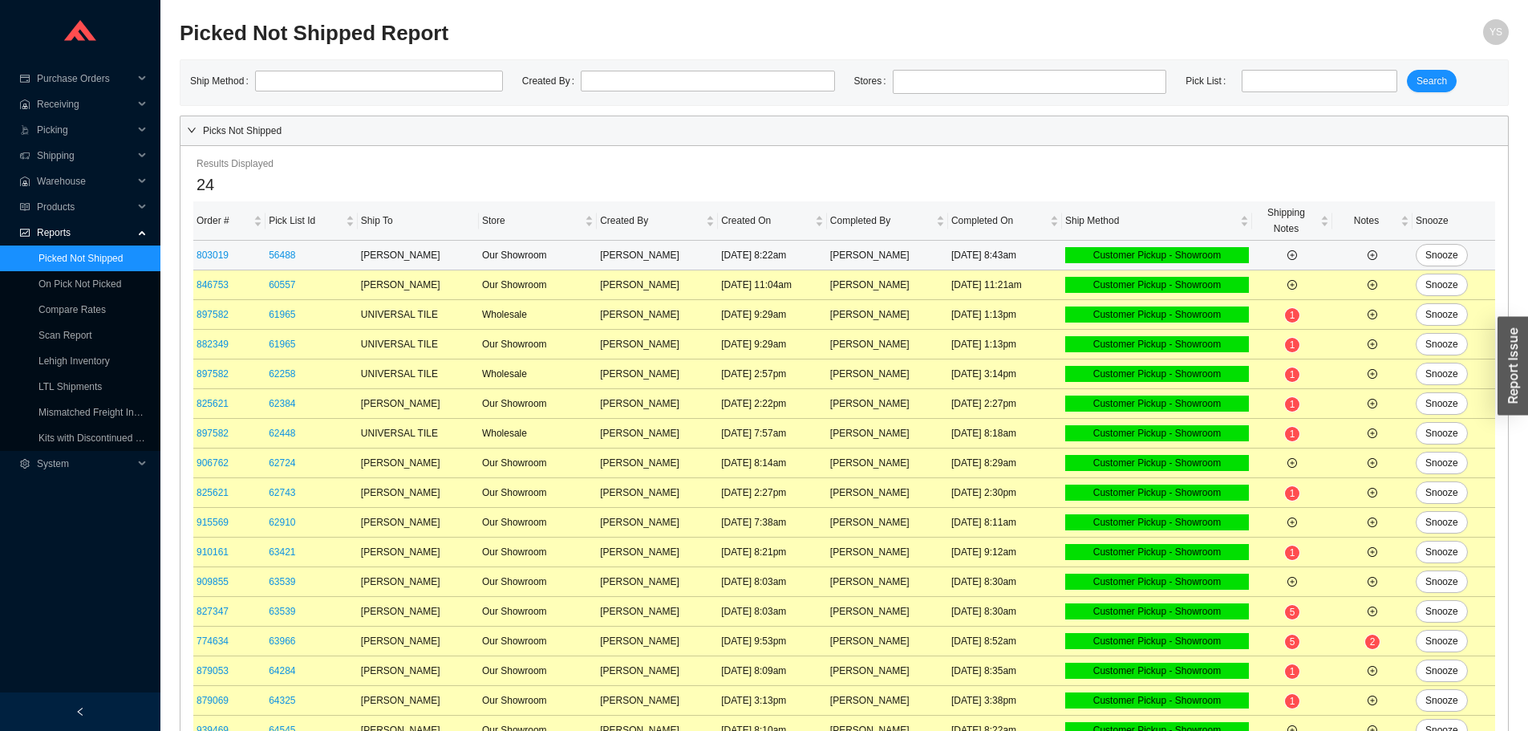
scroll to position [259, 0]
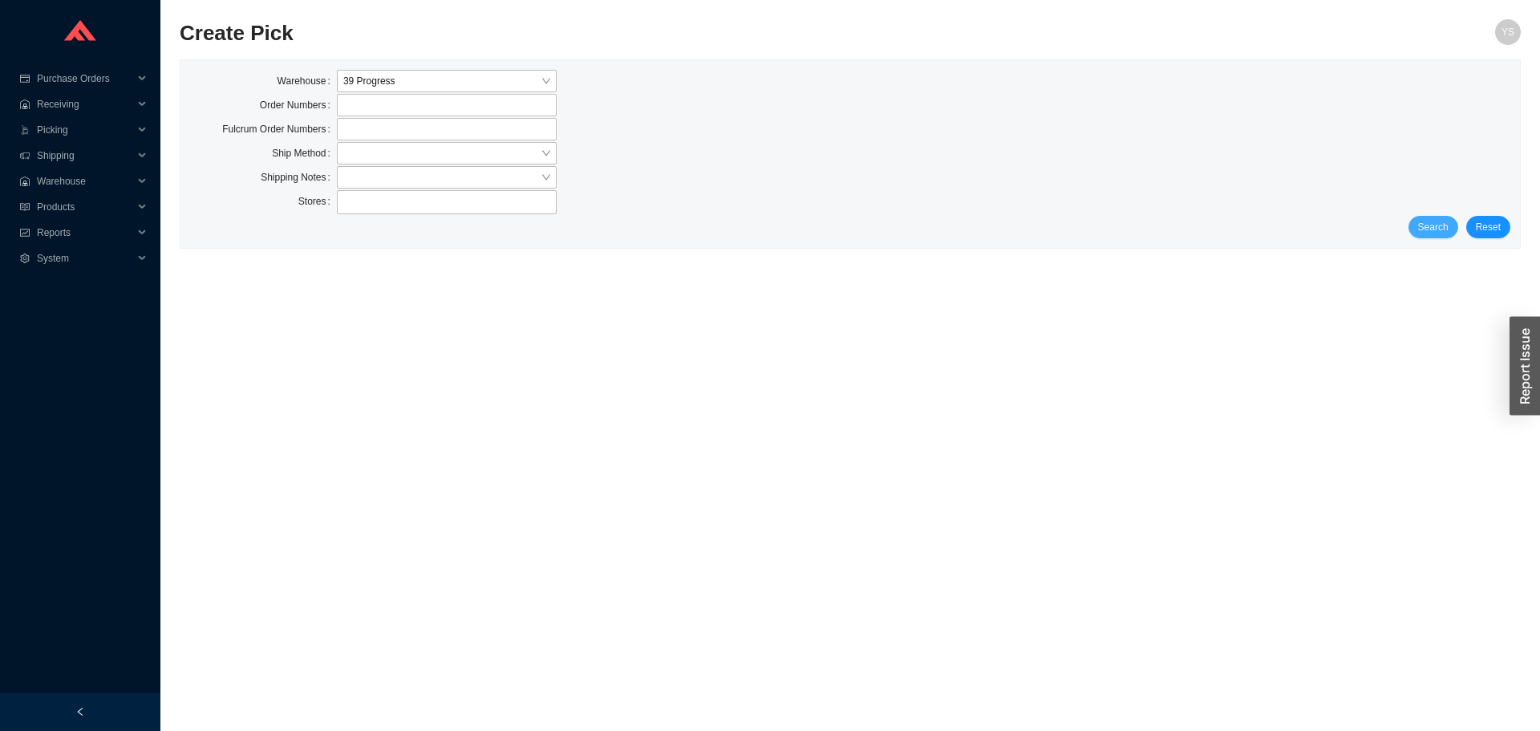
click at [1416, 229] on button "Search" at bounding box center [1433, 227] width 50 height 22
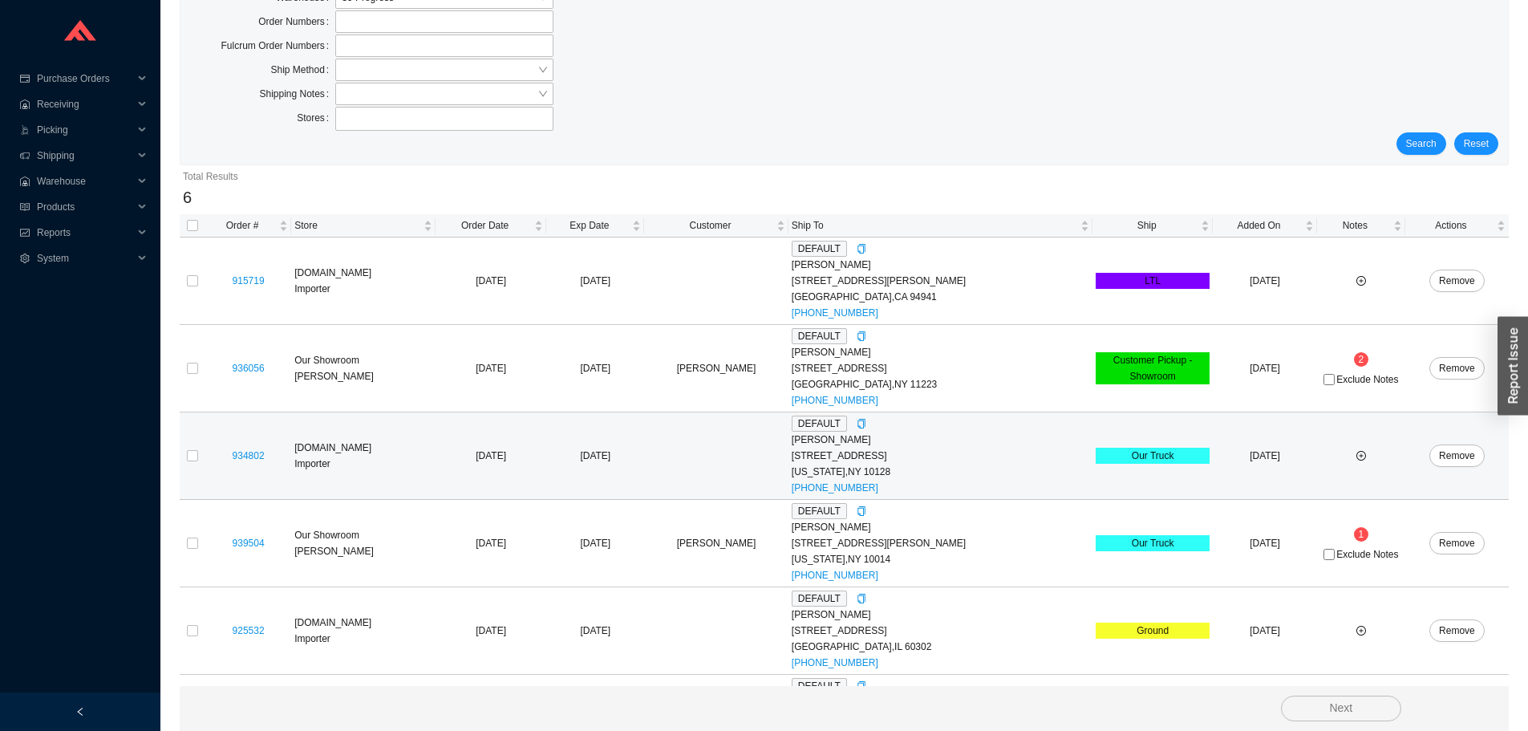
scroll to position [160, 0]
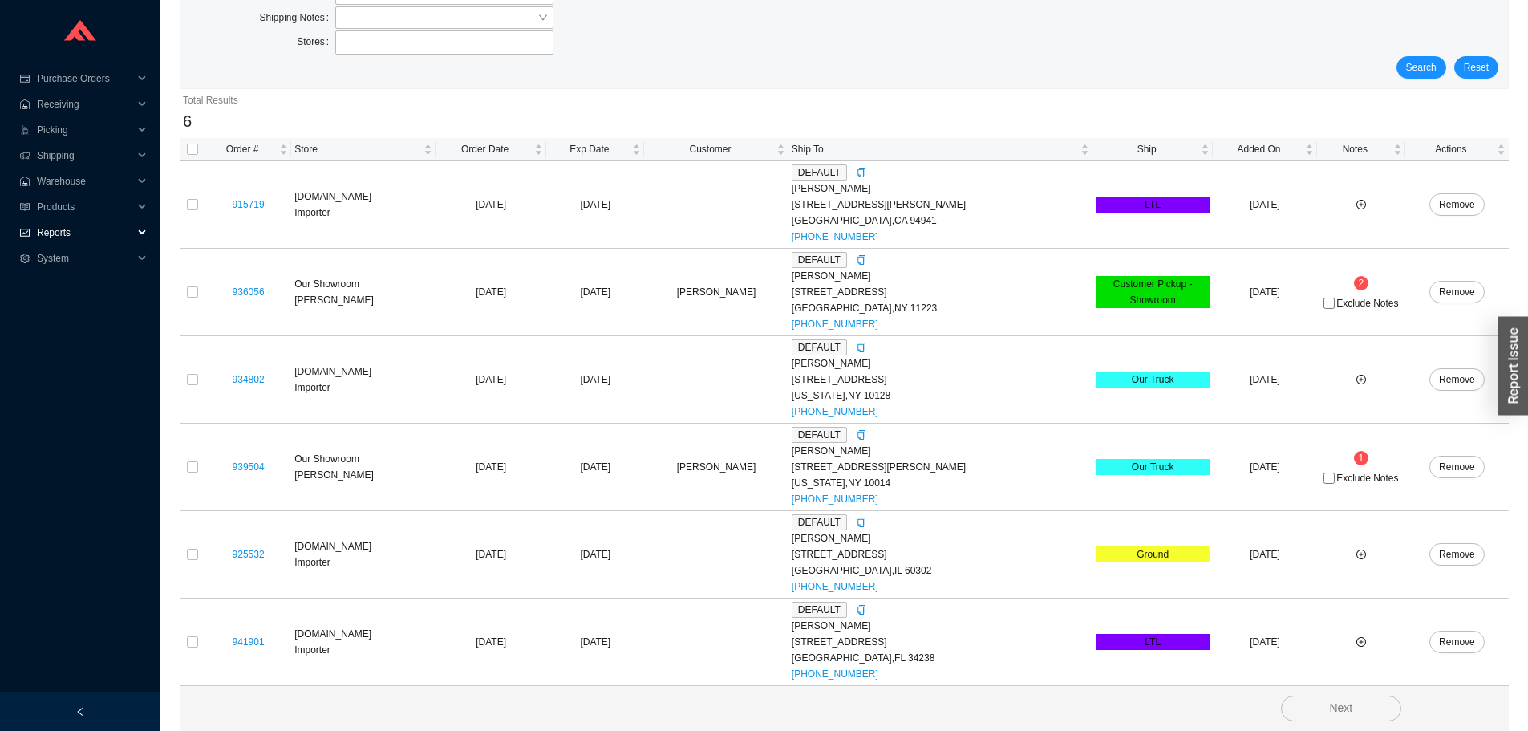
click at [87, 228] on span "Reports" at bounding box center [85, 233] width 96 height 26
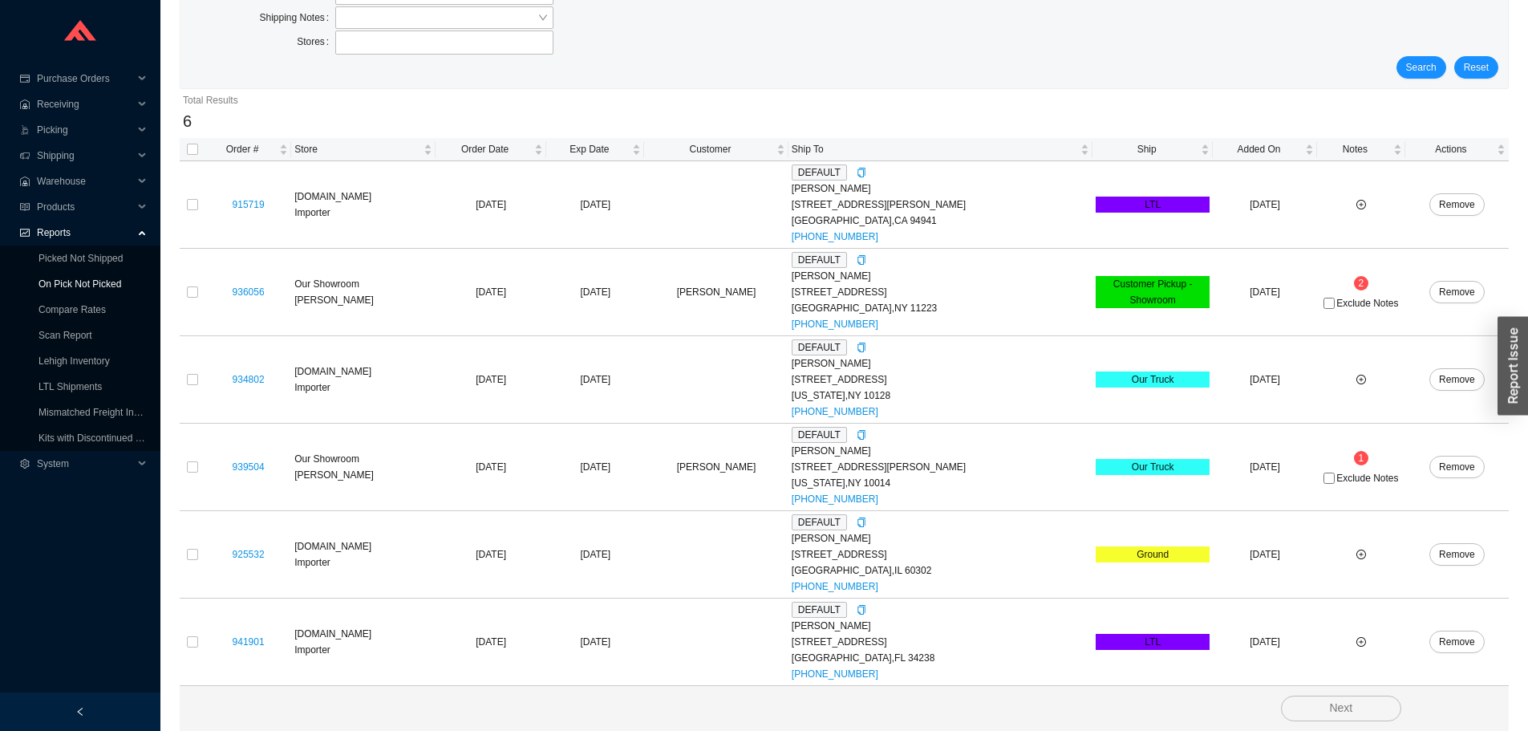
click at [94, 278] on link "On Pick Not Picked" at bounding box center [79, 283] width 83 height 11
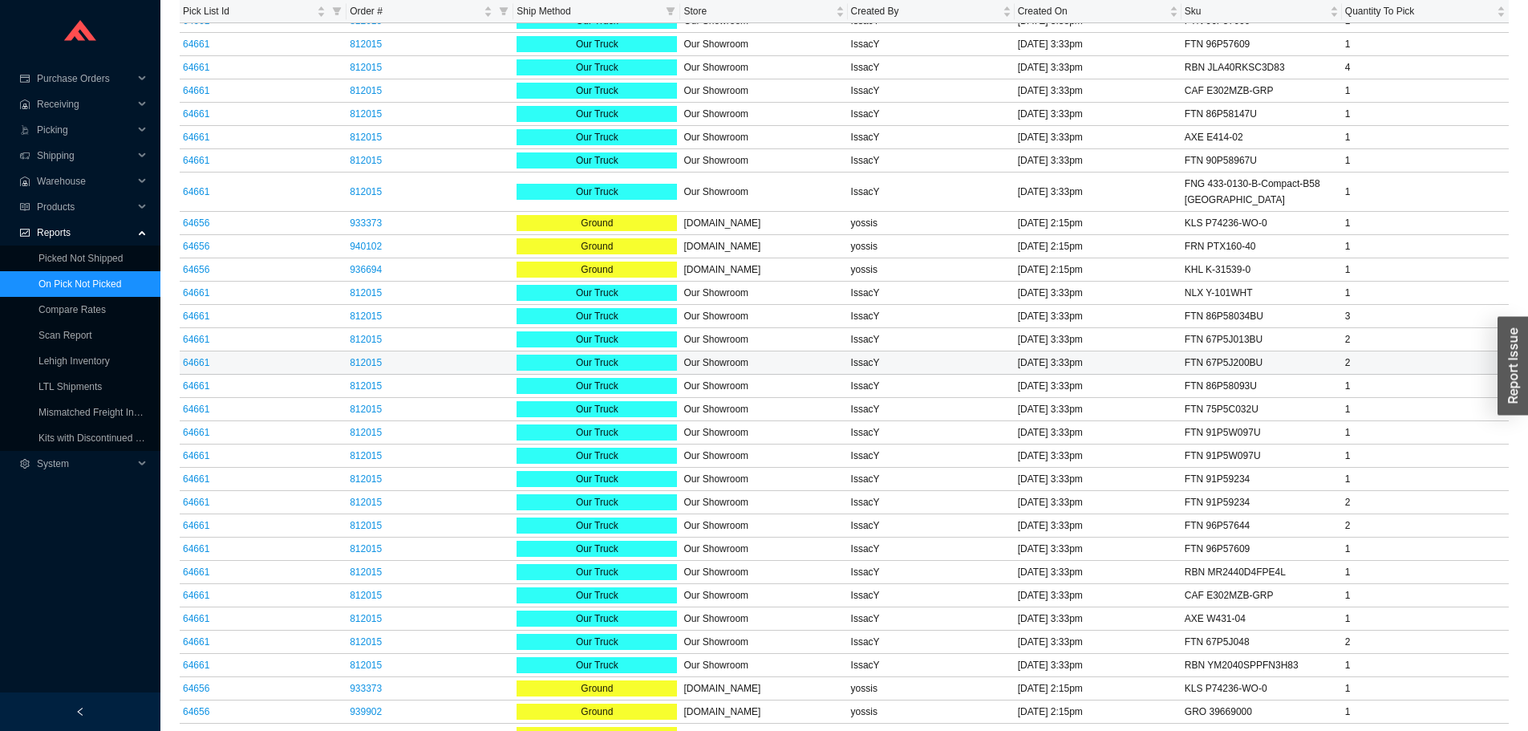
scroll to position [979, 0]
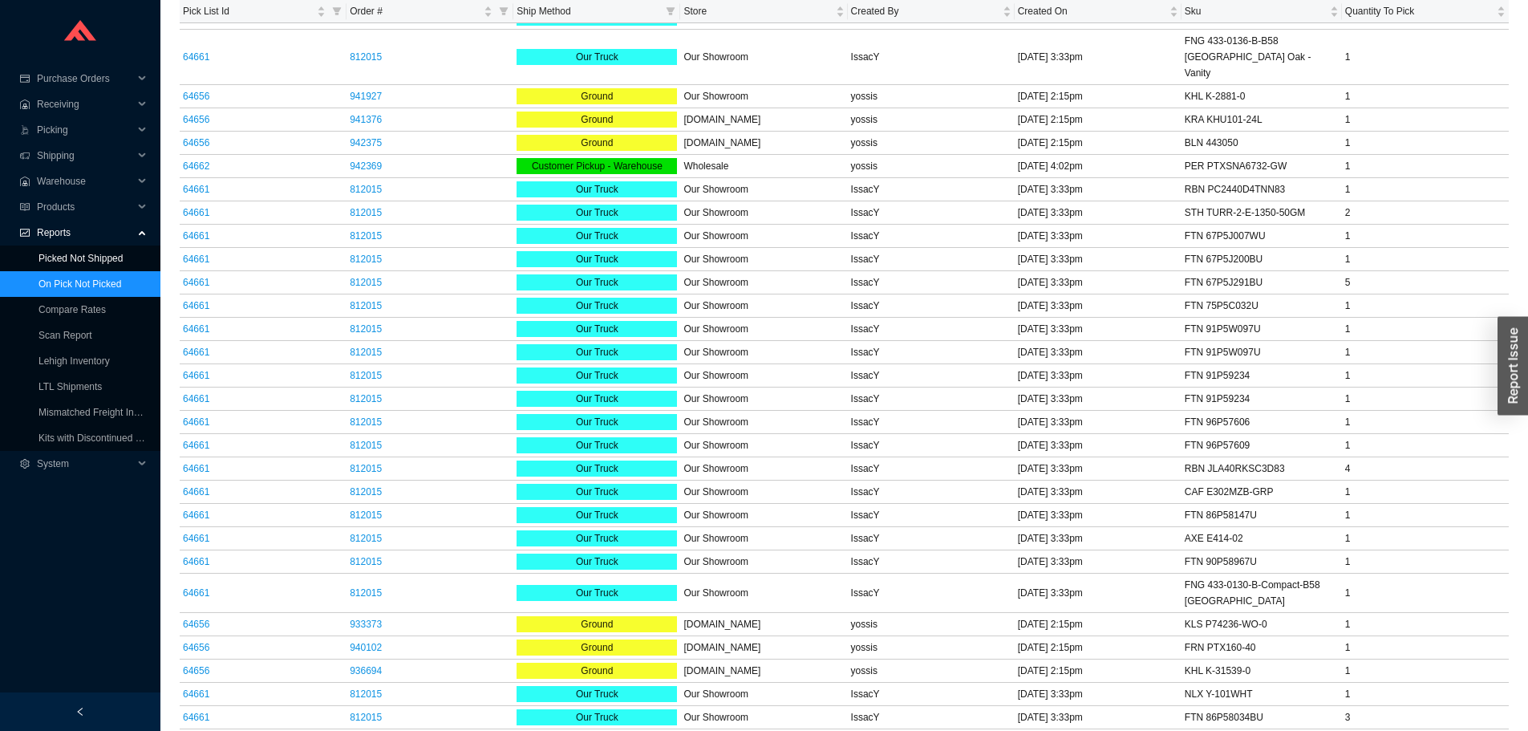
click at [123, 256] on link "Picked Not Shipped" at bounding box center [80, 258] width 84 height 11
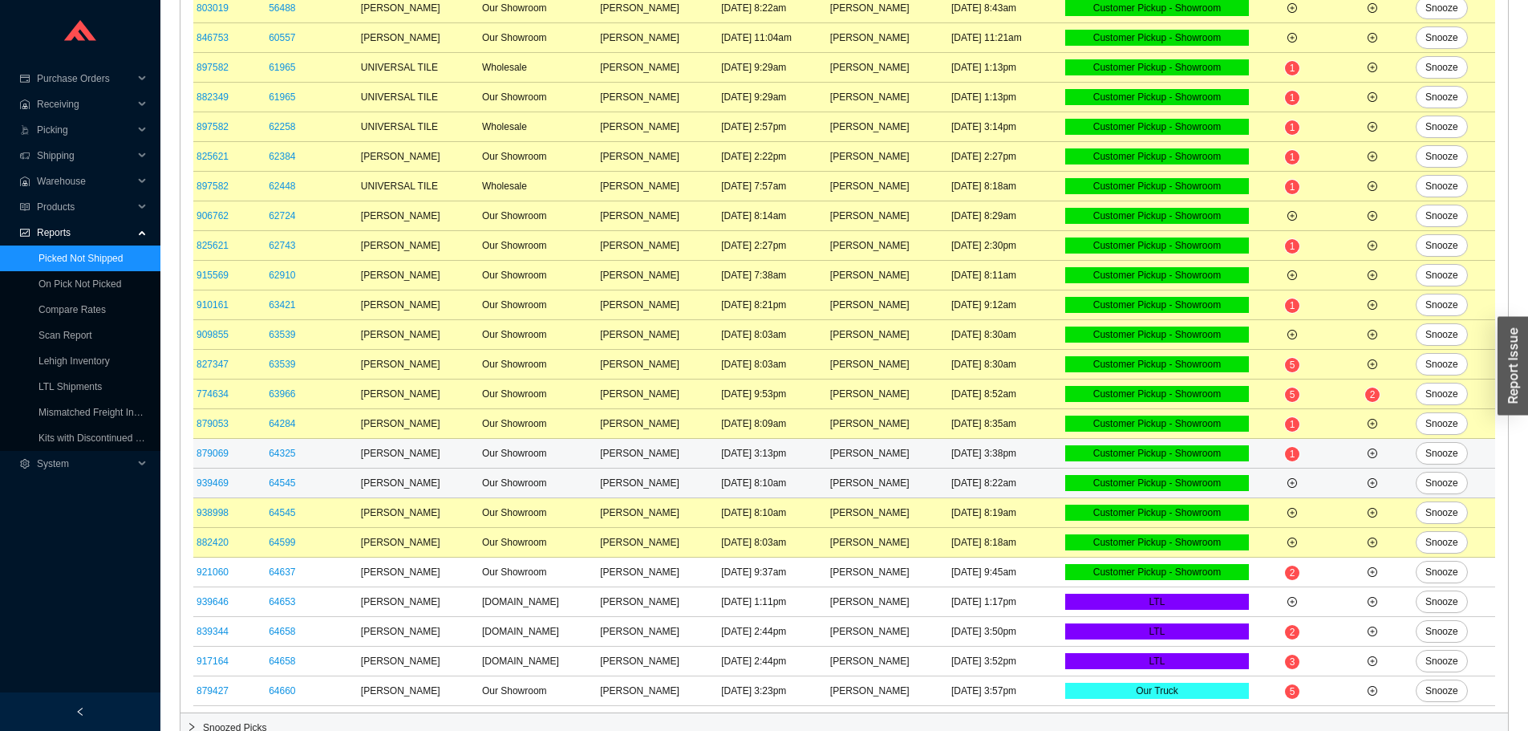
scroll to position [259, 0]
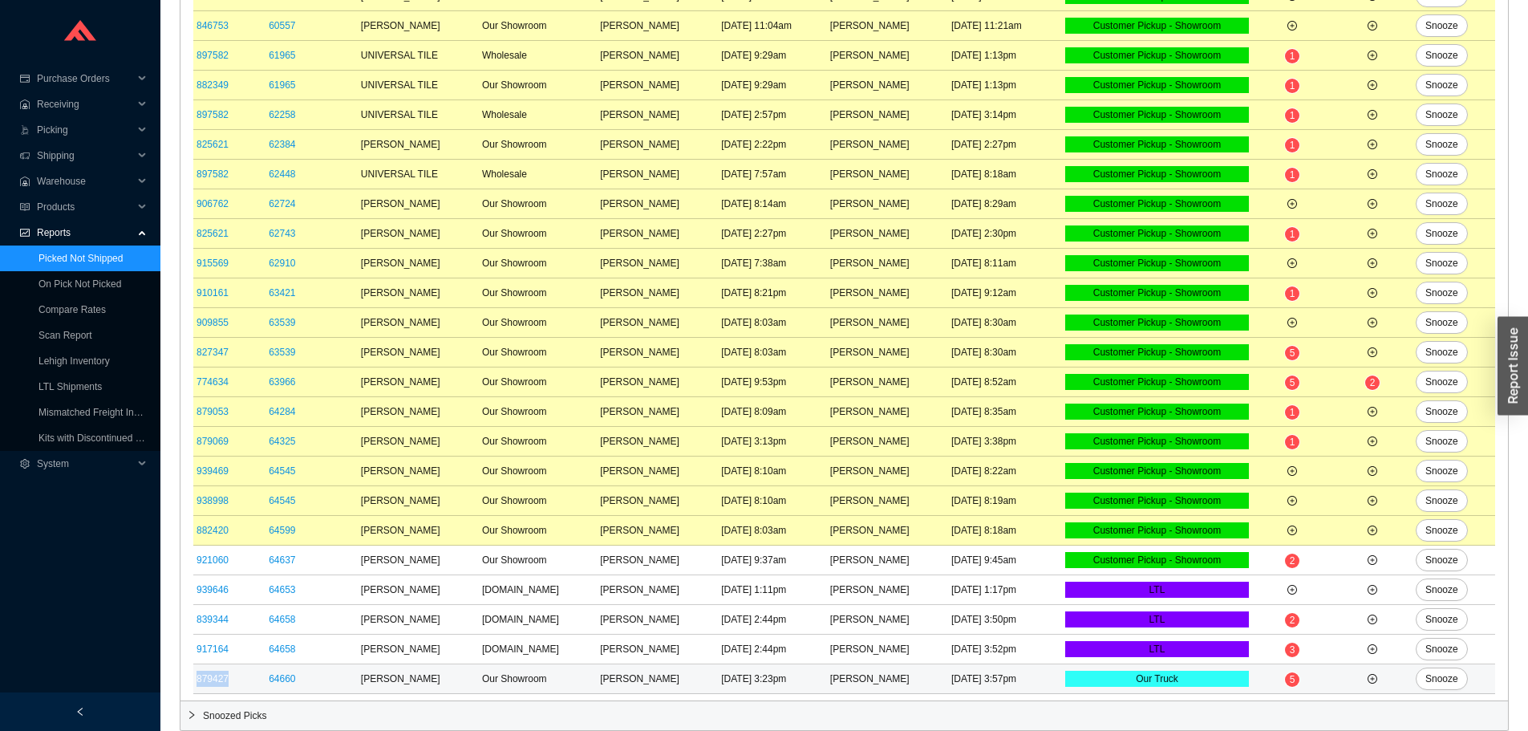
drag, startPoint x: 244, startPoint y: 687, endPoint x: 197, endPoint y: 686, distance: 47.3
click at [197, 686] on td "879427" at bounding box center [229, 679] width 72 height 30
copy link "879427"
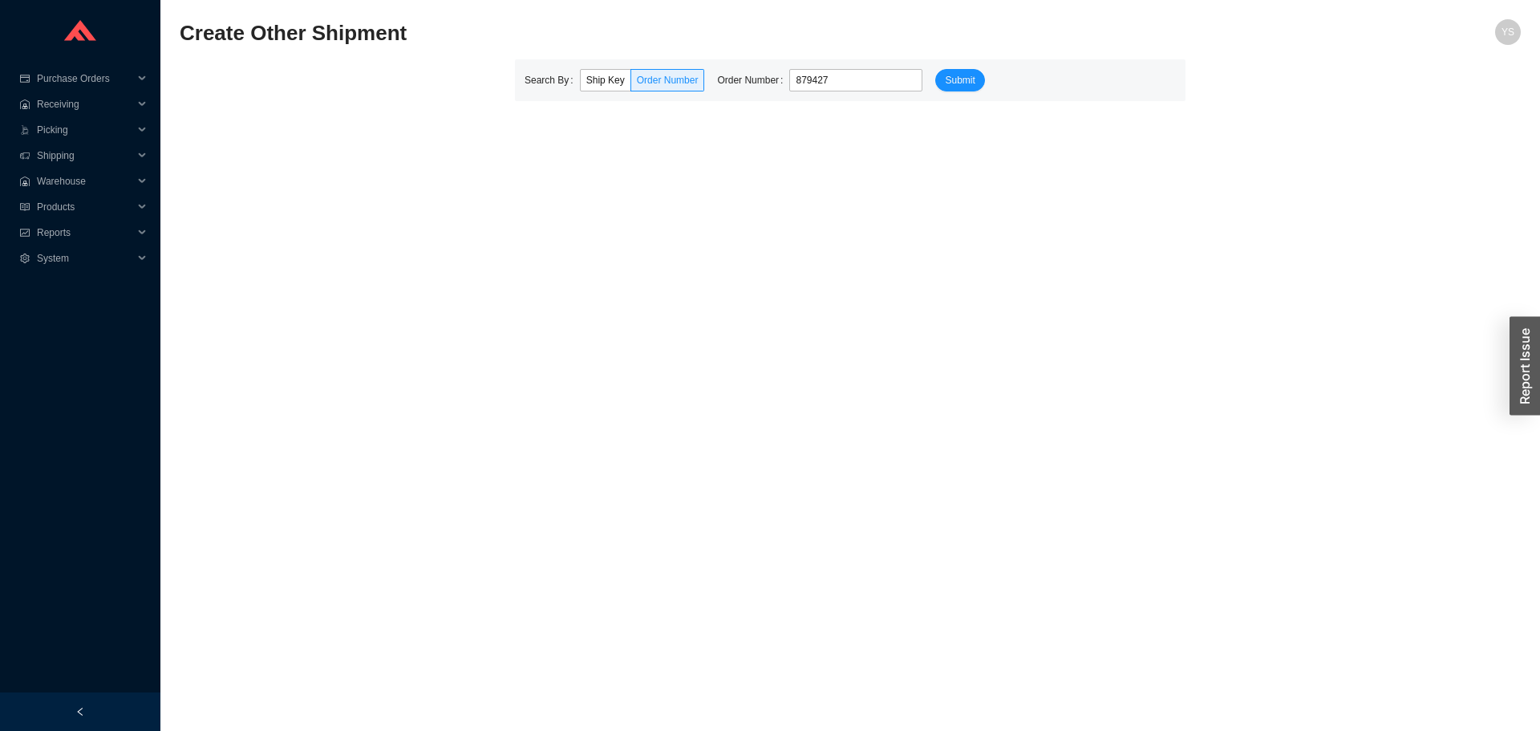
type input "879427"
drag, startPoint x: 920, startPoint y: 86, endPoint x: 928, endPoint y: 80, distance: 9.8
click at [922, 83] on form "Search By Ship Key Order Number Order Number 879427 Submit" at bounding box center [850, 80] width 651 height 22
click at [945, 78] on span "Submit" at bounding box center [960, 80] width 30 height 16
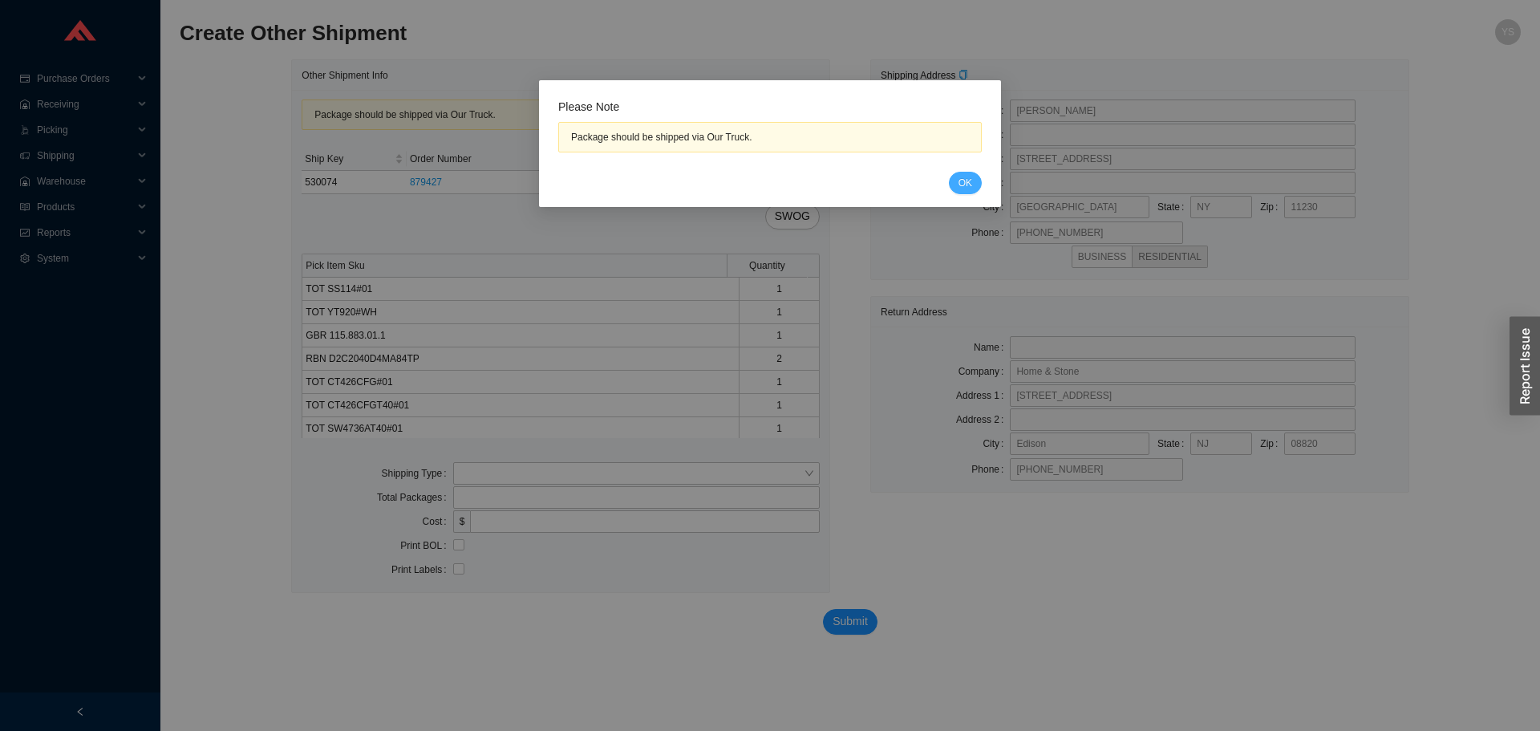
click at [952, 175] on div "Cancel OK" at bounding box center [769, 183] width 423 height 22
click at [954, 179] on button "OK" at bounding box center [965, 183] width 33 height 22
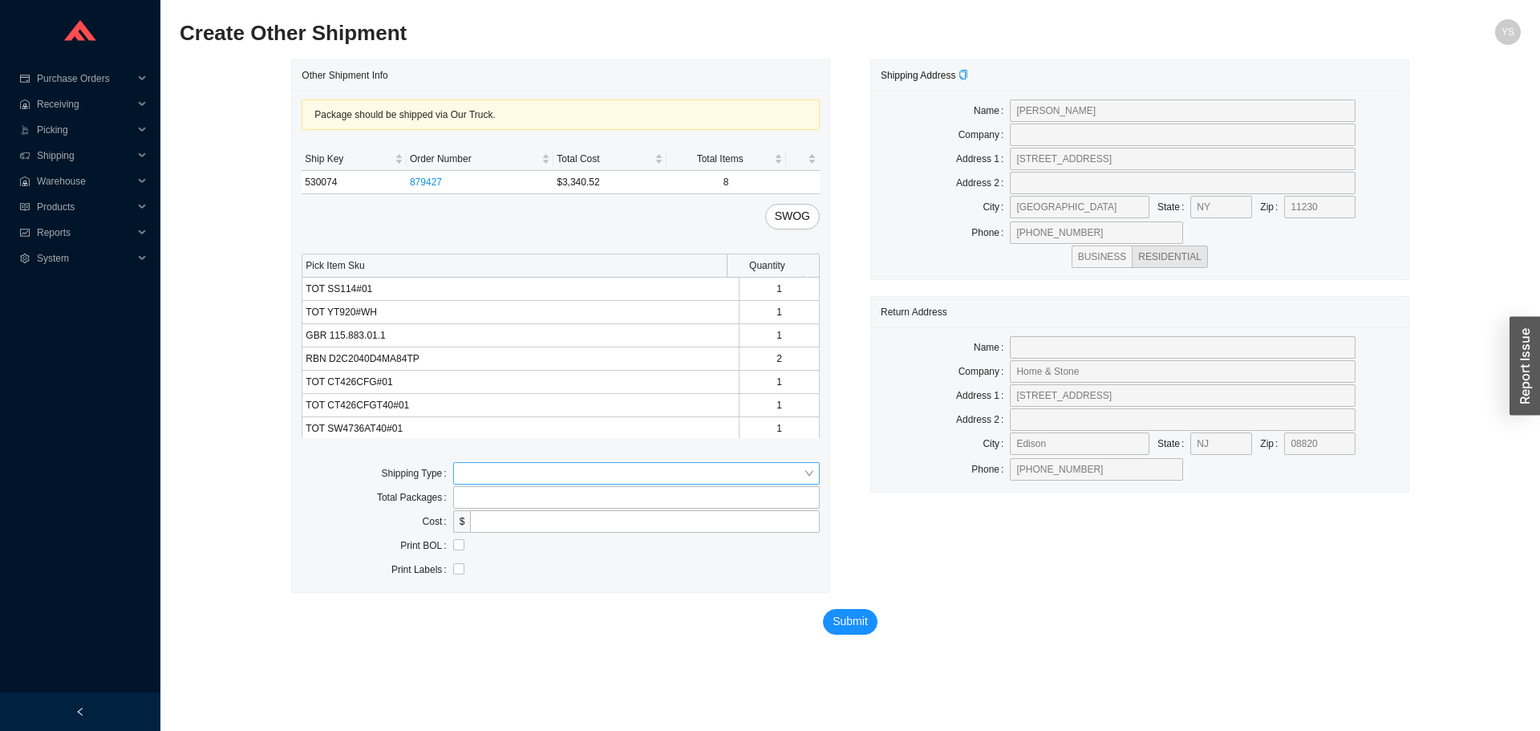
click at [464, 479] on input "search" at bounding box center [632, 473] width 344 height 21
click at [467, 489] on body "Purchase Orders .warehouse_svg__a{fill:none;stroke:currentColor;stroke-linecap:…" at bounding box center [770, 365] width 1540 height 731
click at [472, 486] on input "tel" at bounding box center [636, 497] width 367 height 22
click at [480, 476] on input "search" at bounding box center [632, 473] width 344 height 21
click at [484, 497] on div "Our Truck" at bounding box center [637, 502] width 354 height 14
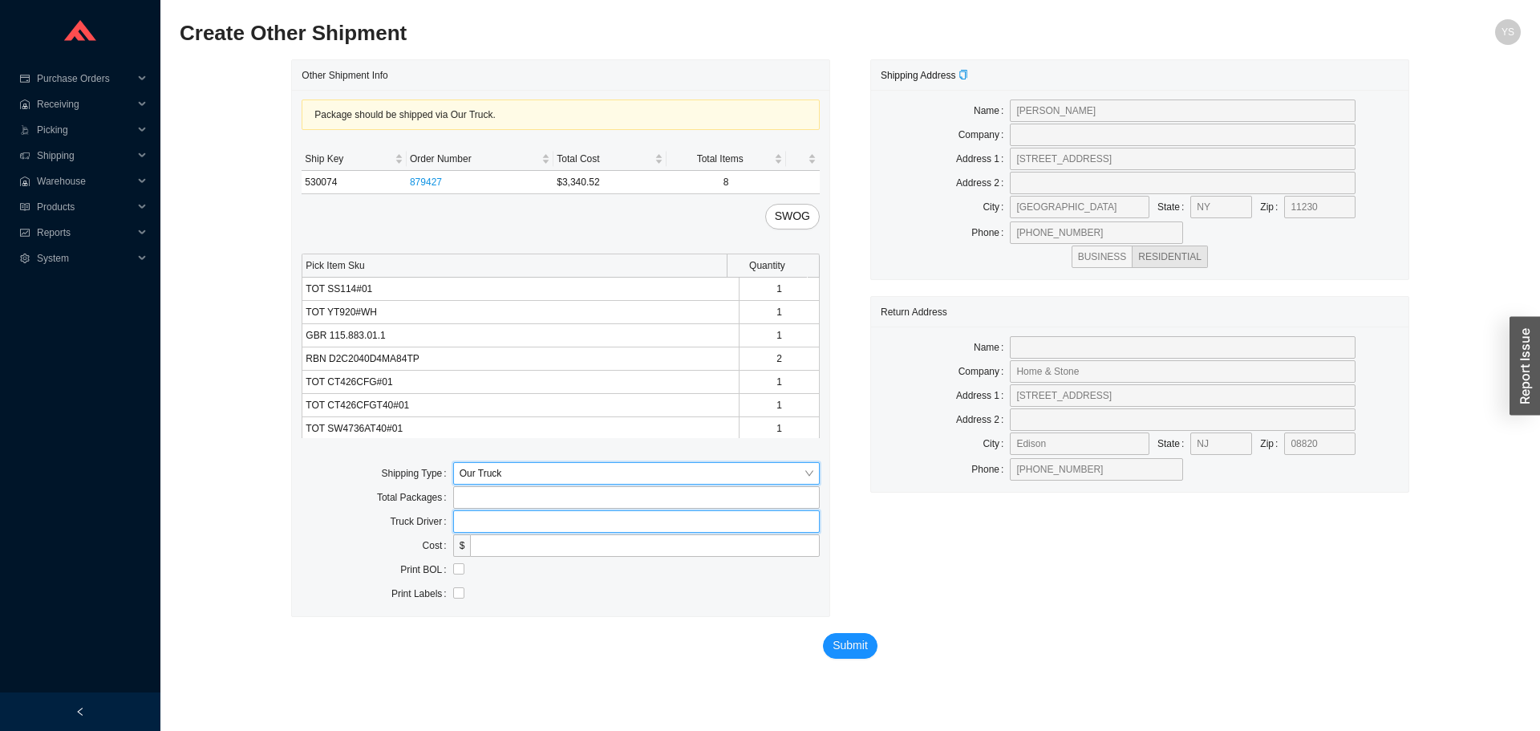
click at [487, 528] on input "text" at bounding box center [636, 521] width 367 height 22
type input "lubav"
click at [456, 567] on input "checkbox" at bounding box center [458, 568] width 11 height 11
checkbox input "true"
click at [852, 638] on span "Submit" at bounding box center [850, 645] width 35 height 18
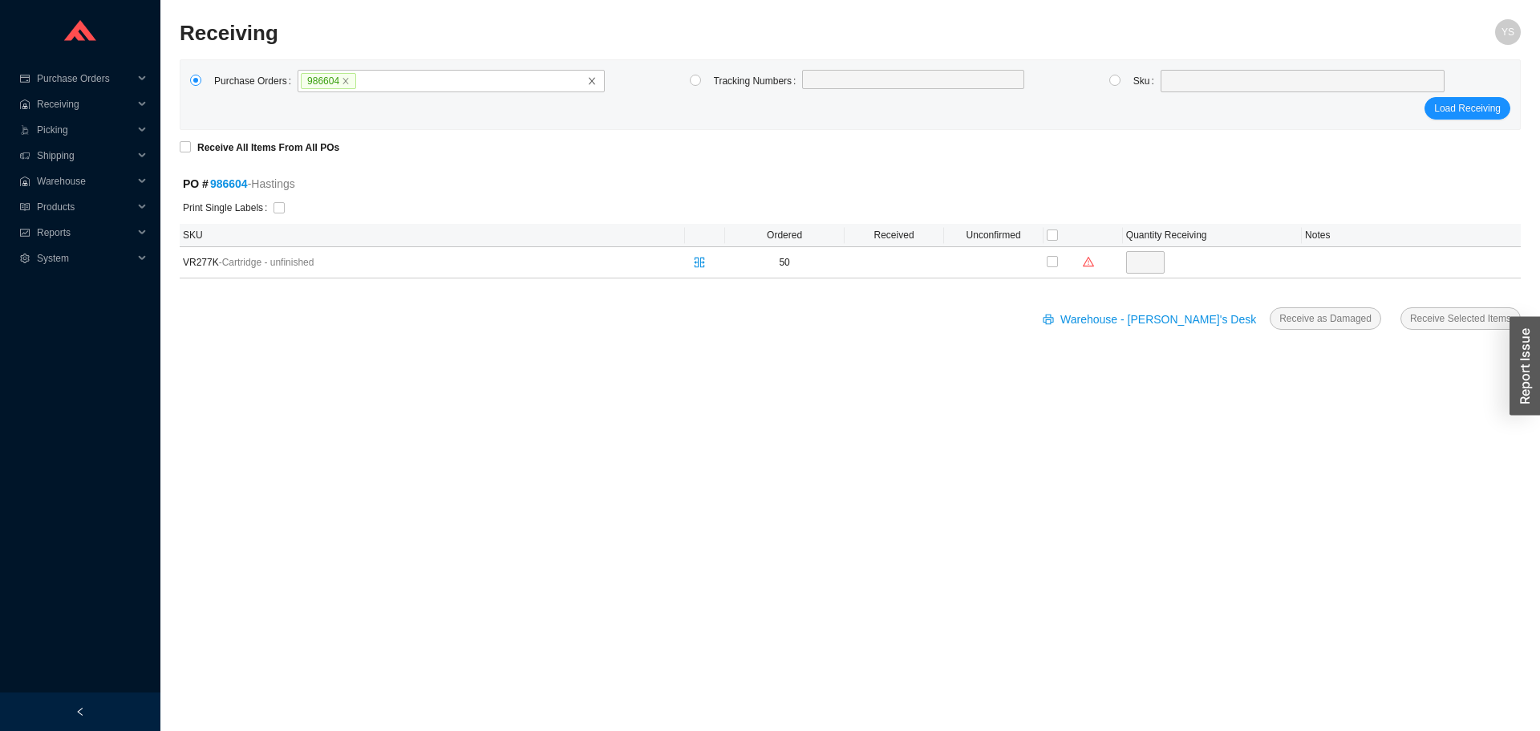
click at [267, 222] on div "Print Single Labels" at bounding box center [850, 208] width 1341 height 30
click at [274, 205] on input "checkbox" at bounding box center [279, 207] width 11 height 11
checkbox input "true"
click at [1060, 259] on div at bounding box center [1083, 262] width 73 height 24
click at [1054, 262] on input "checkbox" at bounding box center [1052, 261] width 11 height 11
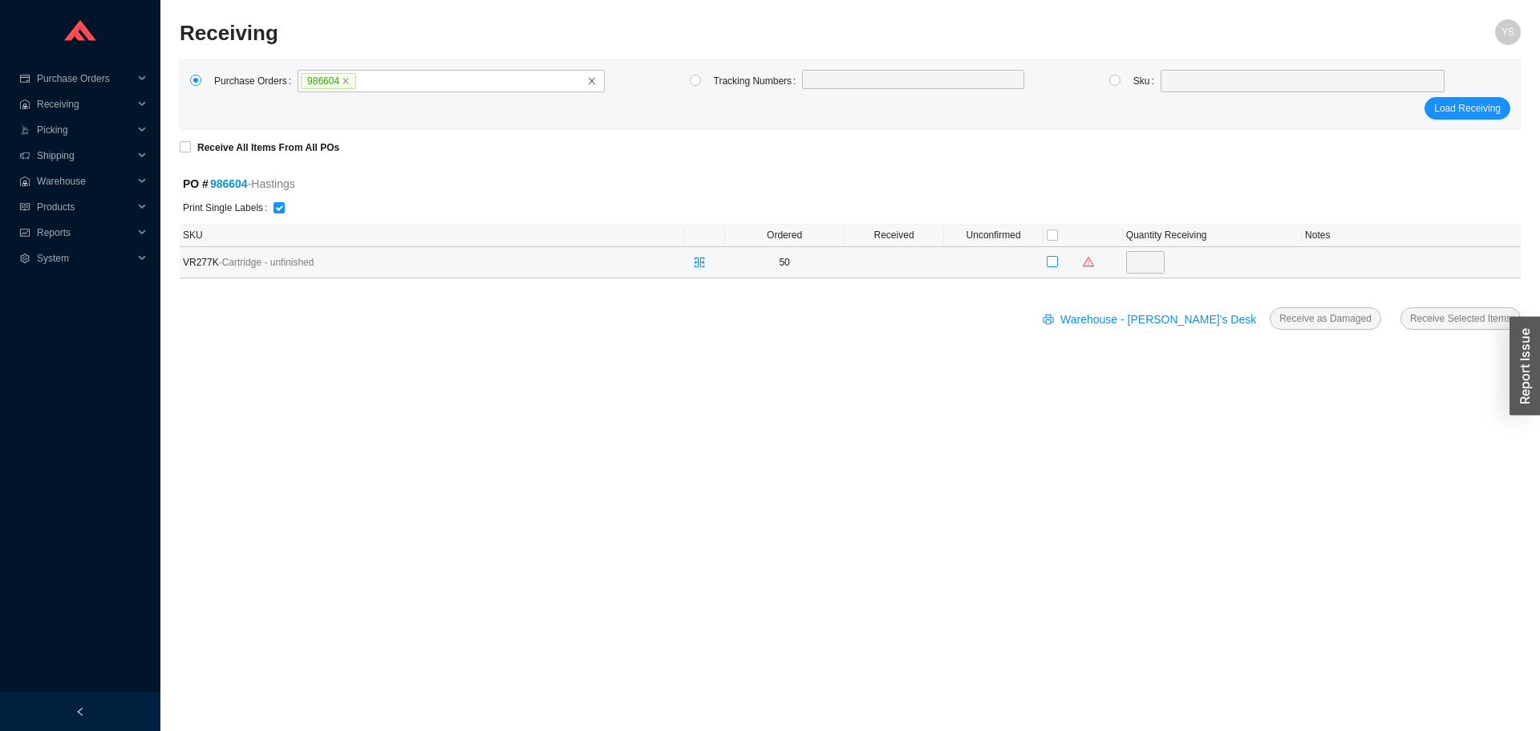
checkbox input "true"
type input "50"
click at [1394, 302] on form "Receive All Items From All POs PO # 986604 - Hastings Print Single Labels SKU O…" at bounding box center [850, 244] width 1341 height 209
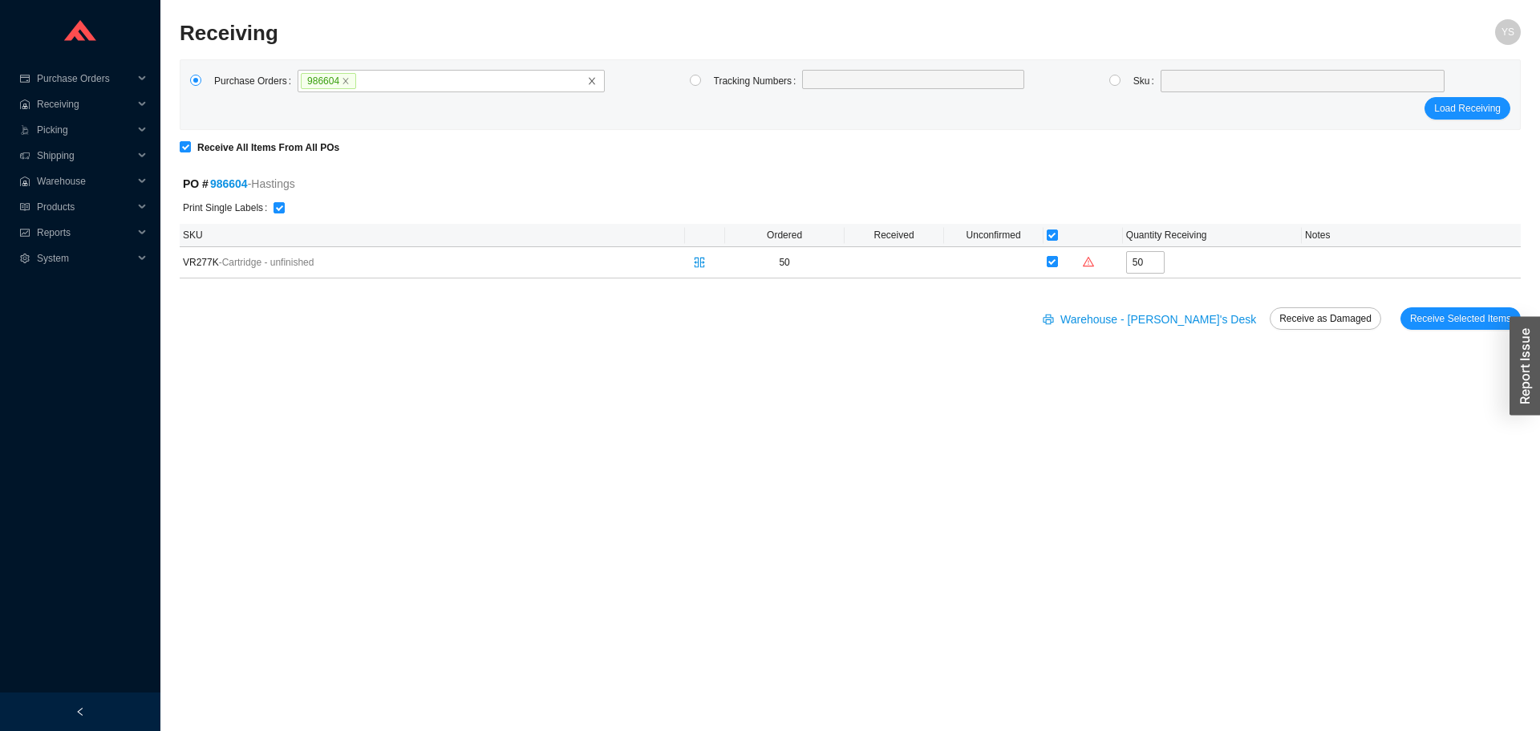
click at [1472, 334] on div "Warehouse - [PERSON_NAME]'s Desk Receive as Damaged Receive Selected Items" at bounding box center [850, 328] width 1341 height 42
click at [1471, 324] on span "Receive Selected Items" at bounding box center [1460, 318] width 101 height 16
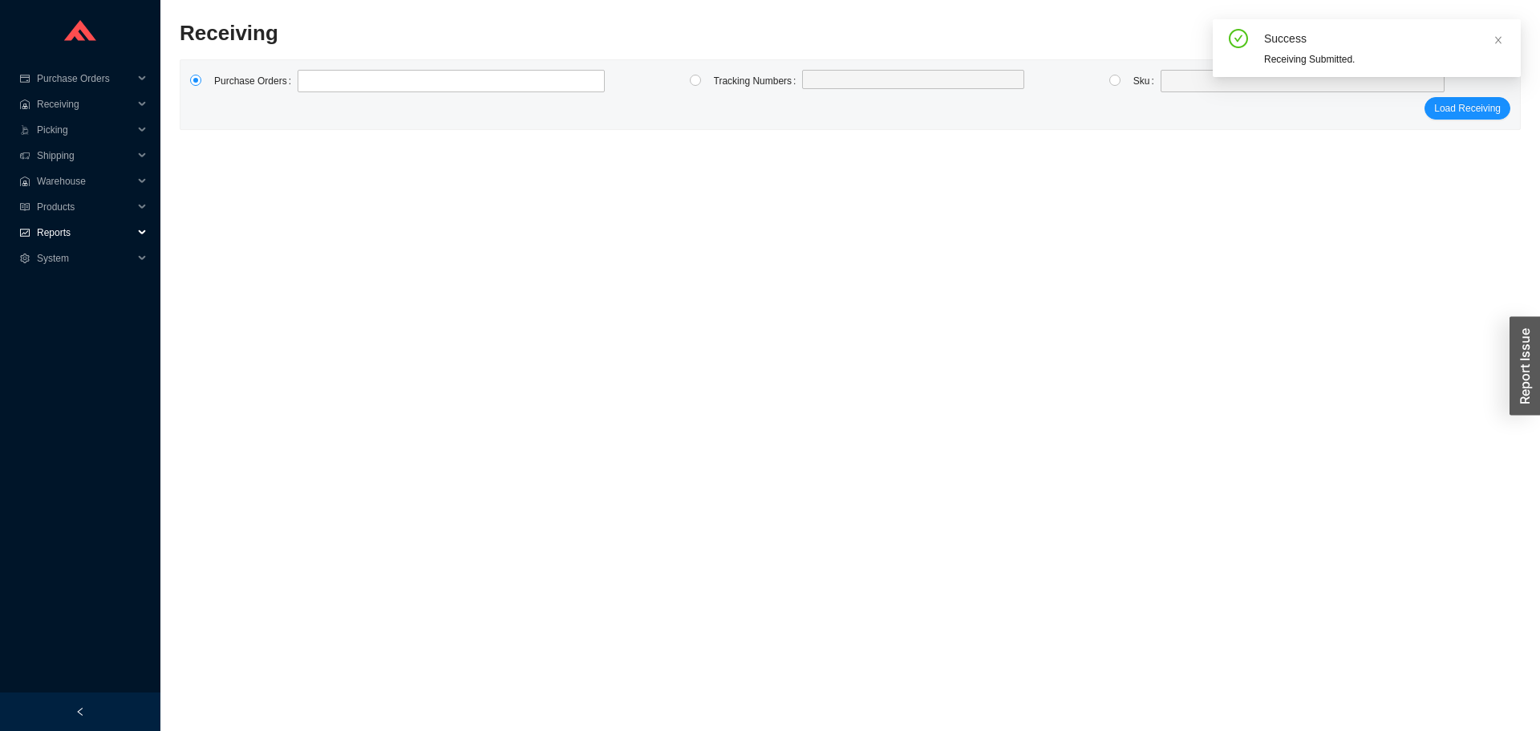
click at [53, 220] on span "Reports" at bounding box center [85, 233] width 96 height 26
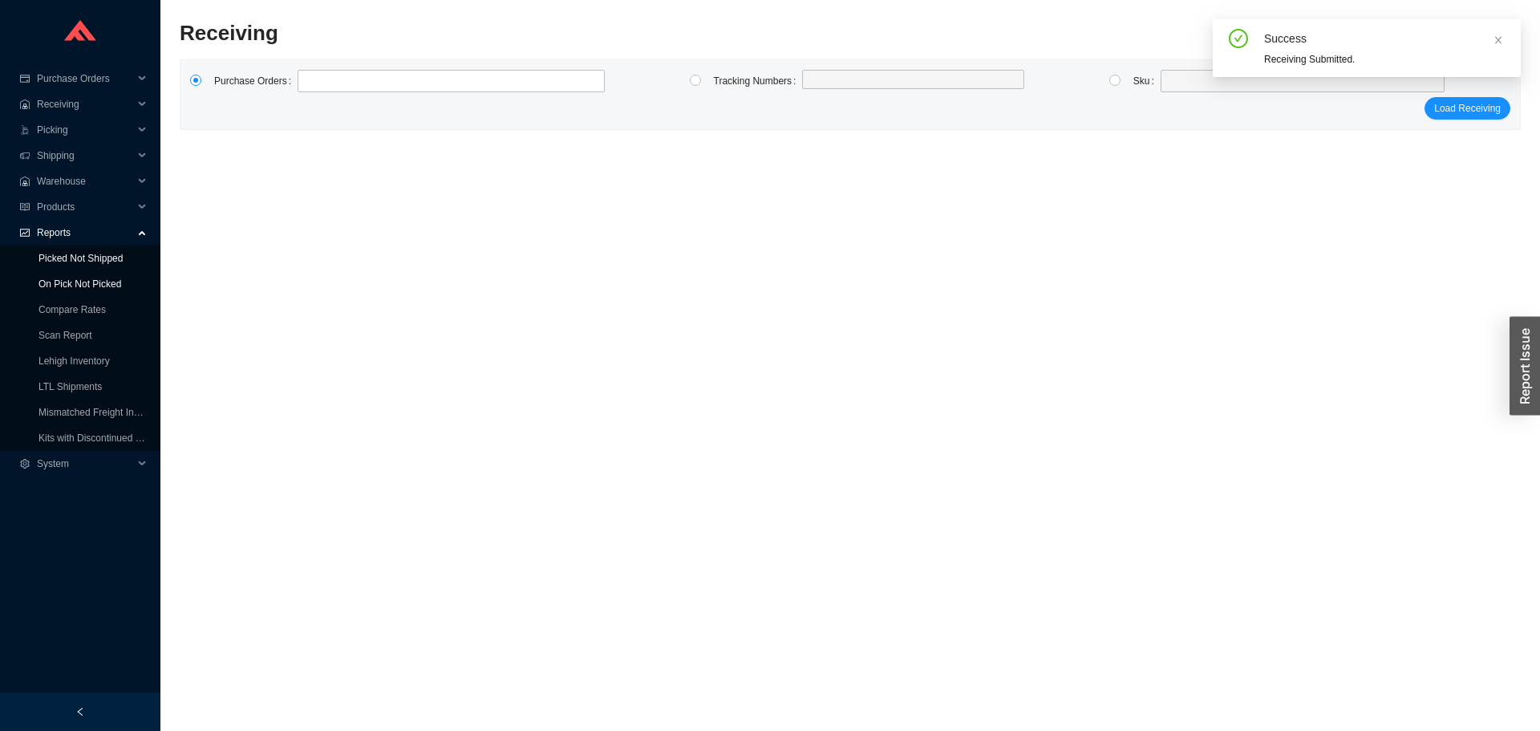
click at [61, 278] on link "On Pick Not Picked" at bounding box center [79, 283] width 83 height 11
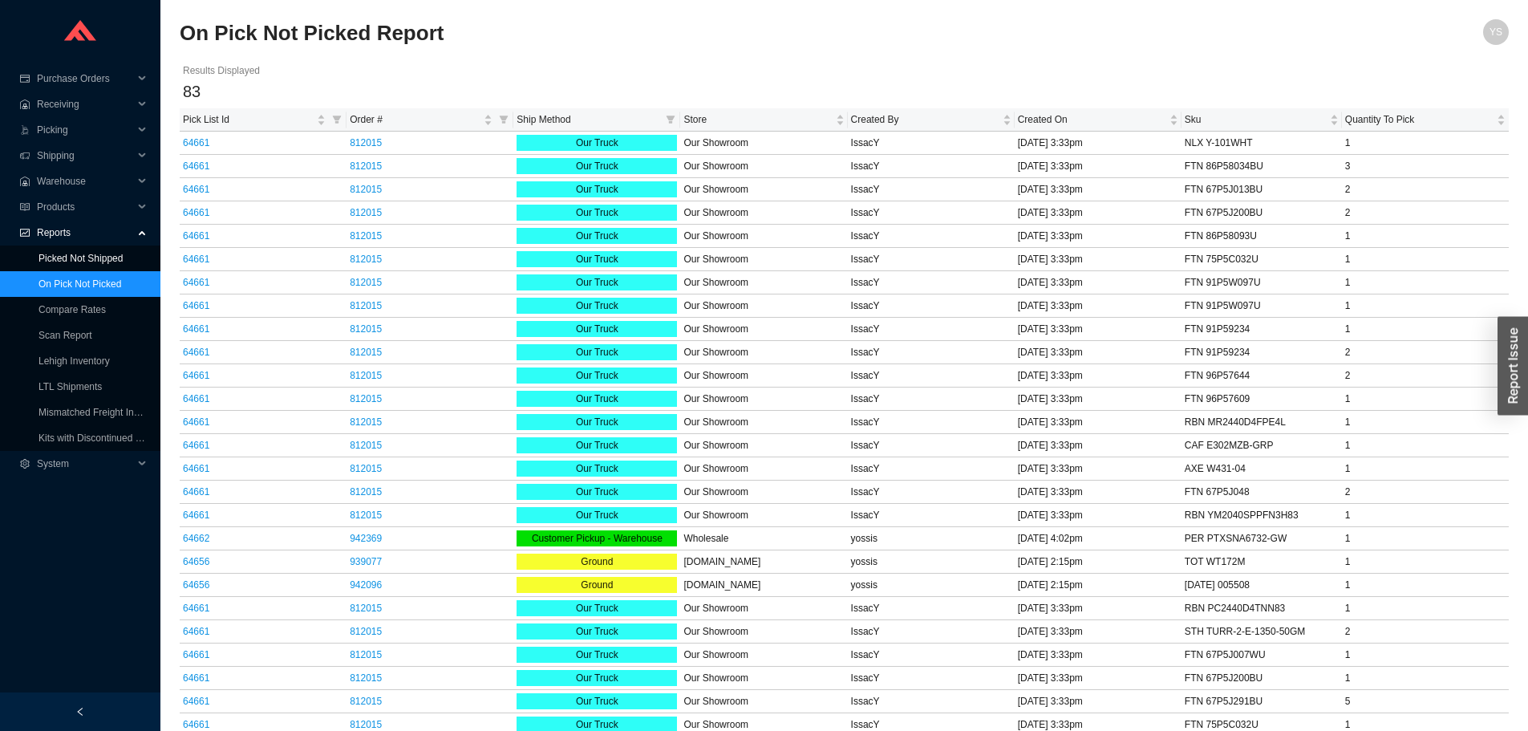
click at [61, 253] on link "Picked Not Shipped" at bounding box center [80, 258] width 84 height 11
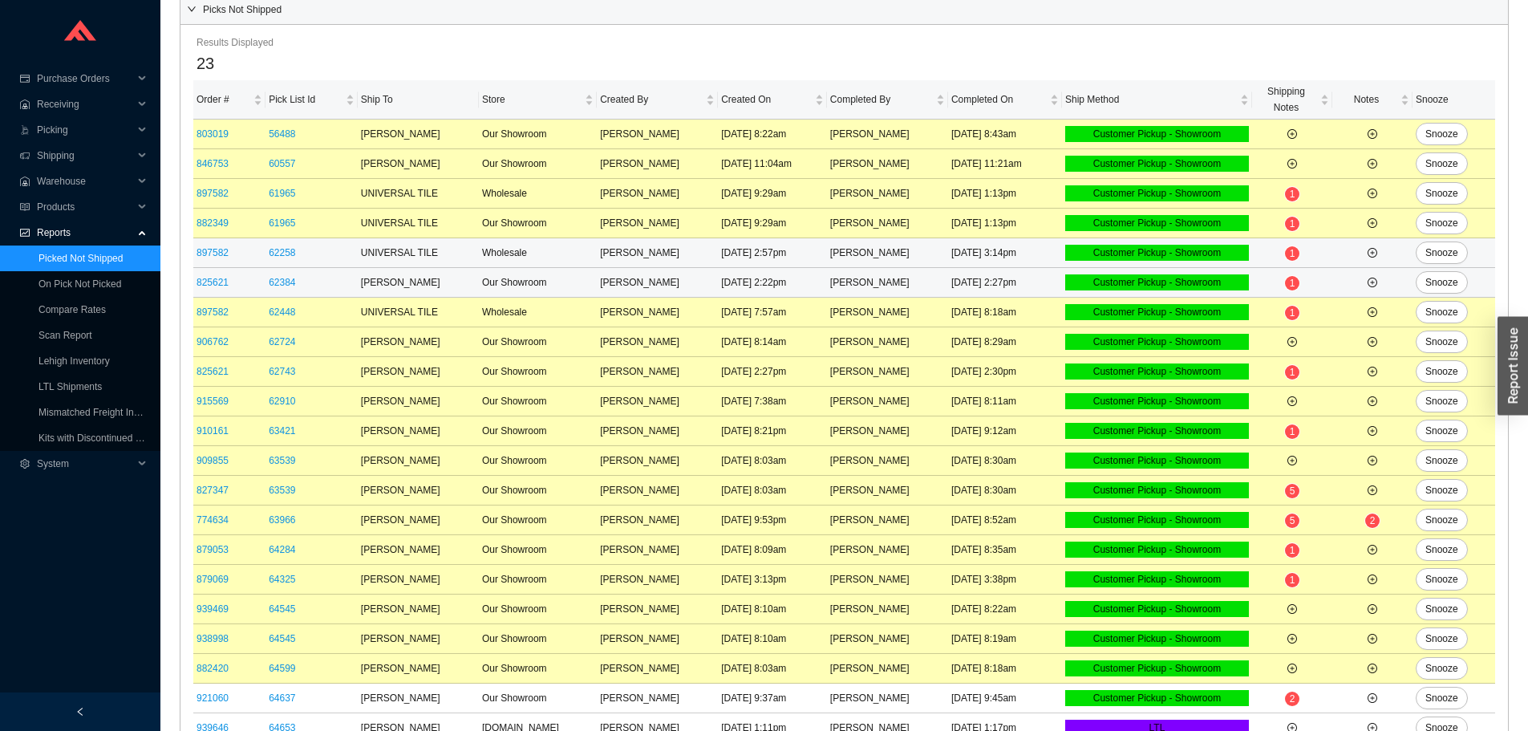
scroll to position [229, 0]
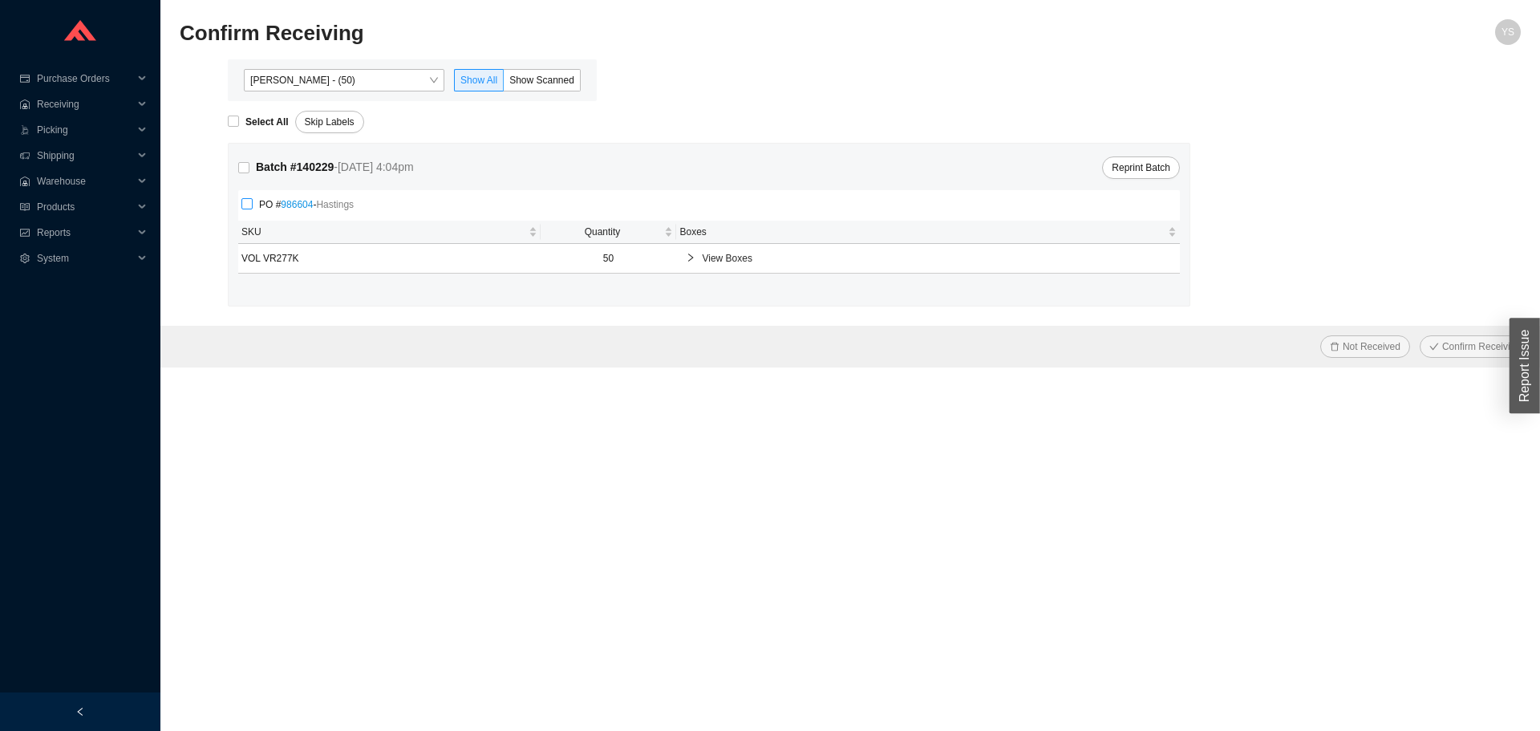
click at [255, 201] on span "PO # 986604 - [PERSON_NAME]" at bounding box center [306, 205] width 107 height 16
click at [253, 201] on input "PO # 986604 - [PERSON_NAME]" at bounding box center [246, 203] width 11 height 11
checkbox input "true"
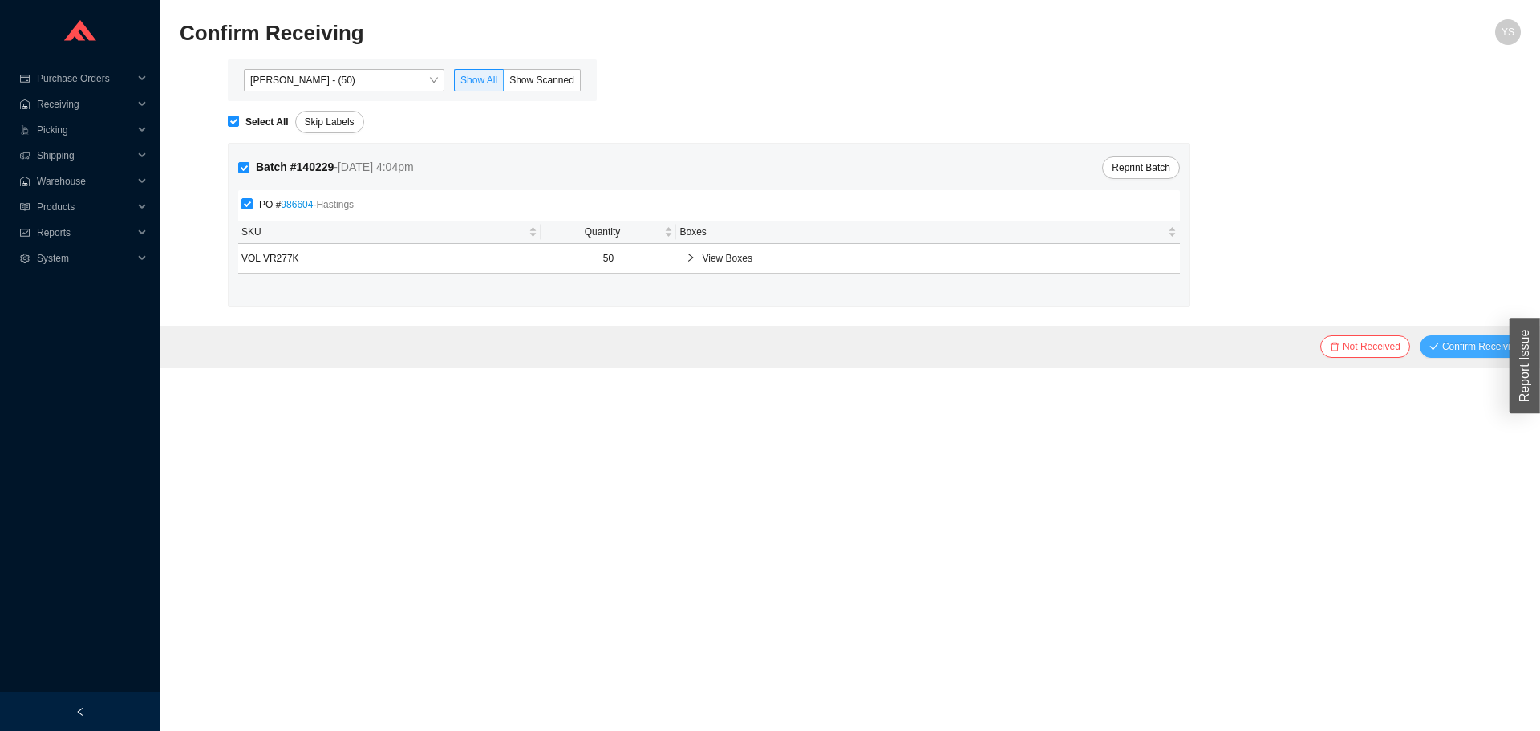
click at [1481, 347] on span "Confirm Receiving" at bounding box center [1481, 346] width 79 height 16
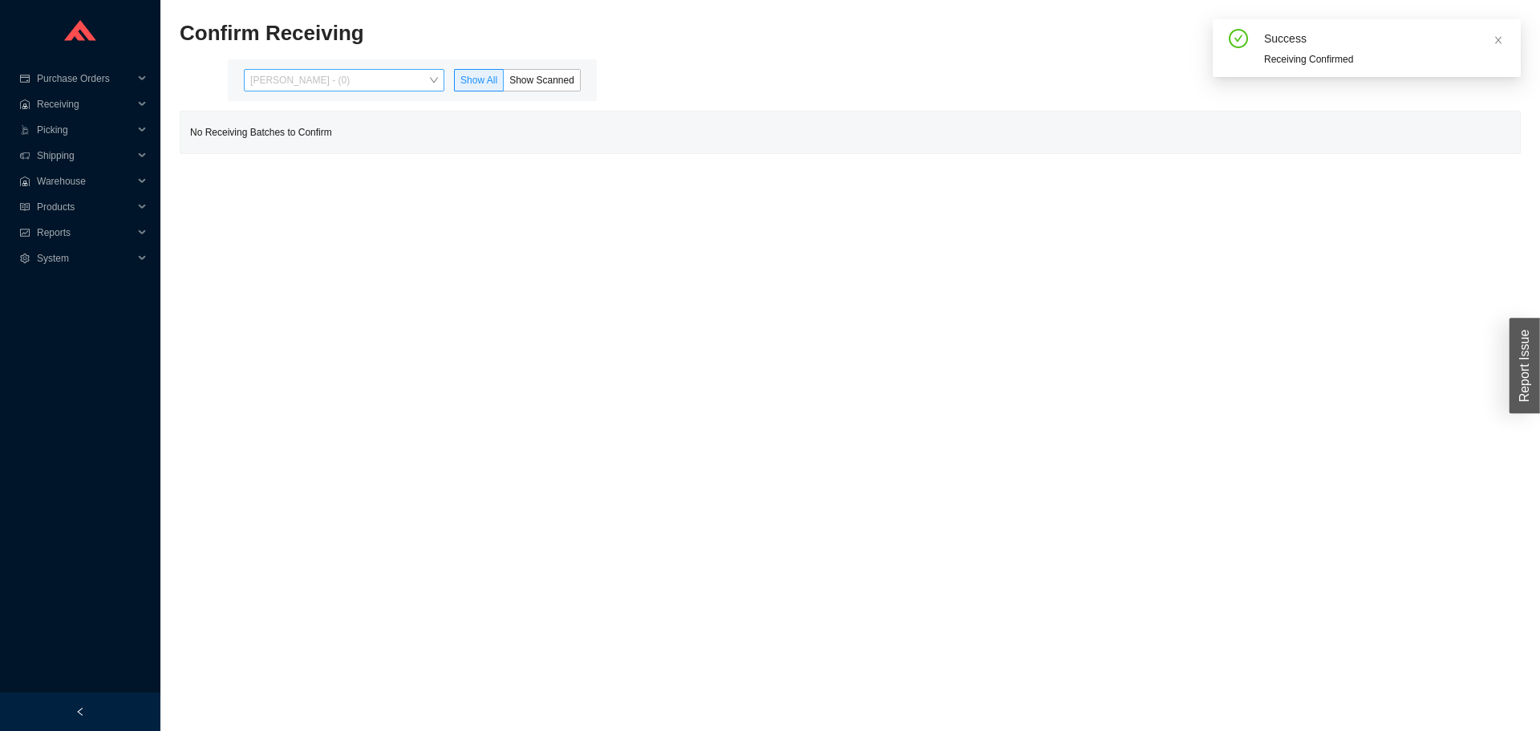
click at [351, 77] on span "[PERSON_NAME] - (0)" at bounding box center [344, 80] width 188 height 21
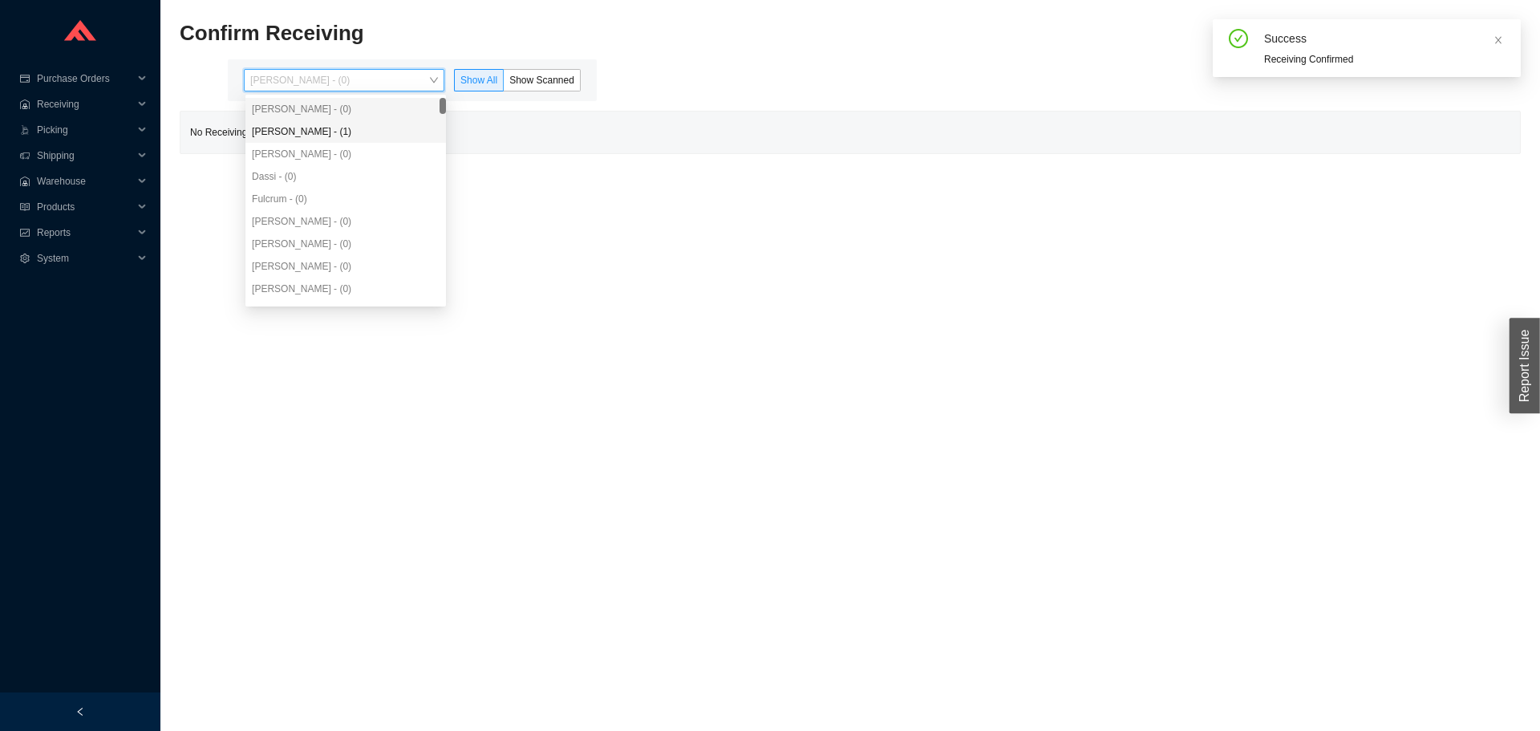
click at [322, 136] on div "[PERSON_NAME] - (1)" at bounding box center [346, 131] width 188 height 14
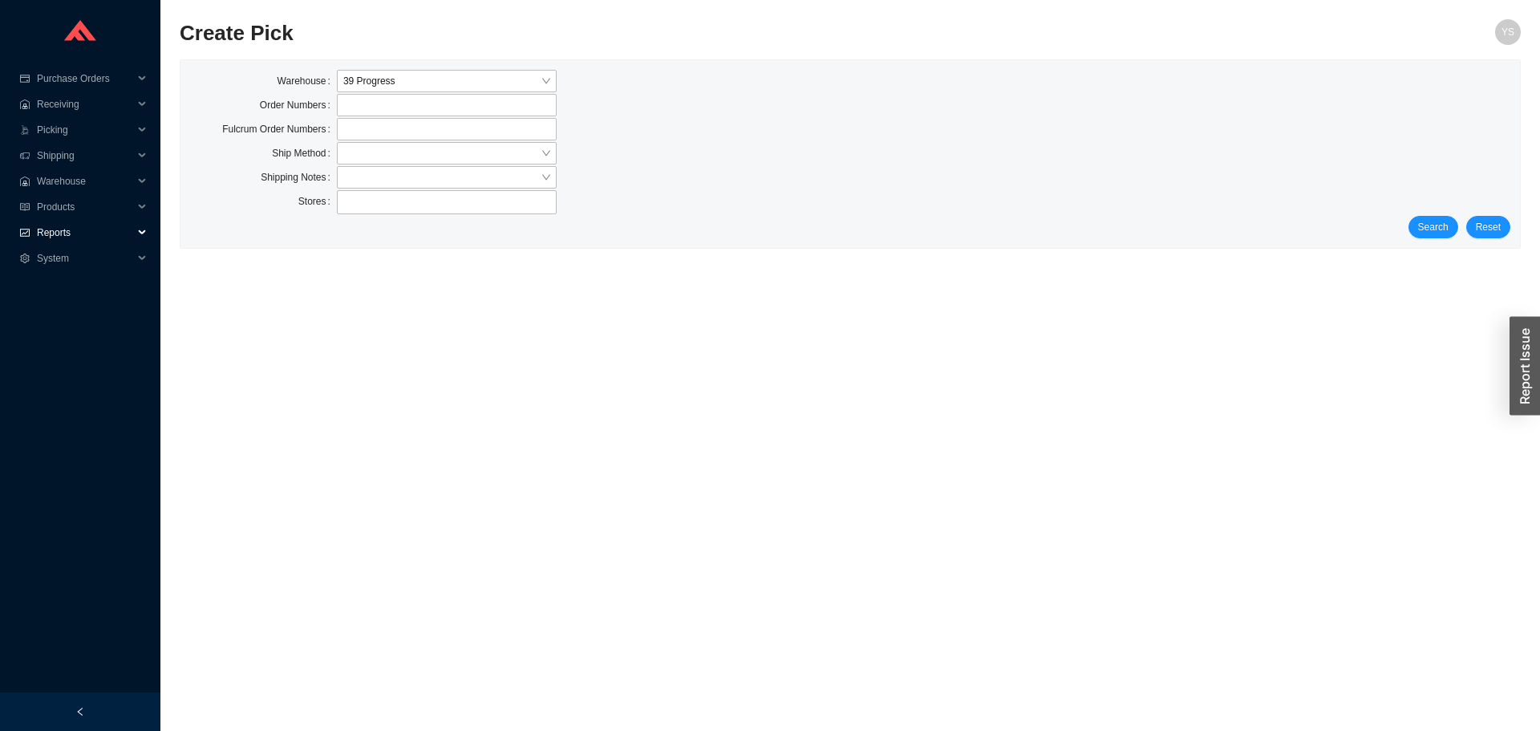
click at [61, 230] on span "Reports" at bounding box center [85, 233] width 96 height 26
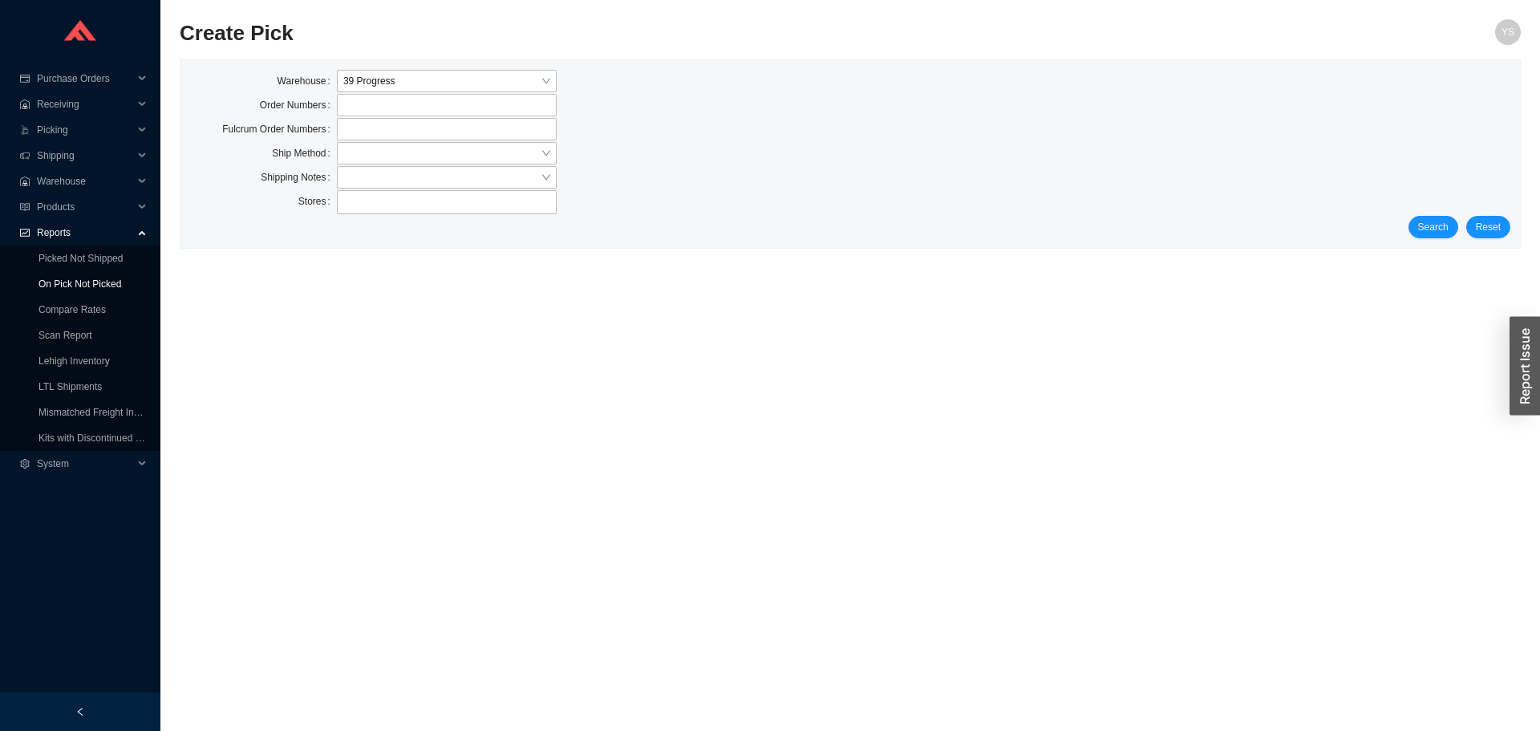
drag, startPoint x: 59, startPoint y: 264, endPoint x: 59, endPoint y: 278, distance: 14.4
click at [59, 278] on link "On Pick Not Picked" at bounding box center [79, 283] width 83 height 11
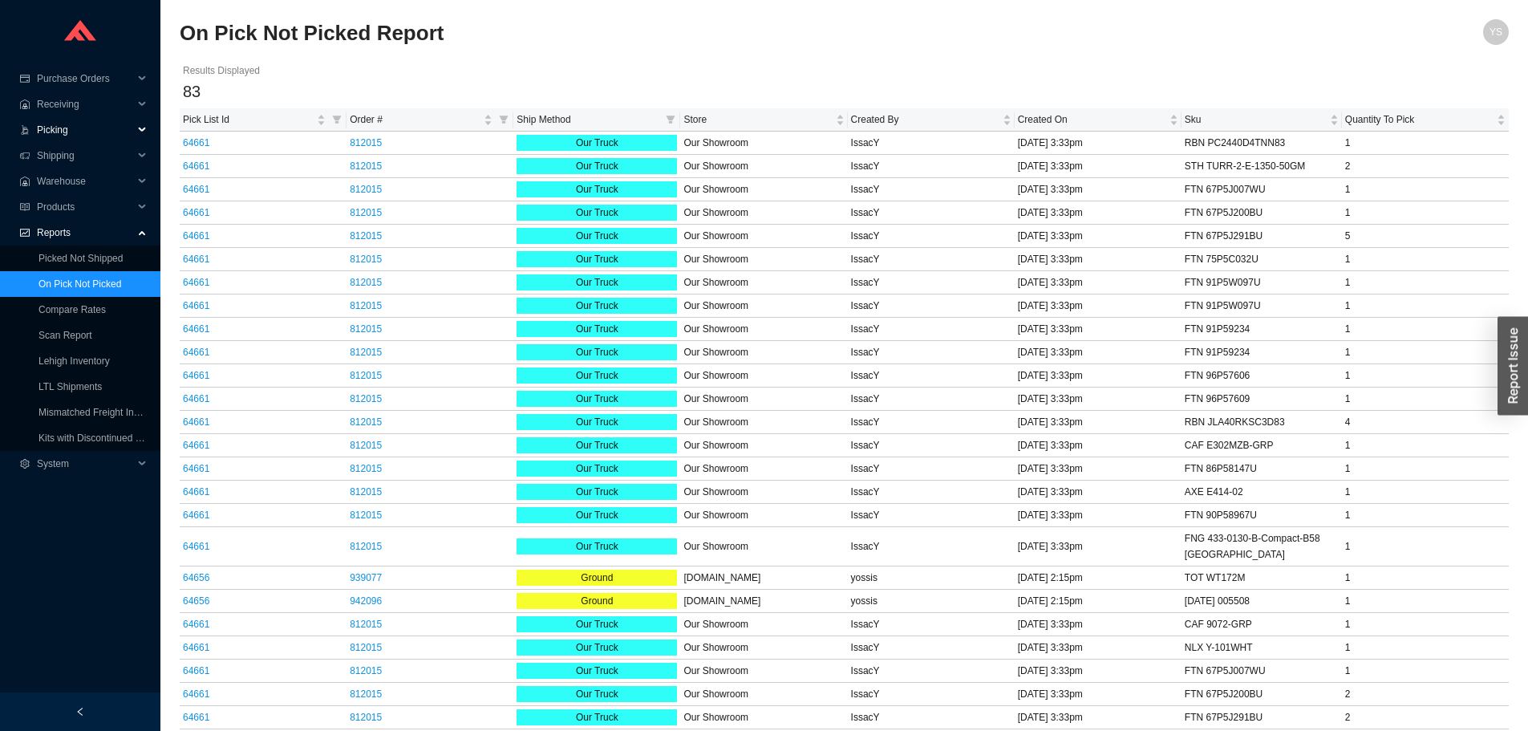
click at [69, 135] on span "Picking" at bounding box center [85, 130] width 96 height 26
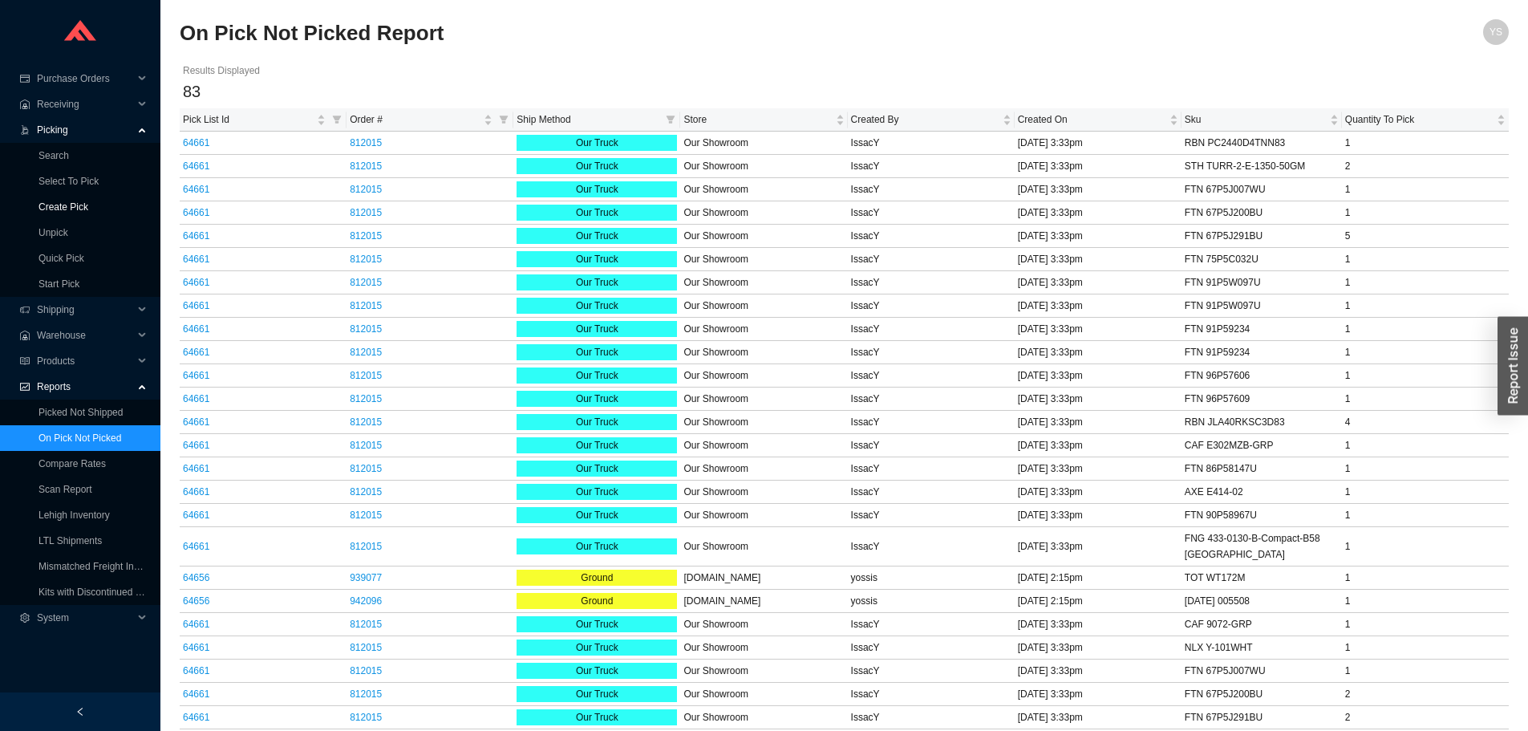
click at [64, 207] on link "Create Pick" at bounding box center [63, 206] width 50 height 11
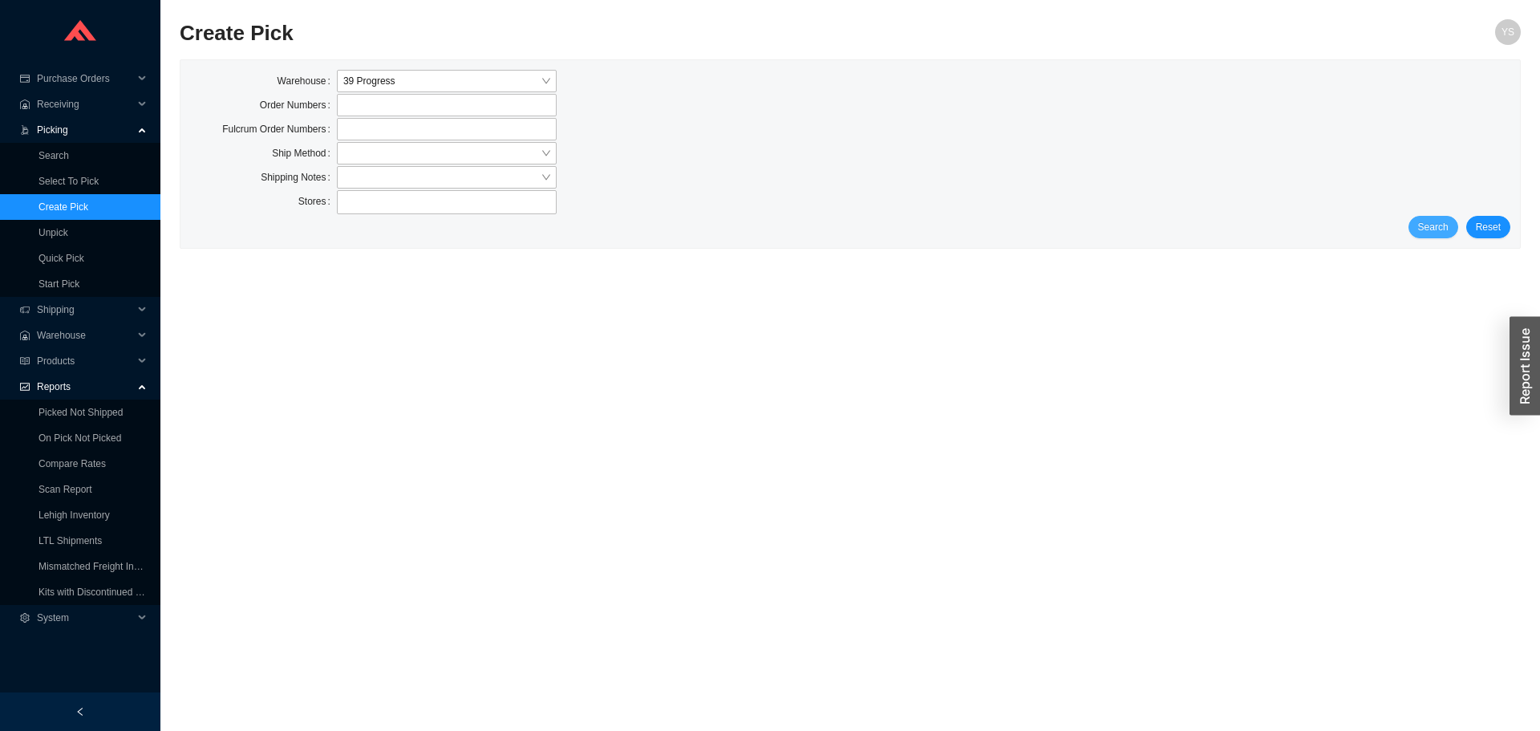
click at [1418, 226] on button "Search" at bounding box center [1433, 227] width 50 height 22
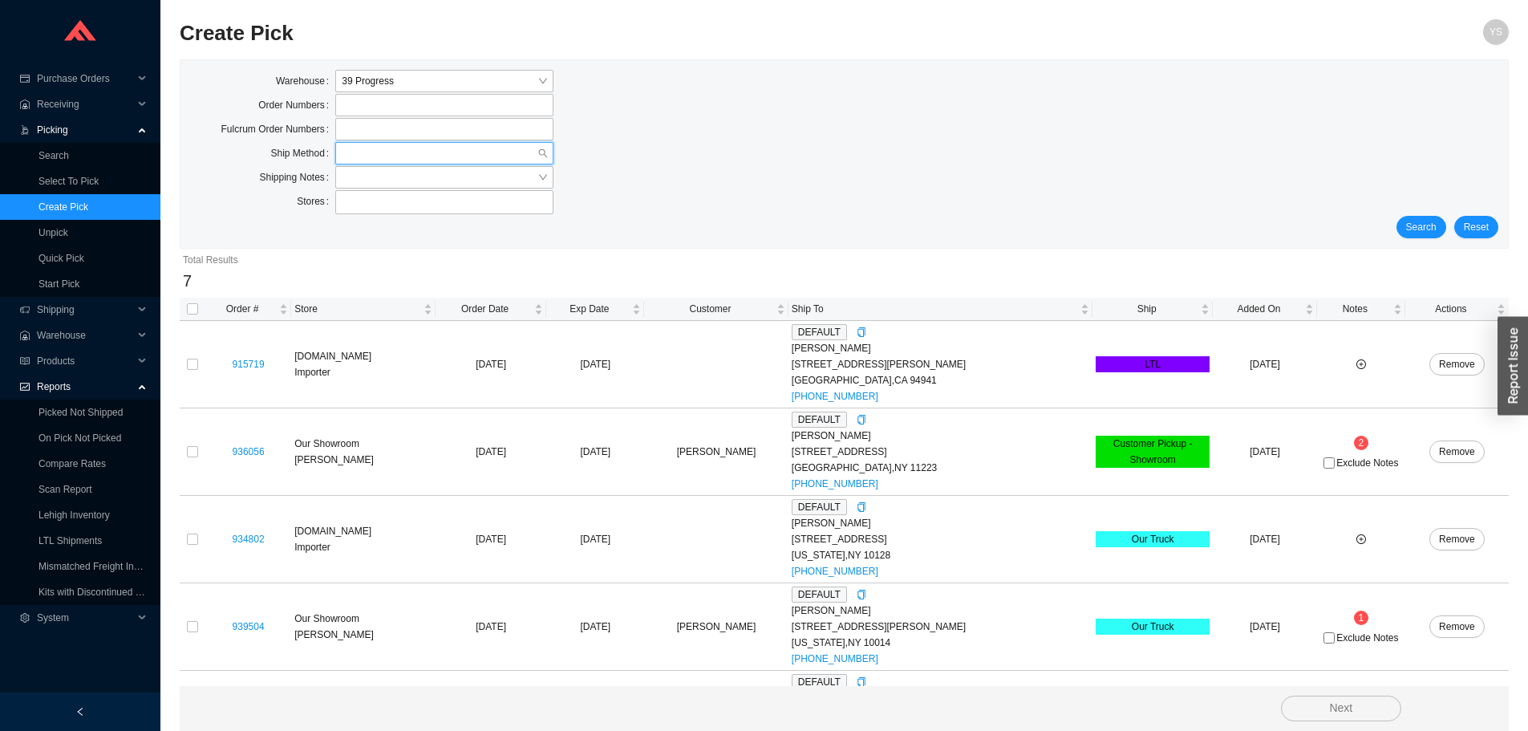
click at [357, 159] on input "search" at bounding box center [440, 153] width 196 height 21
click at [292, 191] on div "Stores" at bounding box center [262, 202] width 145 height 24
click at [349, 173] on input "search" at bounding box center [440, 177] width 196 height 21
click at [351, 217] on div "Yes" at bounding box center [444, 206] width 218 height 22
click at [250, 225] on div "Search Reset" at bounding box center [844, 227] width 1308 height 22
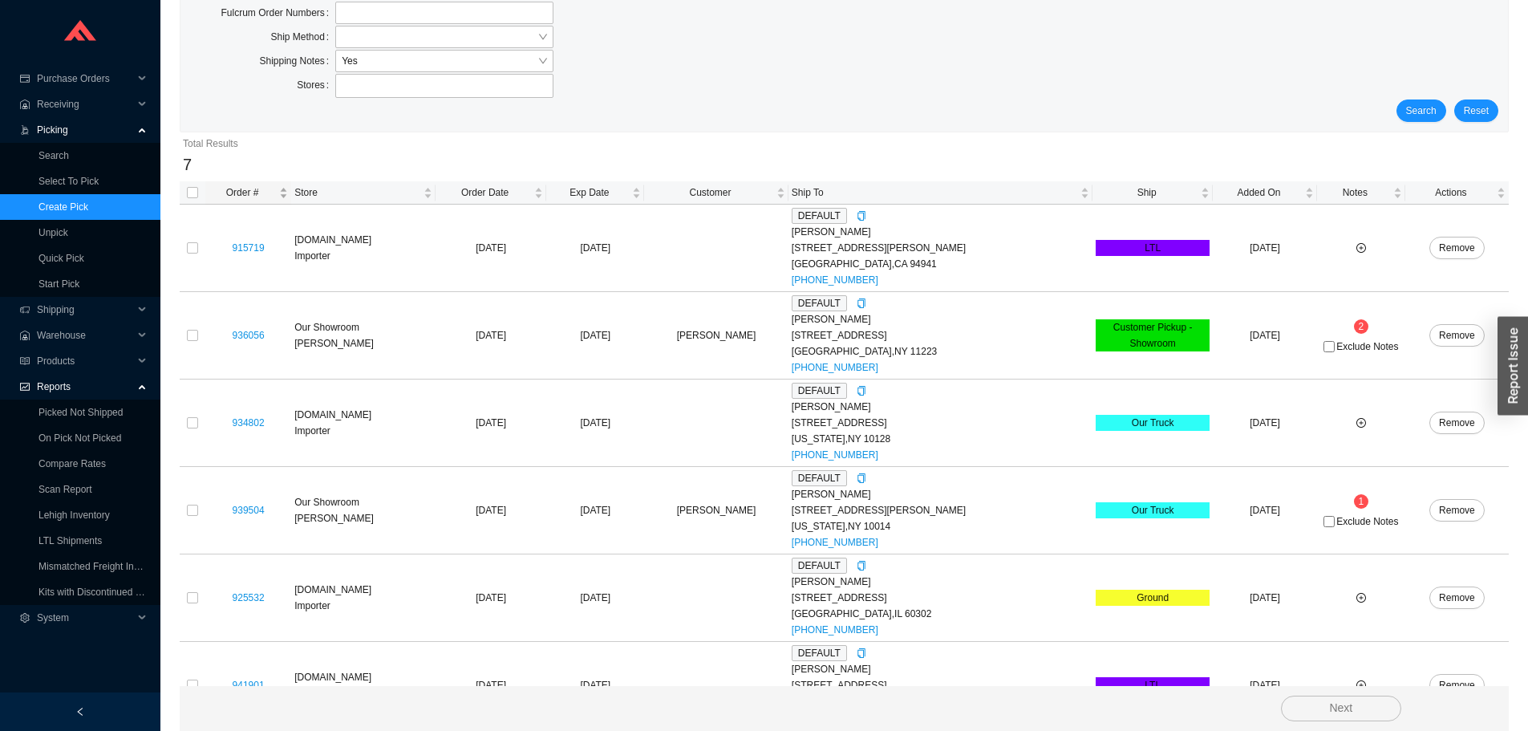
scroll to position [247, 0]
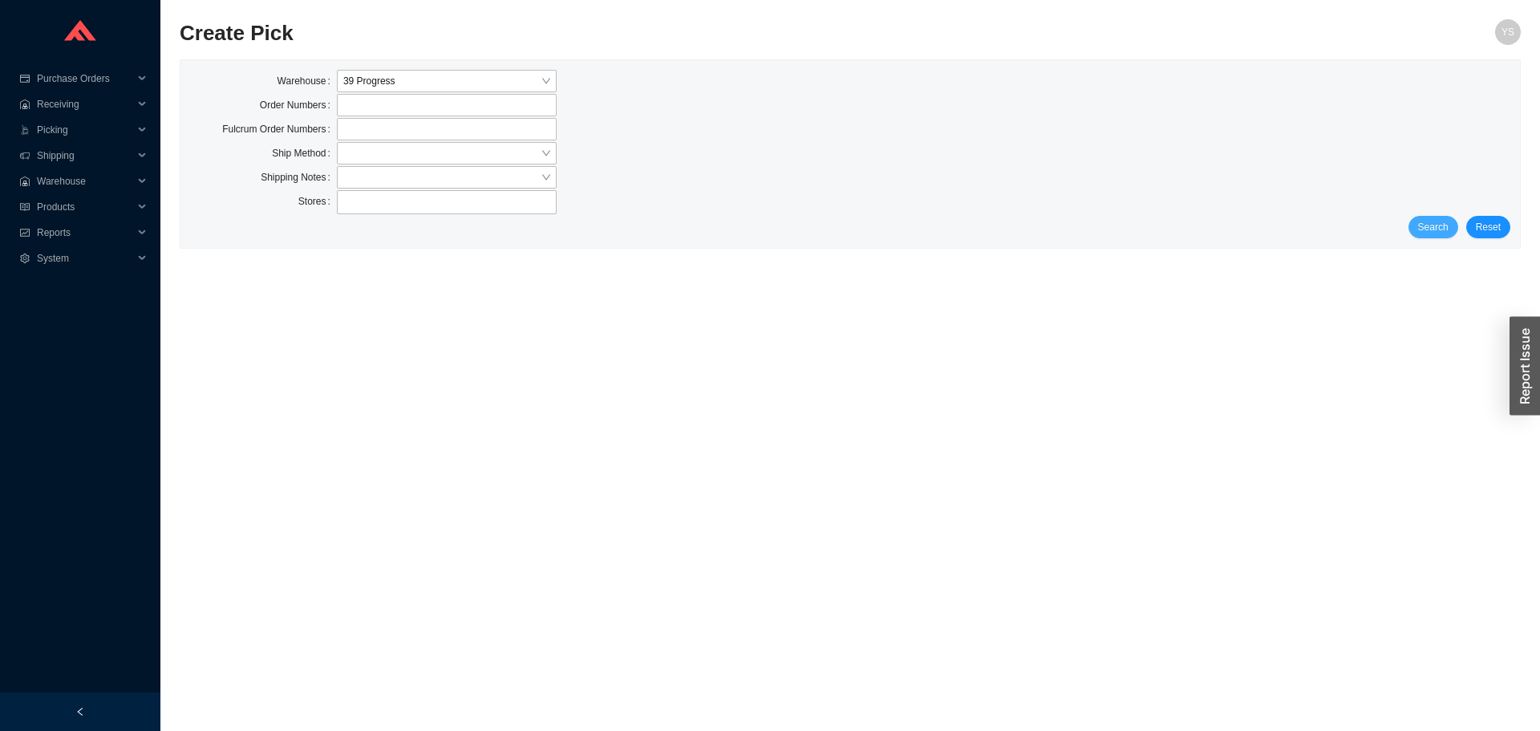
click at [1427, 233] on span "Search" at bounding box center [1433, 227] width 30 height 16
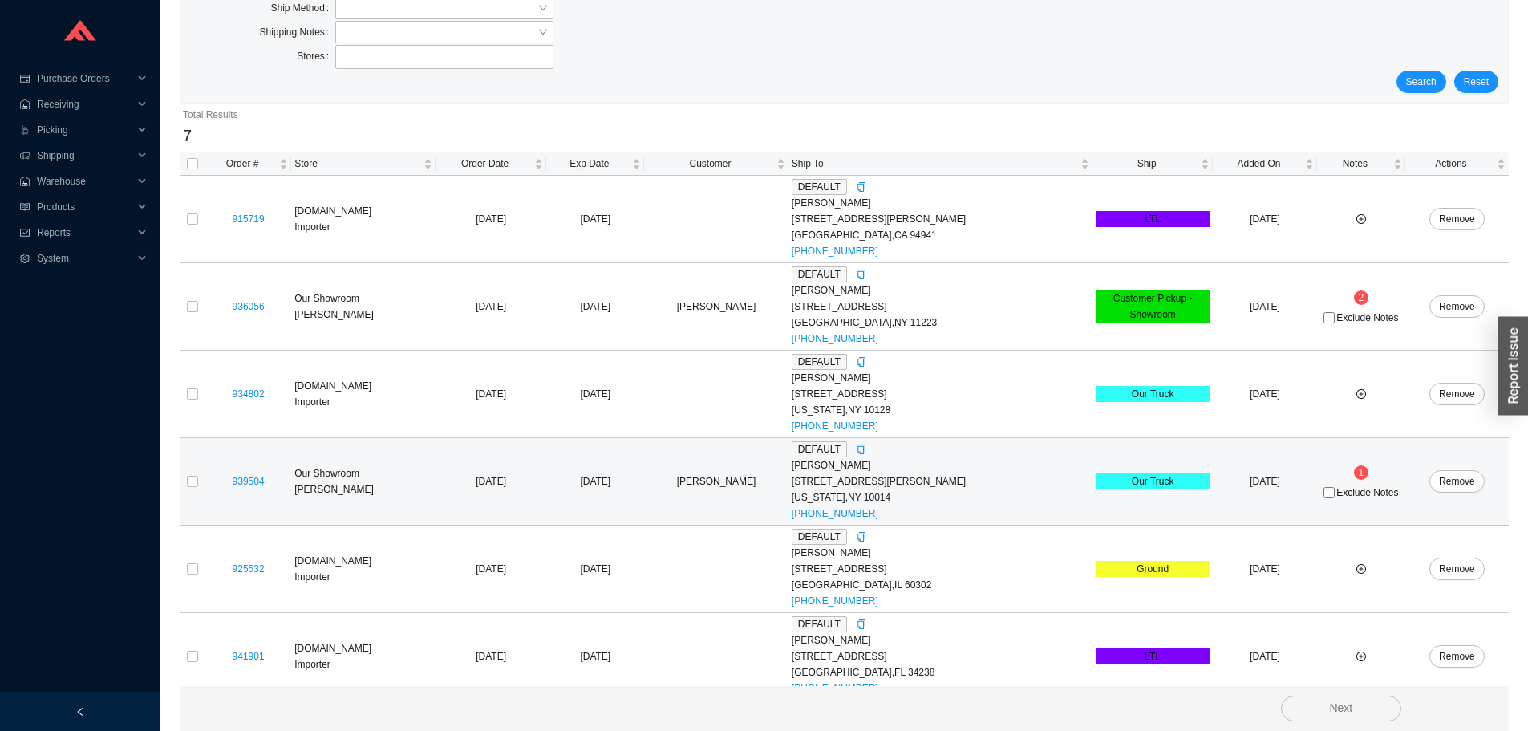
scroll to position [247, 0]
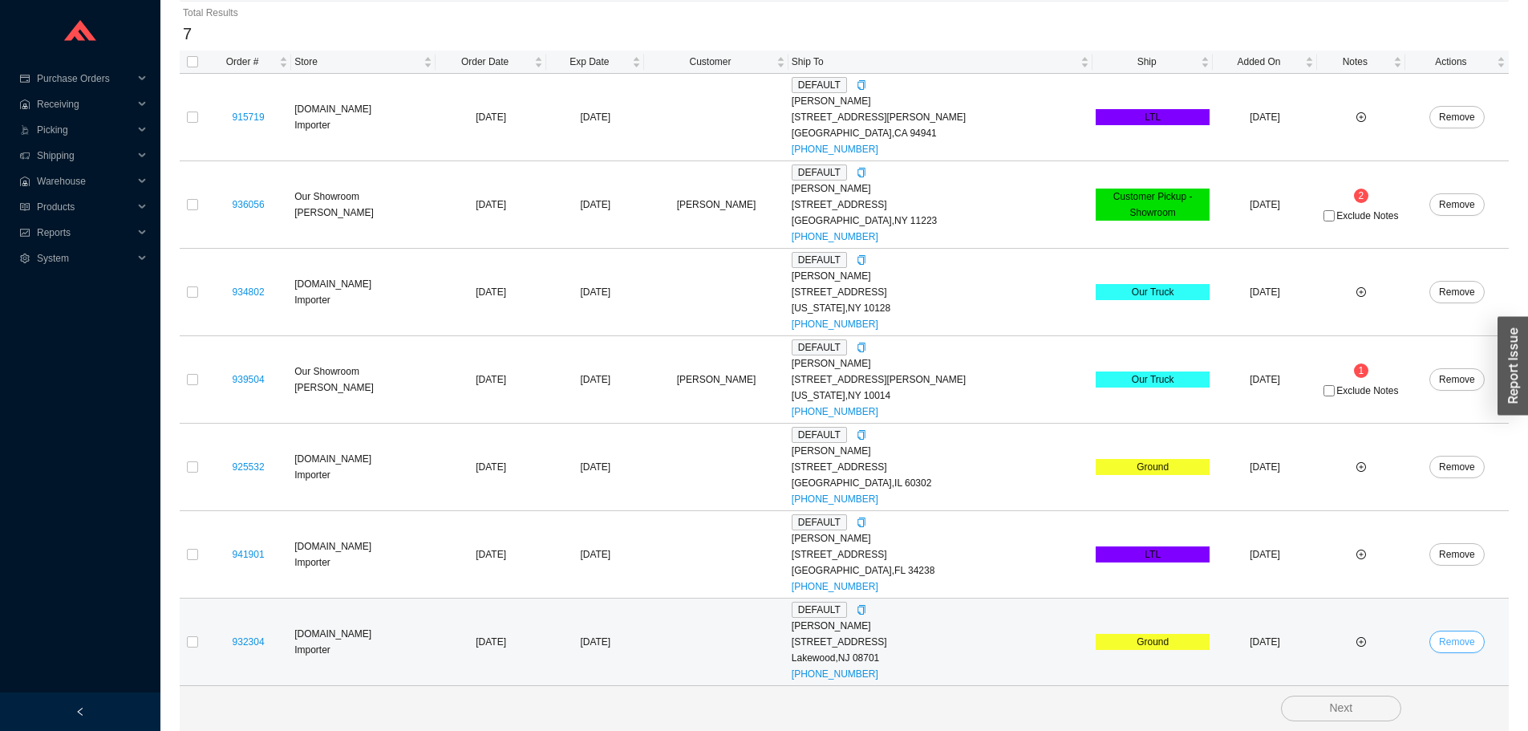
click at [1464, 648] on span "Remove" at bounding box center [1457, 642] width 36 height 16
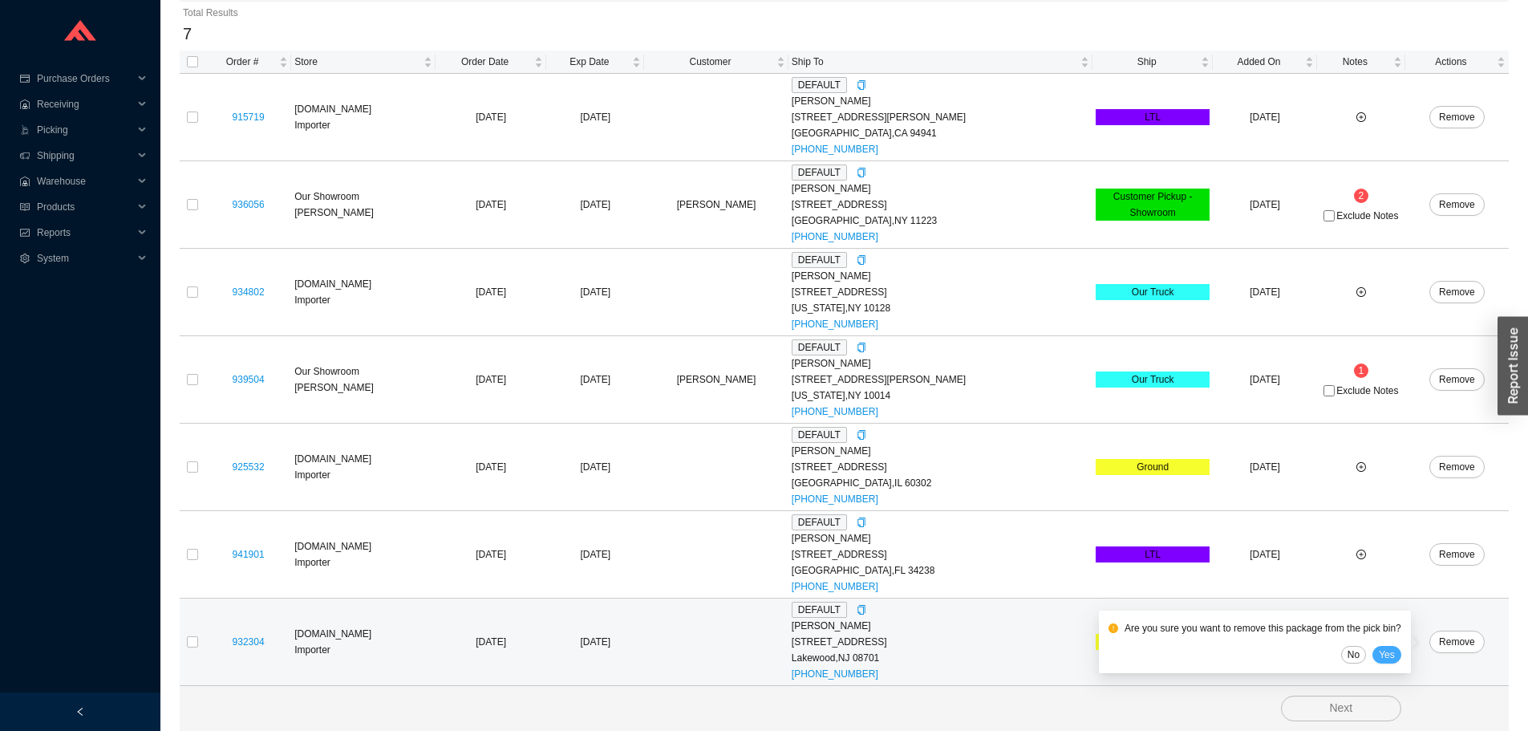
click at [1386, 655] on span "Yes" at bounding box center [1387, 654] width 16 height 16
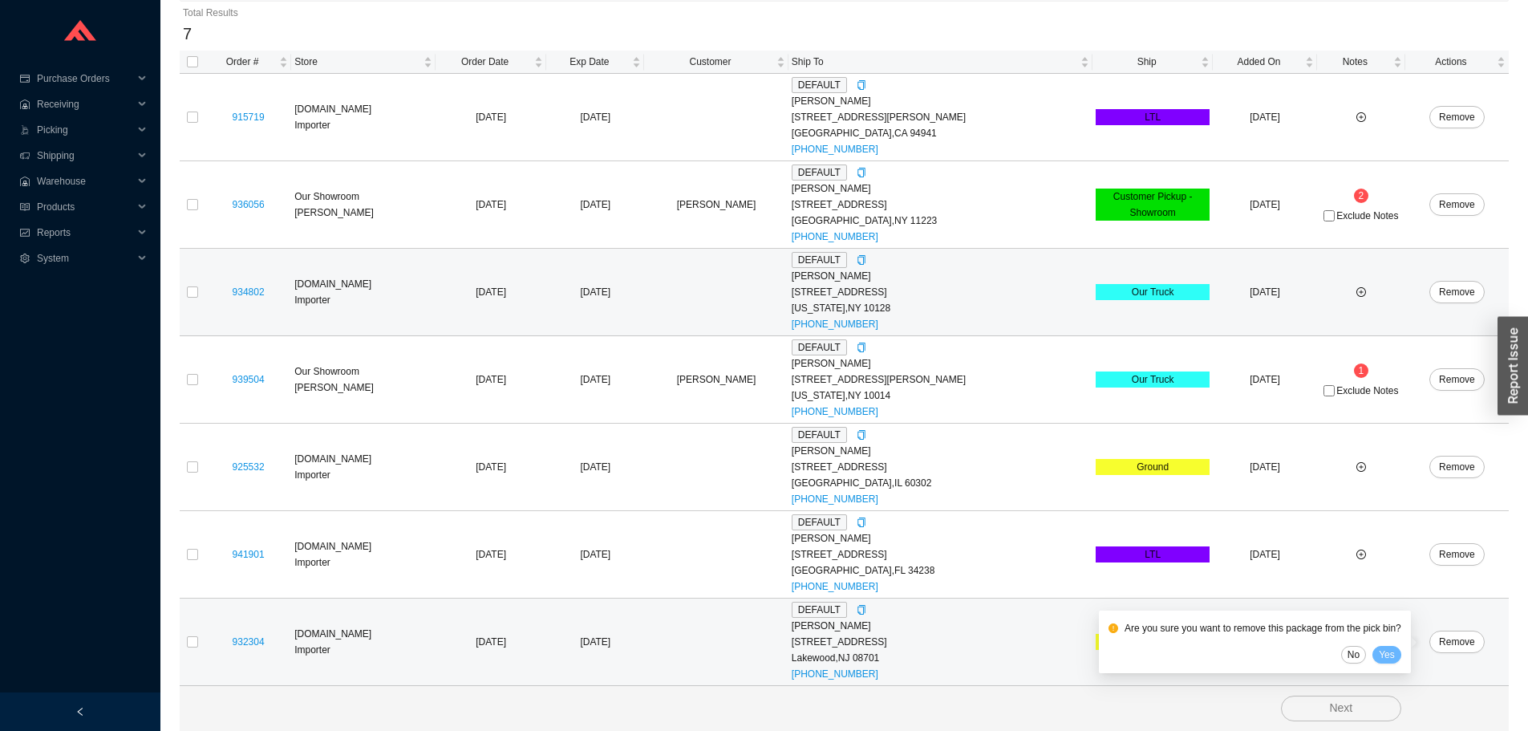
scroll to position [160, 0]
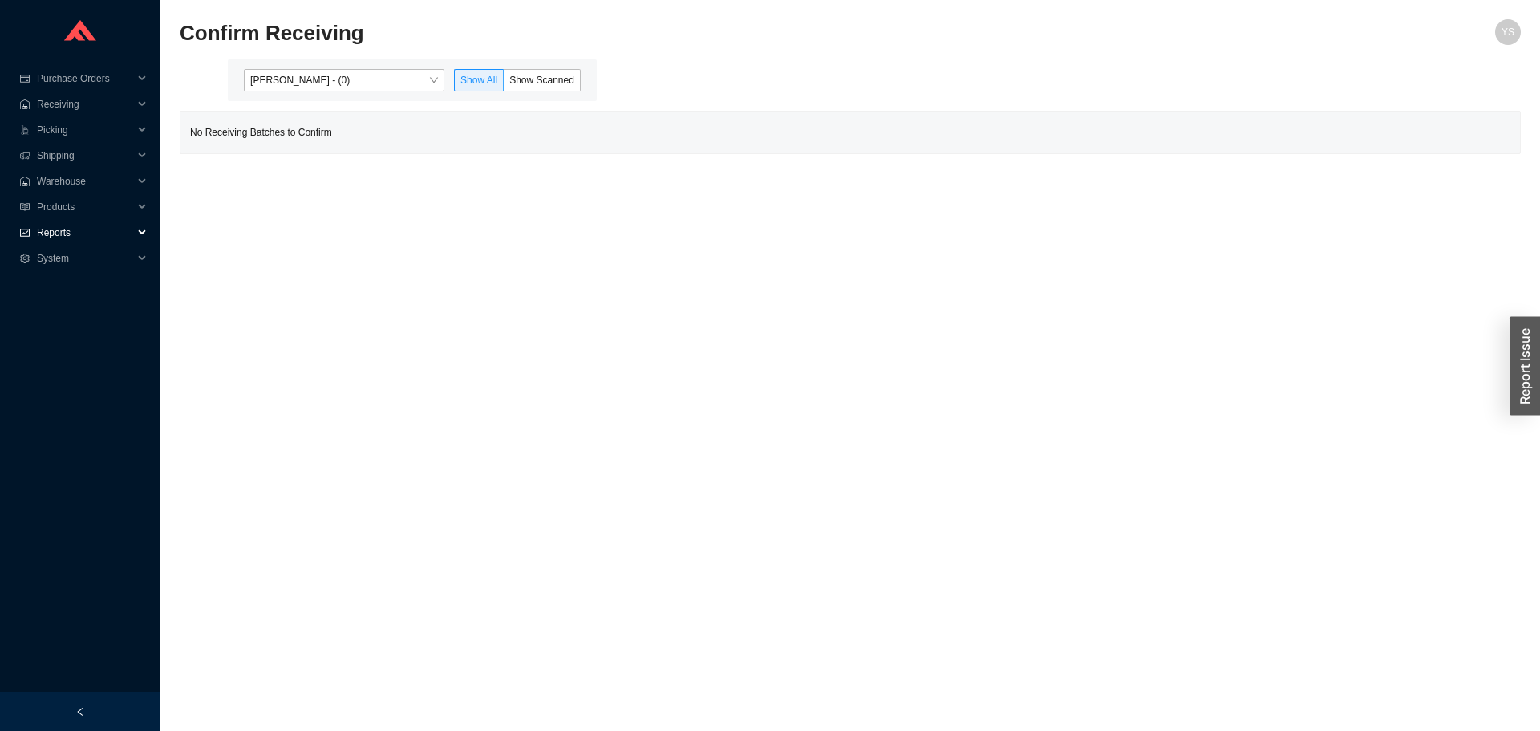
click at [75, 229] on span "Reports" at bounding box center [85, 233] width 96 height 26
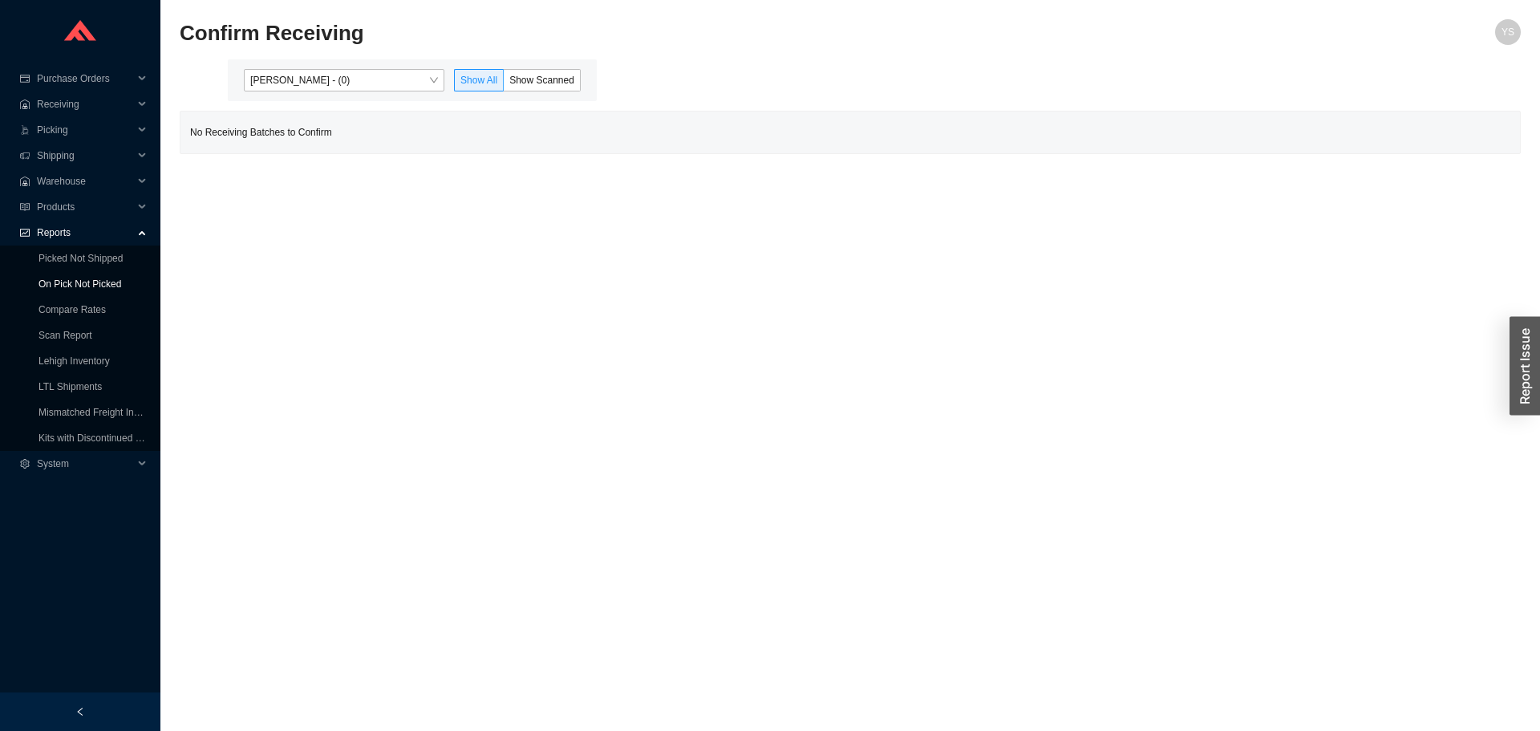
click at [72, 278] on link "On Pick Not Picked" at bounding box center [79, 283] width 83 height 11
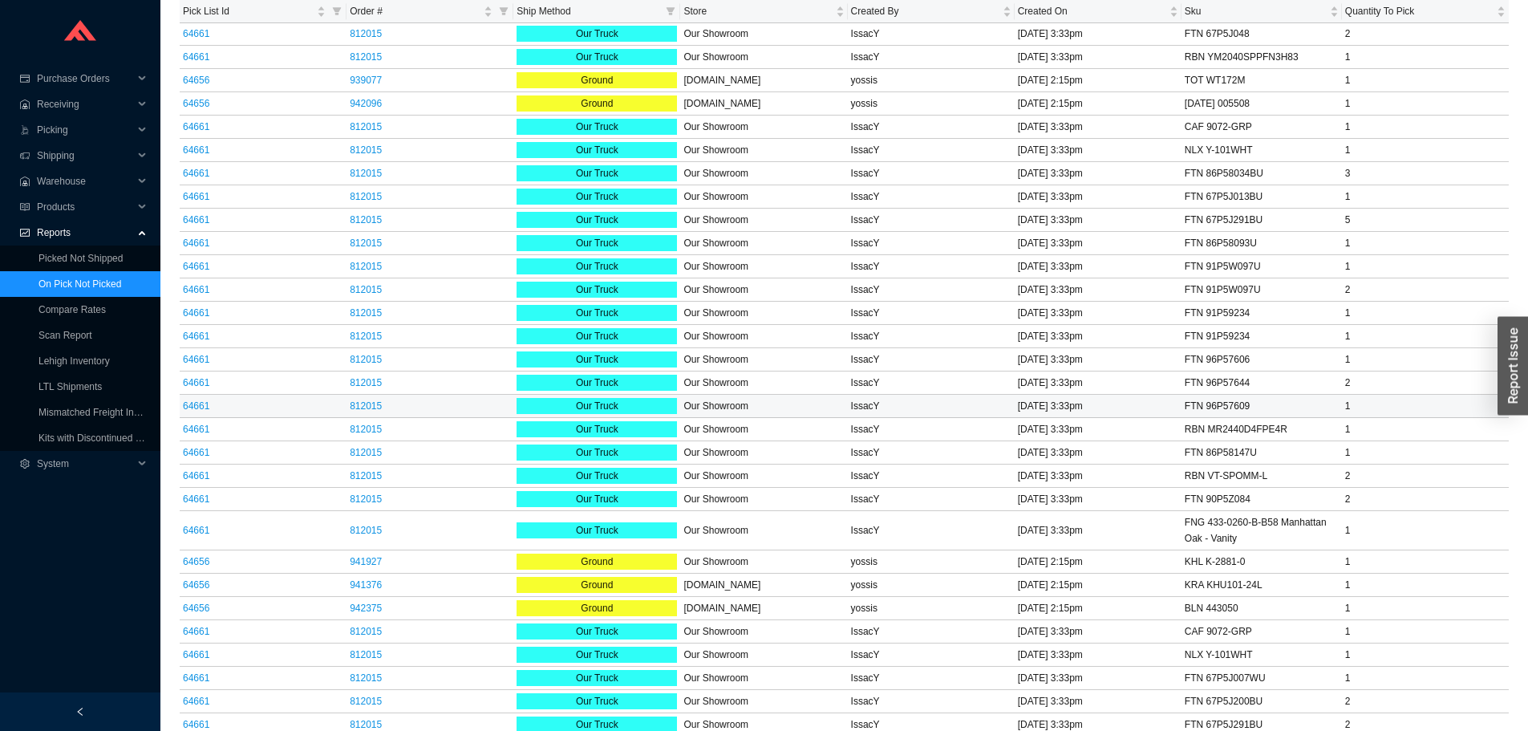
scroll to position [1356, 0]
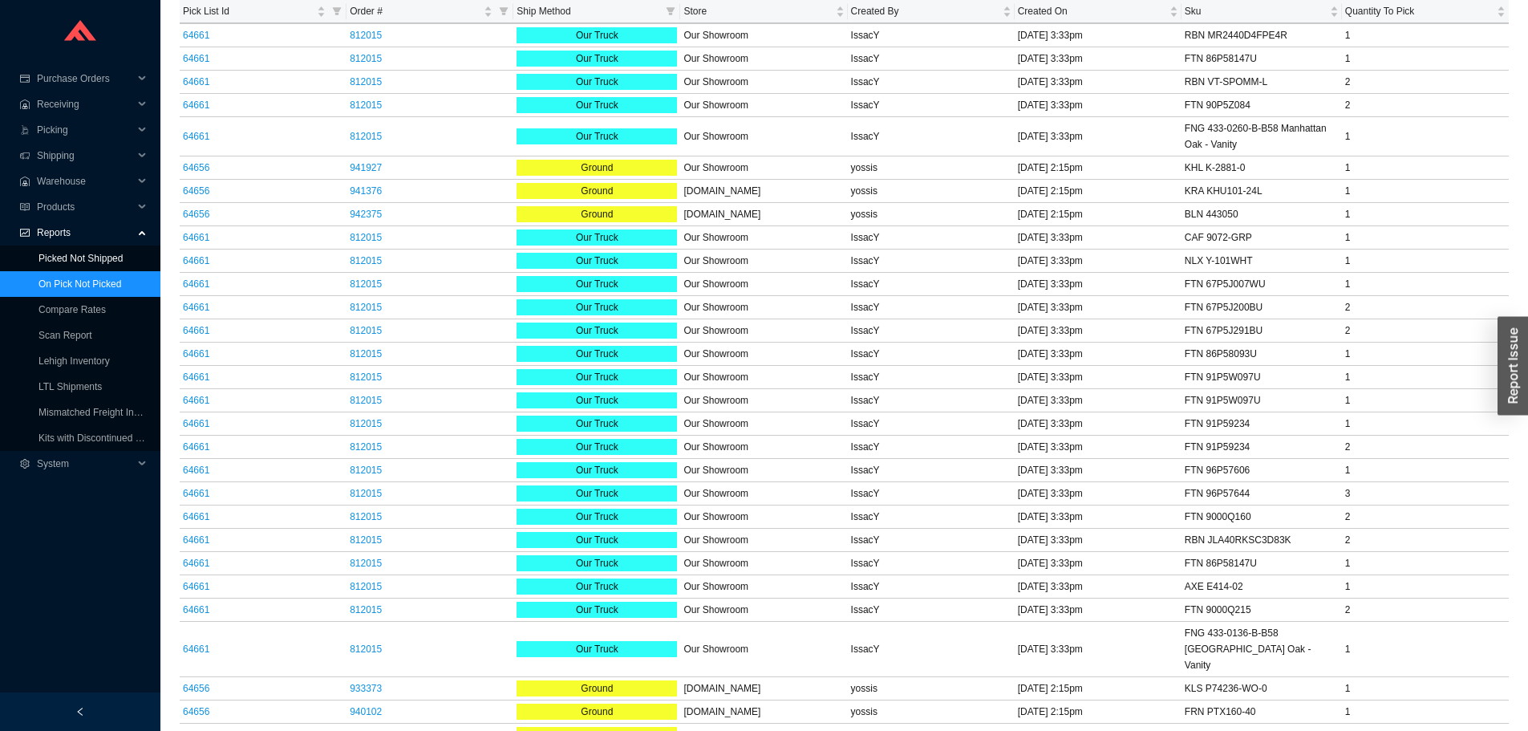
click at [95, 262] on link "Picked Not Shipped" at bounding box center [80, 258] width 84 height 11
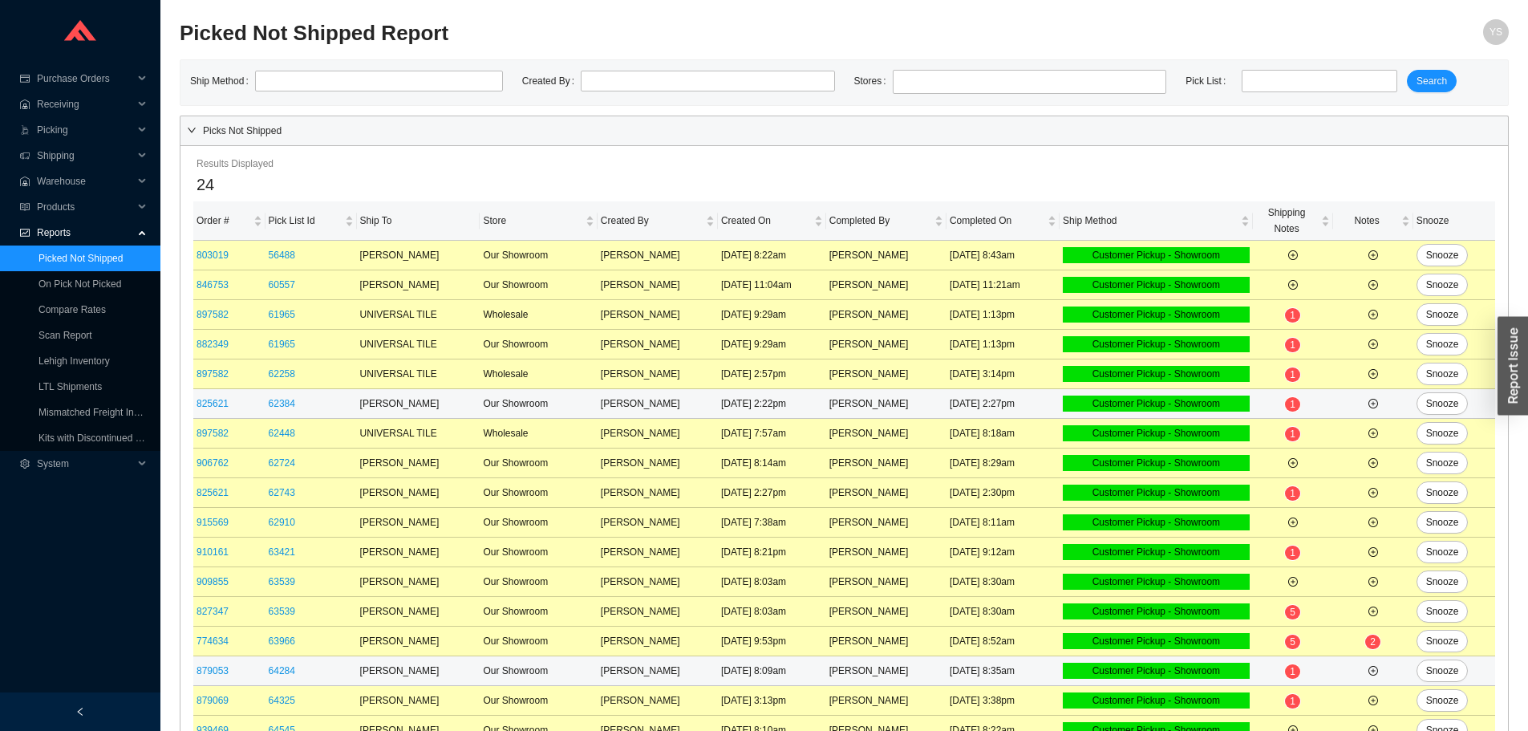
scroll to position [259, 0]
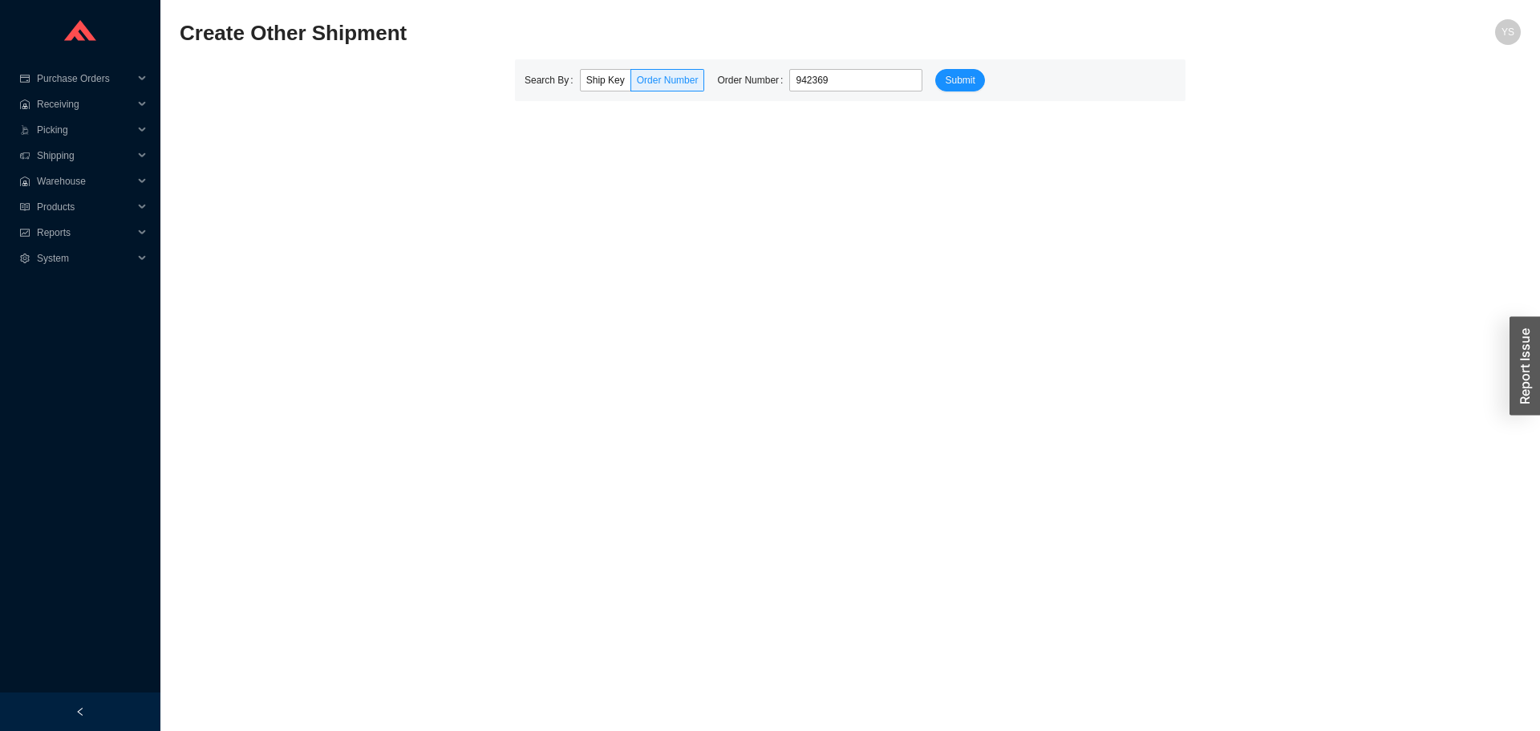
type input "942369"
click at [935, 69] on button "Submit" at bounding box center [959, 80] width 49 height 22
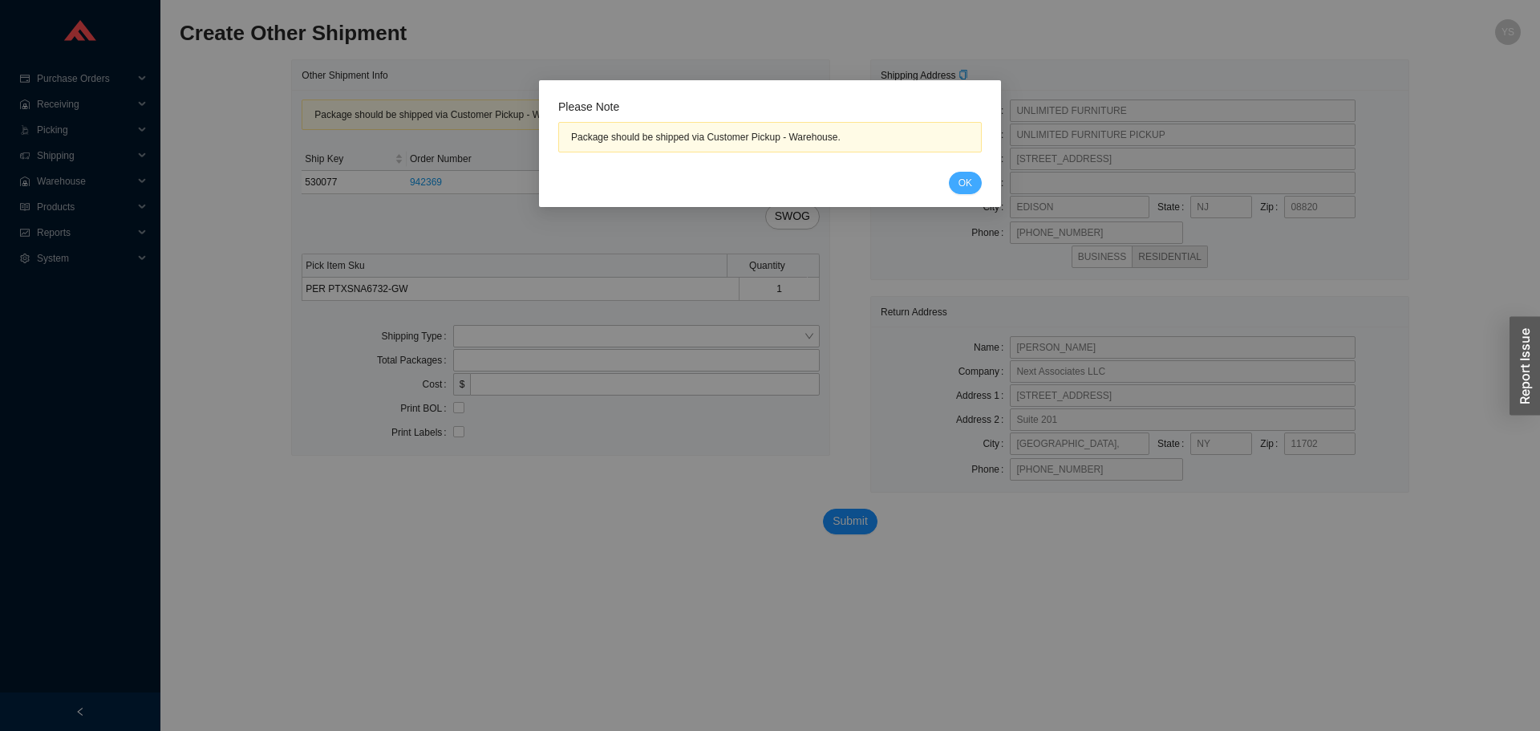
click at [973, 180] on button "OK" at bounding box center [965, 183] width 33 height 22
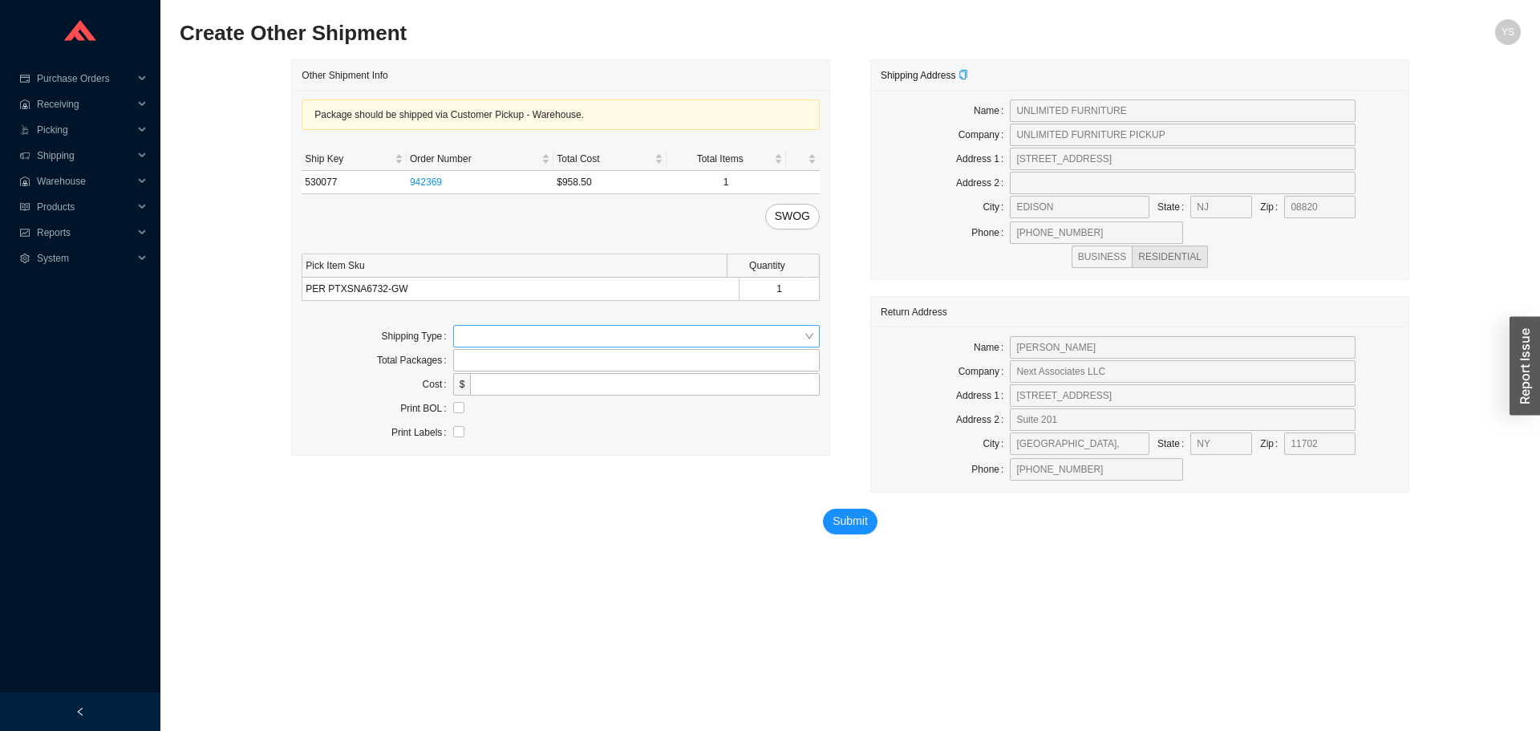
click at [490, 339] on input "search" at bounding box center [632, 336] width 344 height 21
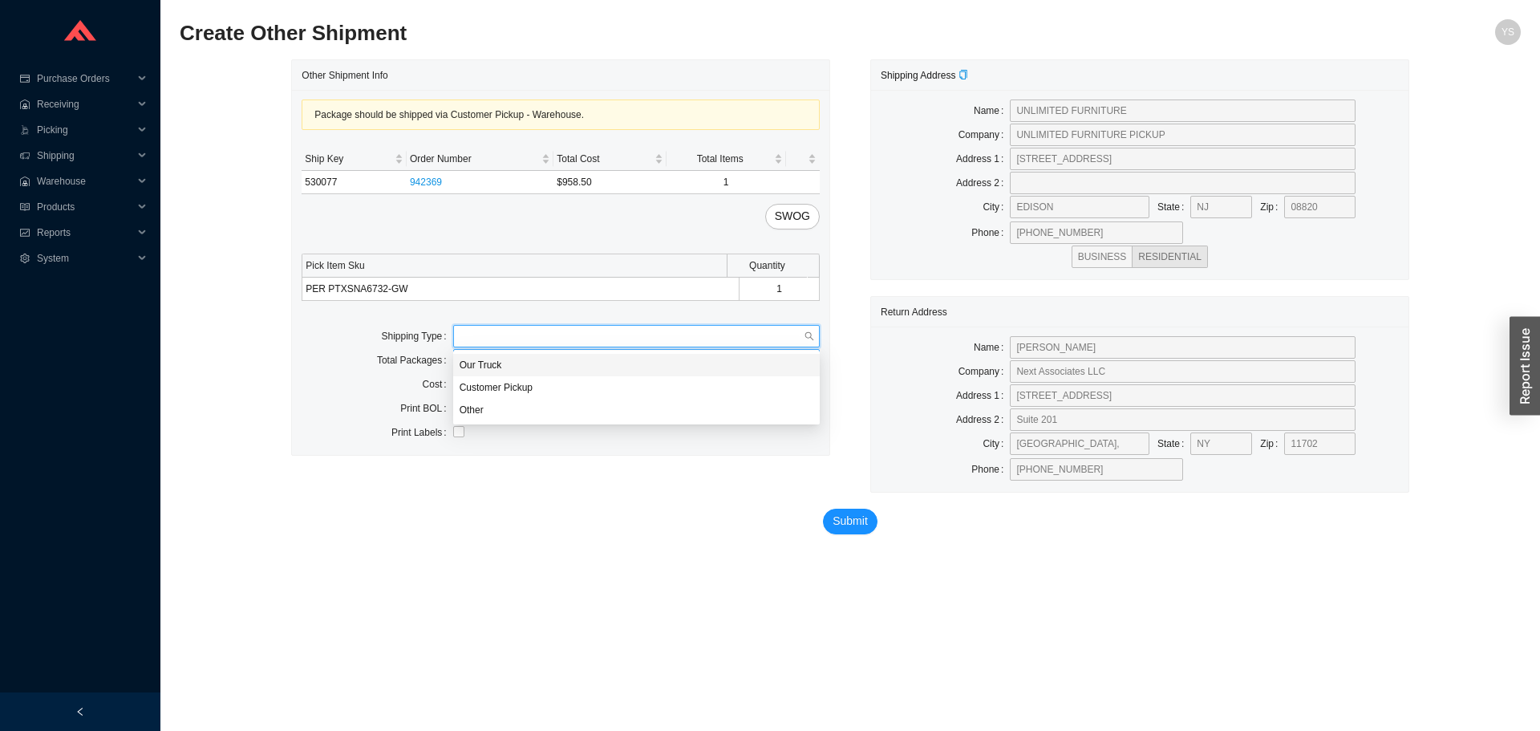
click at [492, 365] on div "Our Truck" at bounding box center [637, 365] width 354 height 14
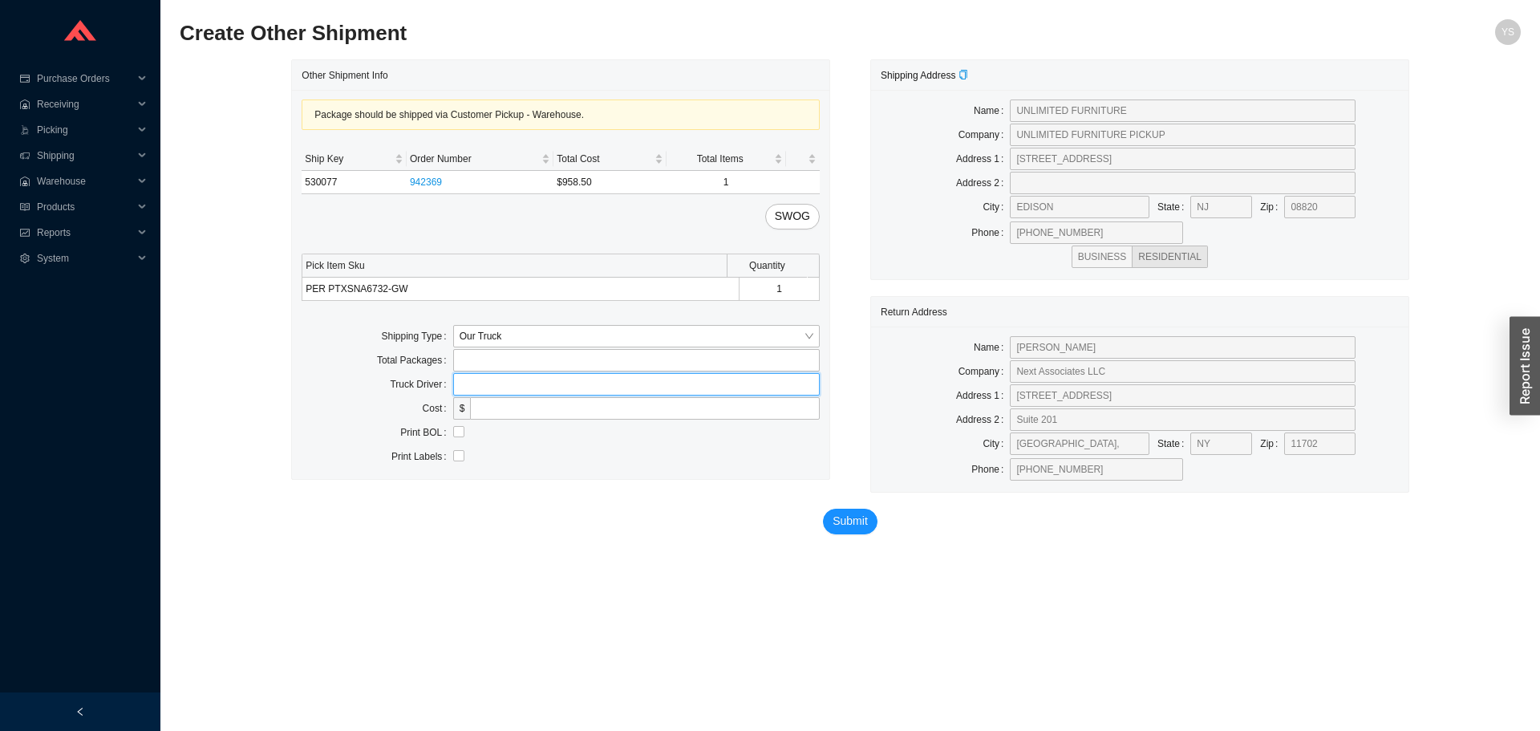
click at [487, 394] on input "text" at bounding box center [636, 384] width 367 height 22
click at [486, 323] on div "Package should be shipped via Customer Pickup - Warehouse. Ship Key Order Numbe…" at bounding box center [560, 284] width 537 height 389
click at [474, 338] on span "Our Truck" at bounding box center [637, 336] width 354 height 21
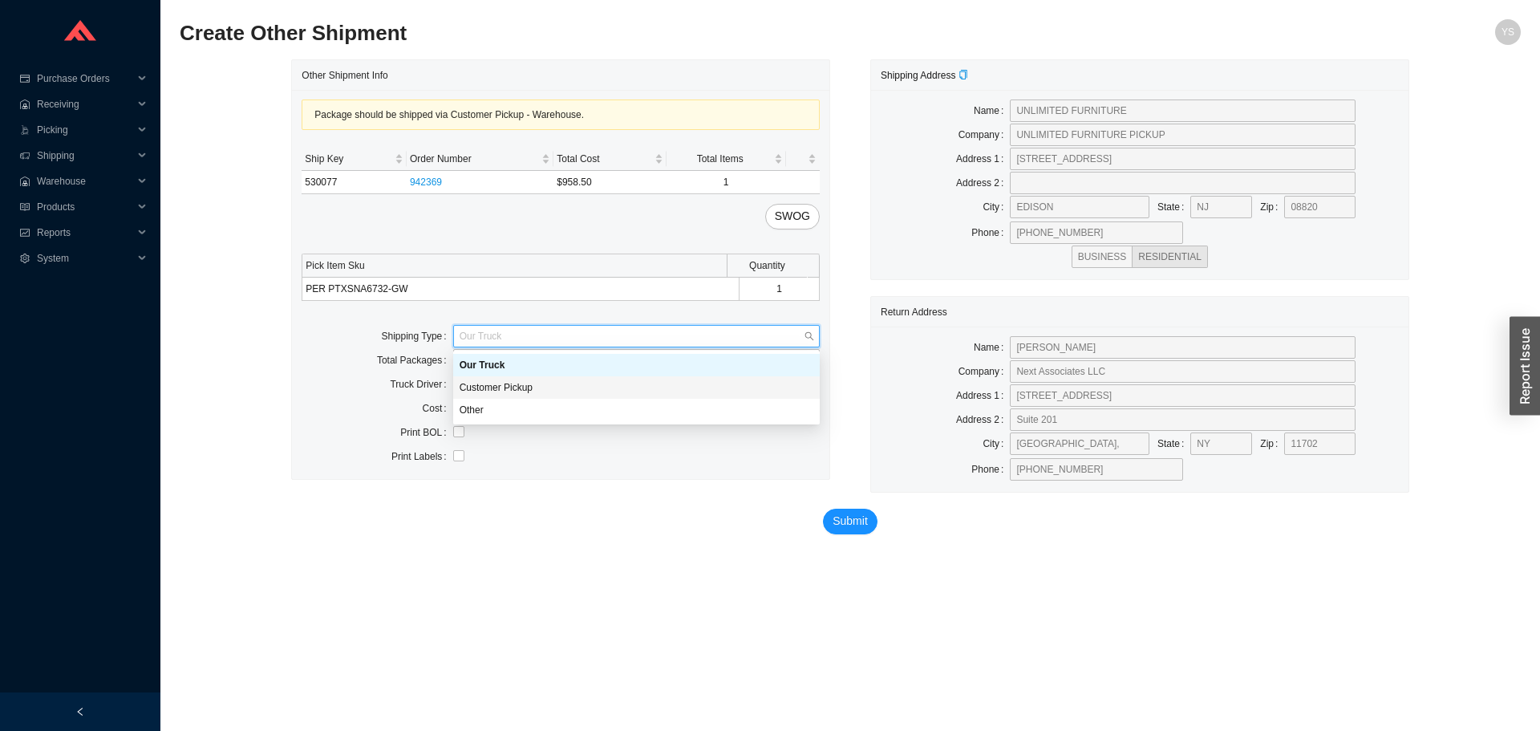
click at [503, 383] on div "Customer Pickup" at bounding box center [637, 387] width 354 height 14
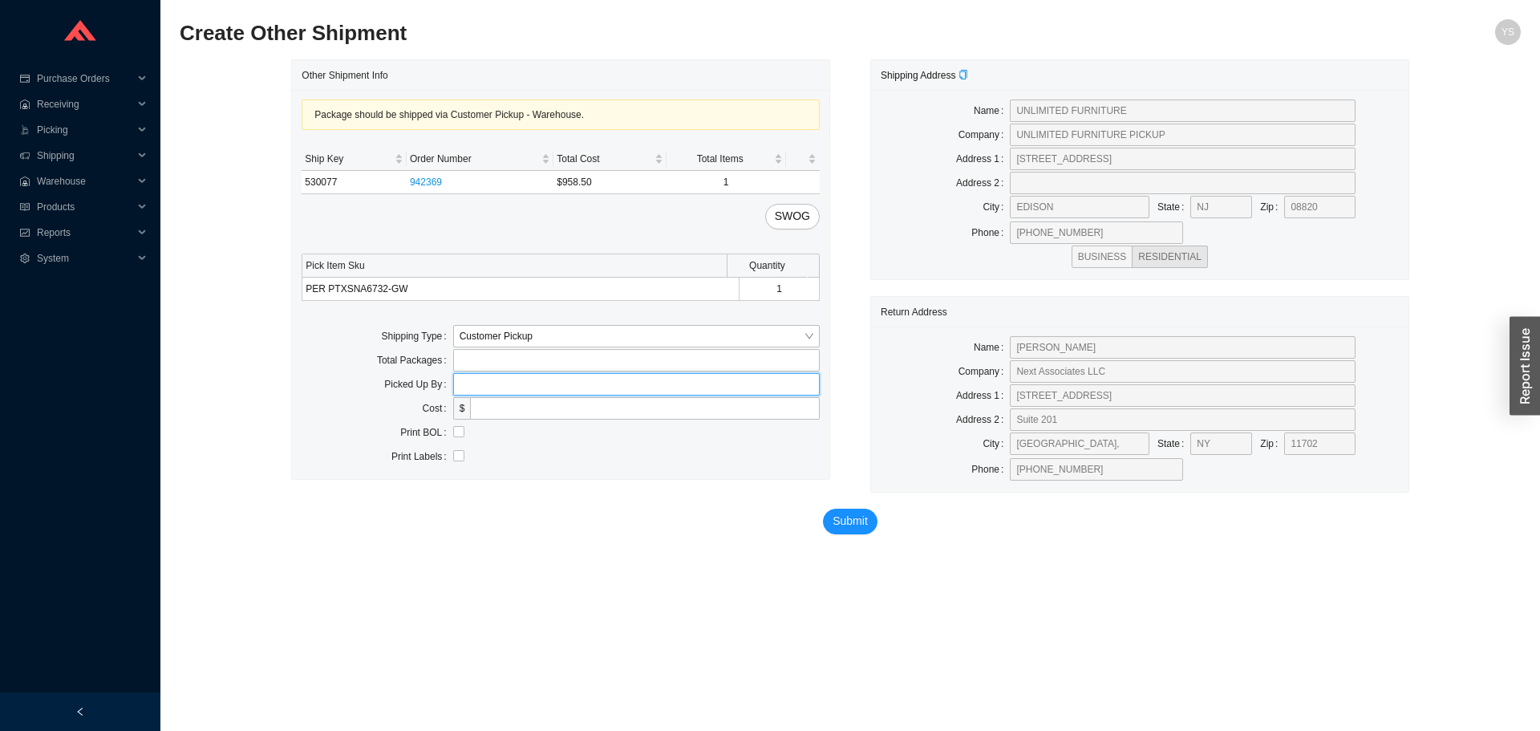
click at [496, 378] on input "text" at bounding box center [636, 384] width 367 height 22
click at [464, 382] on input "text" at bounding box center [636, 384] width 367 height 22
paste input "UNLIMITED FURNITURE"
type input "UNLIMITED FURNITURE"
click at [460, 432] on input "checkbox" at bounding box center [458, 431] width 11 height 11
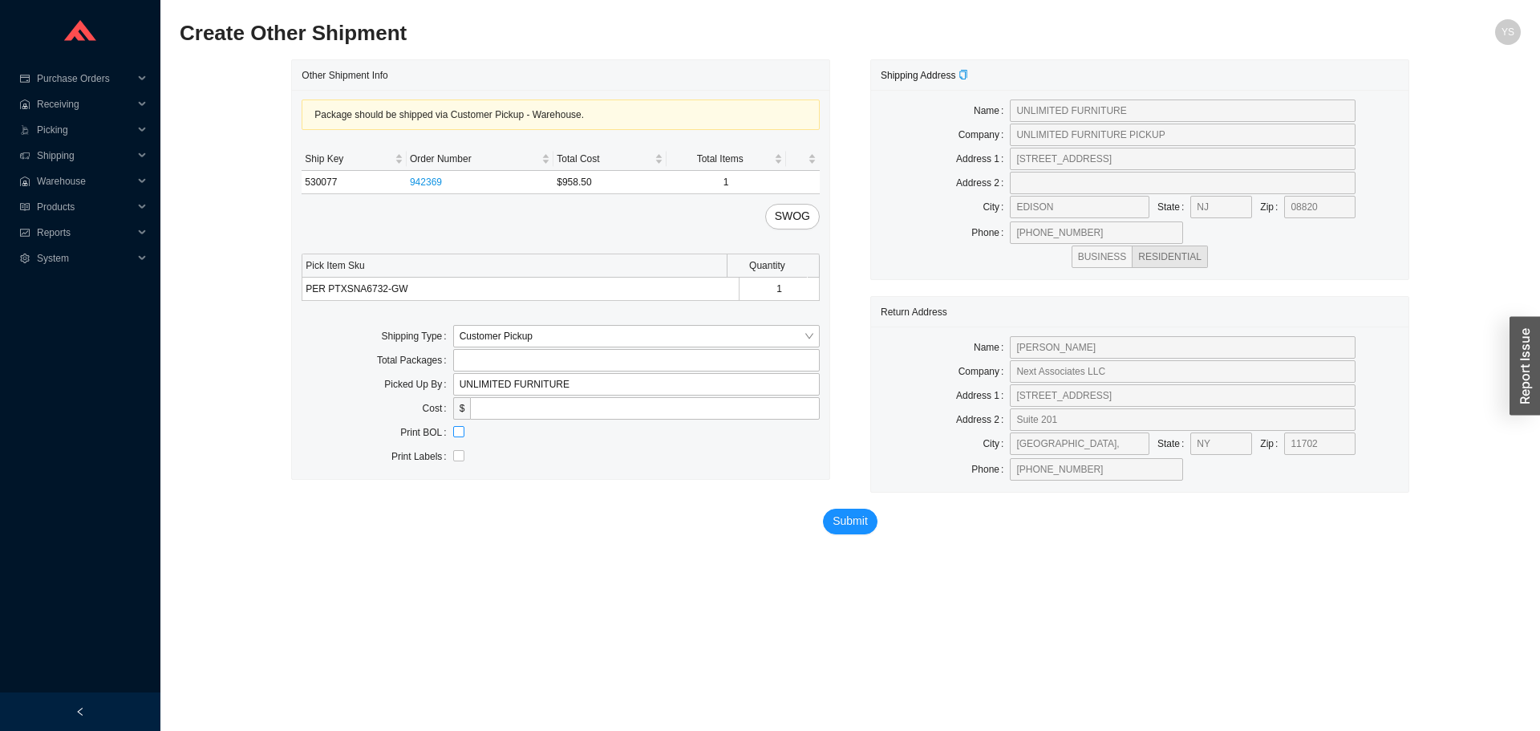
checkbox input "true"
click at [834, 514] on button "Submit" at bounding box center [850, 522] width 55 height 26
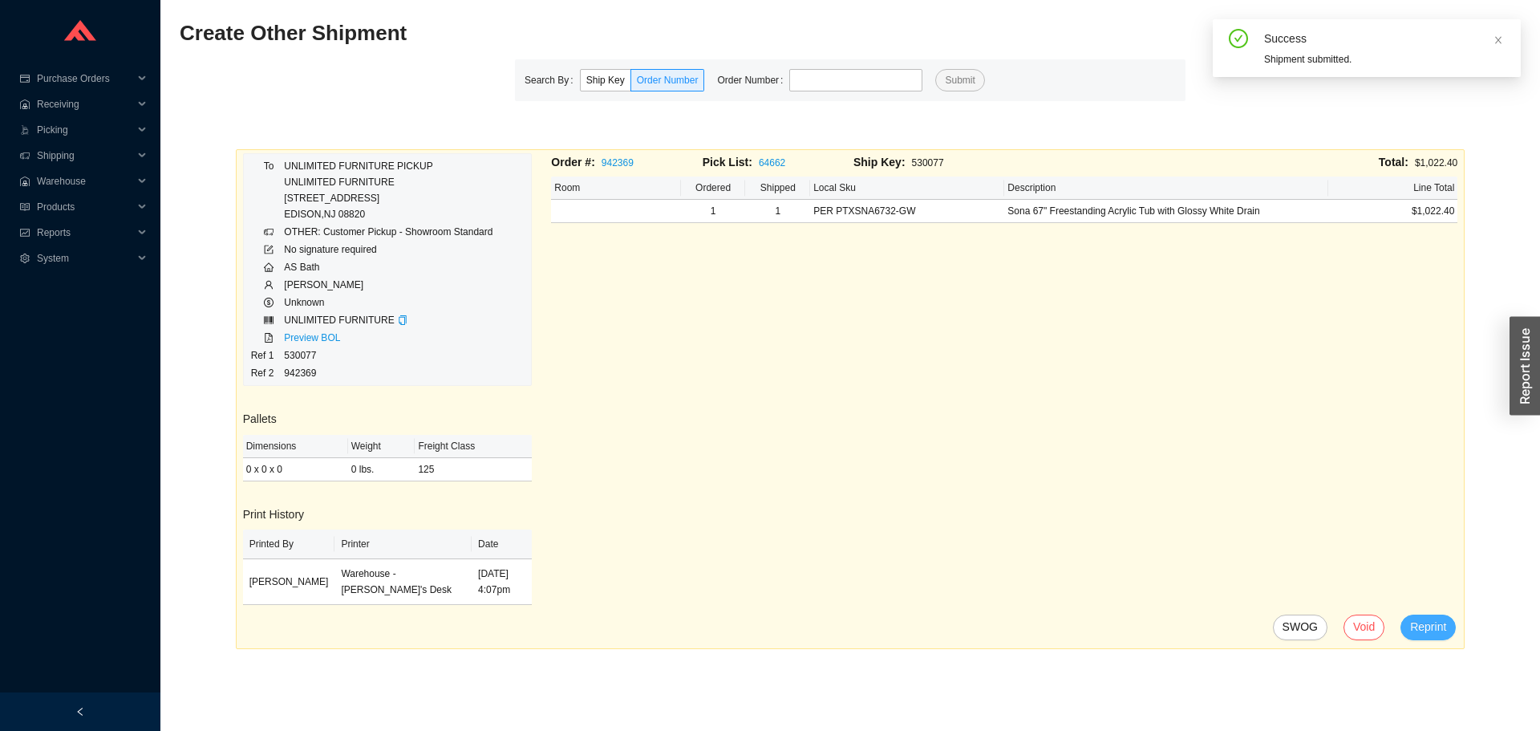
click at [1449, 618] on button "Reprint" at bounding box center [1427, 627] width 55 height 26
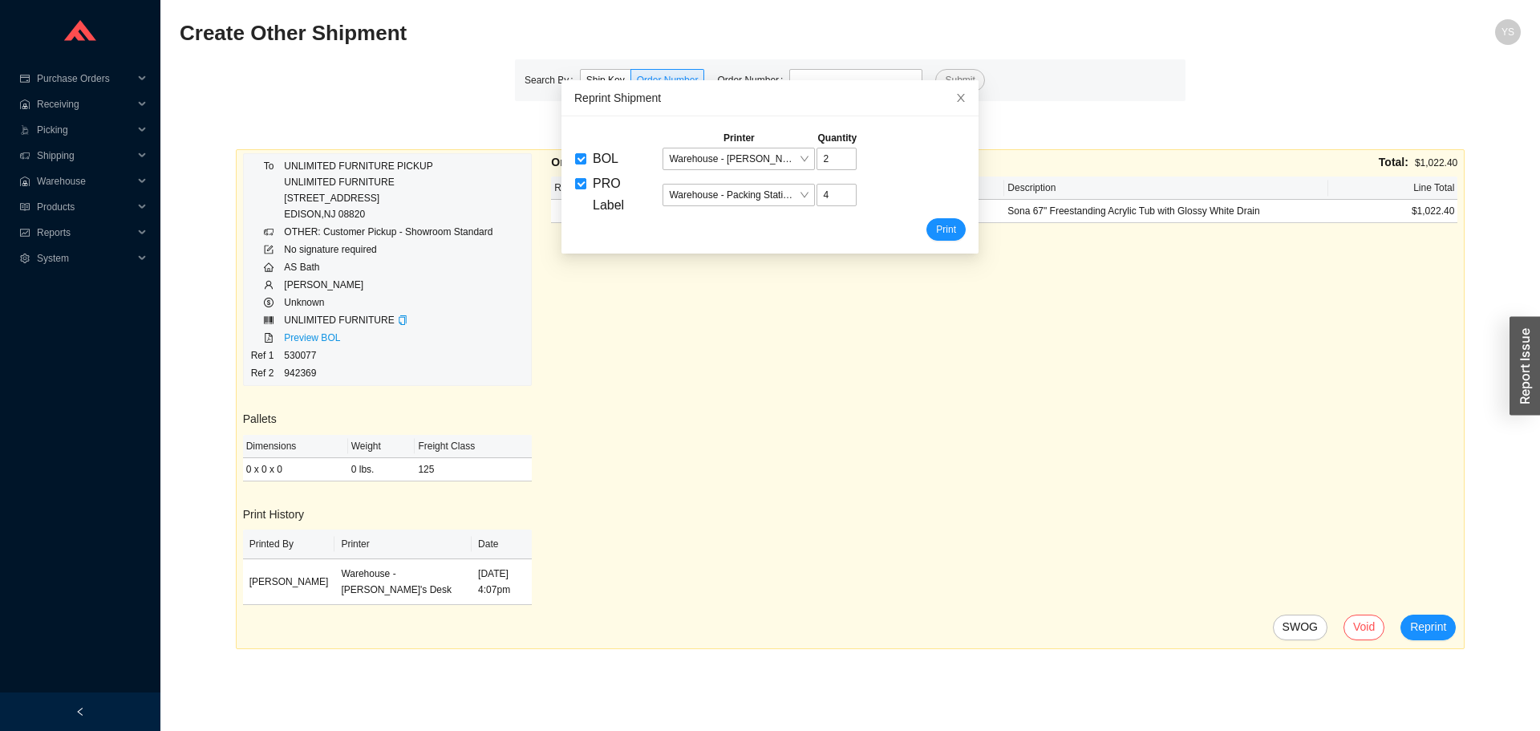
click at [586, 189] on span "PRO Label" at bounding box center [623, 194] width 75 height 43
click at [585, 189] on input "PRO Label" at bounding box center [580, 183] width 11 height 11
checkbox input "false"
click at [817, 167] on input "2" at bounding box center [837, 159] width 40 height 22
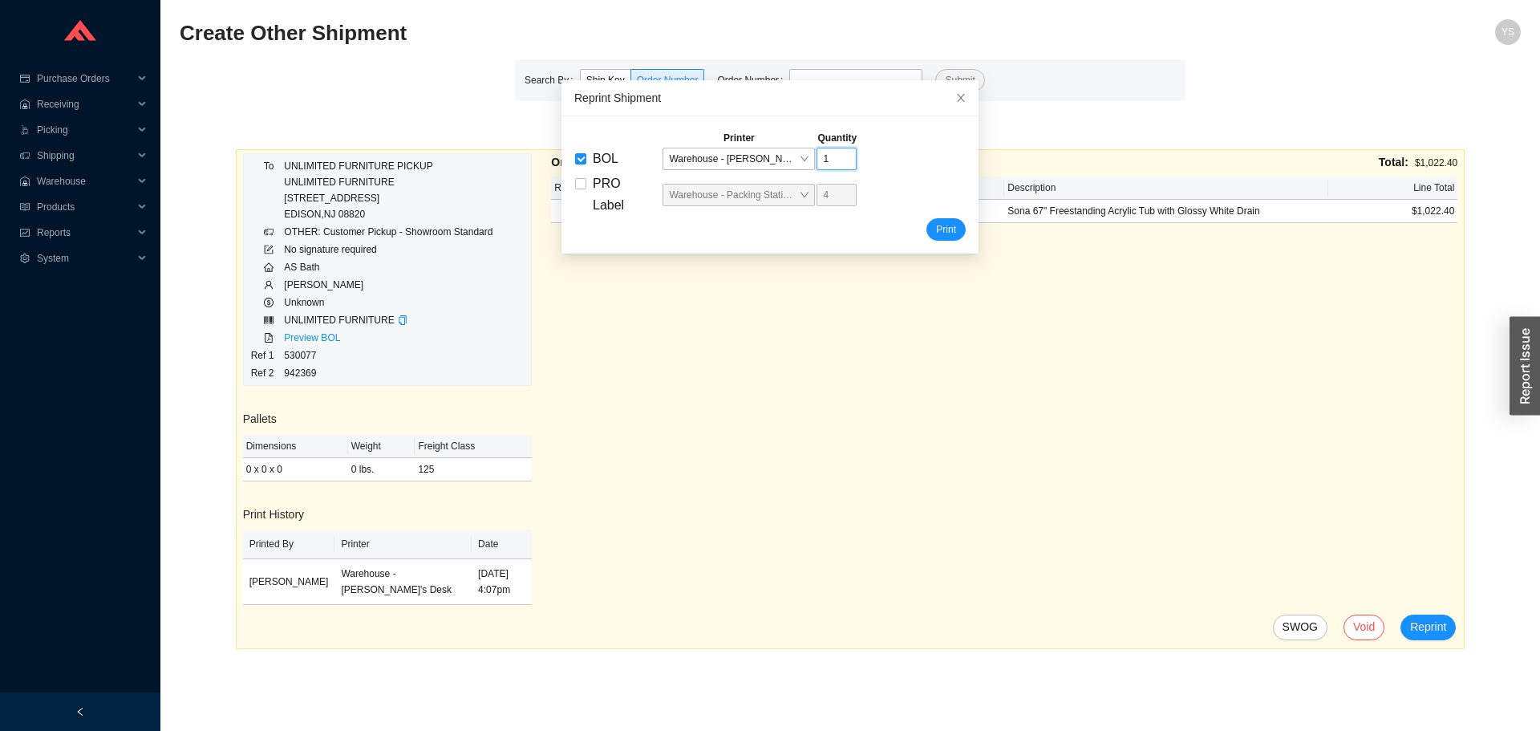
type input "1"
click at [926, 218] on button "Print" at bounding box center [945, 229] width 39 height 22
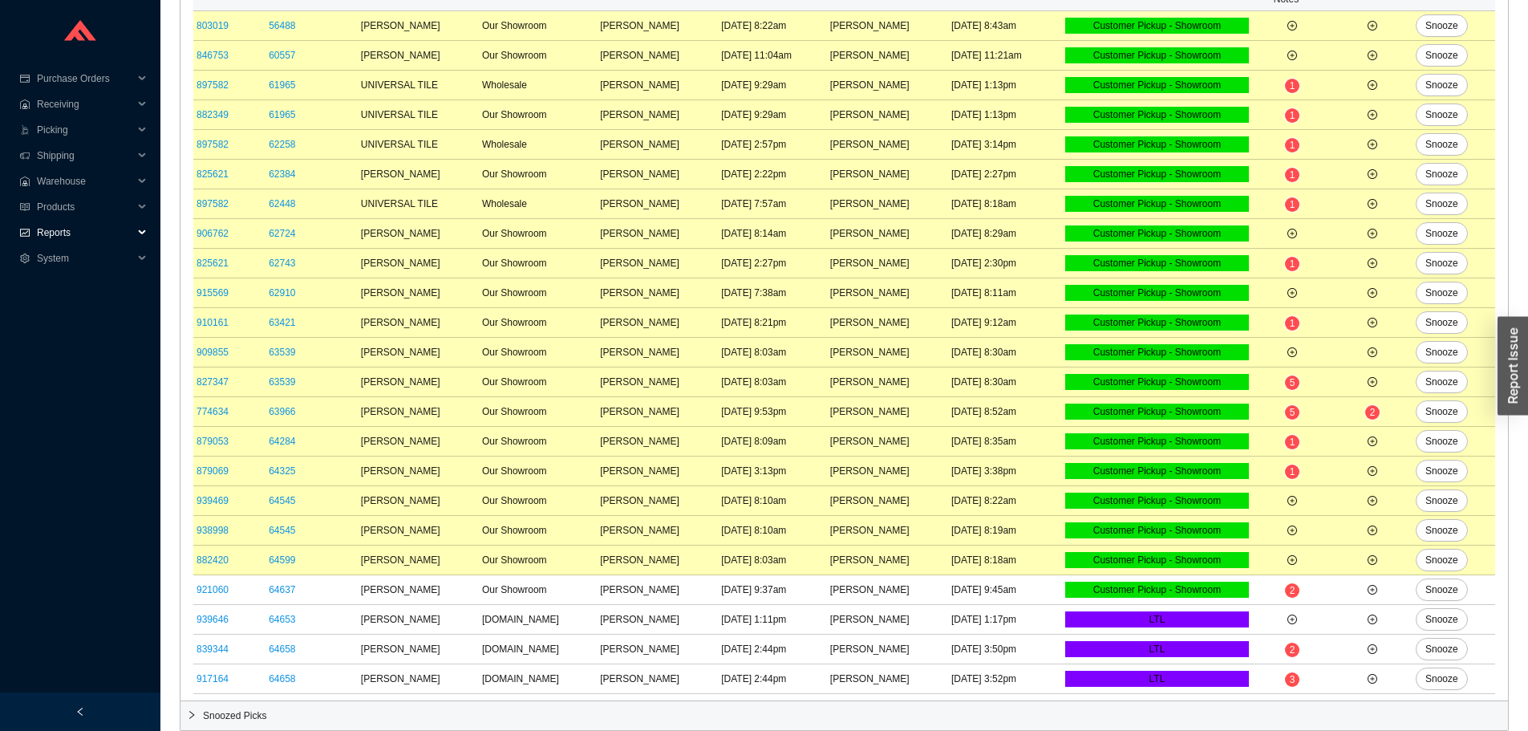
click at [71, 237] on span "Reports" at bounding box center [85, 233] width 96 height 26
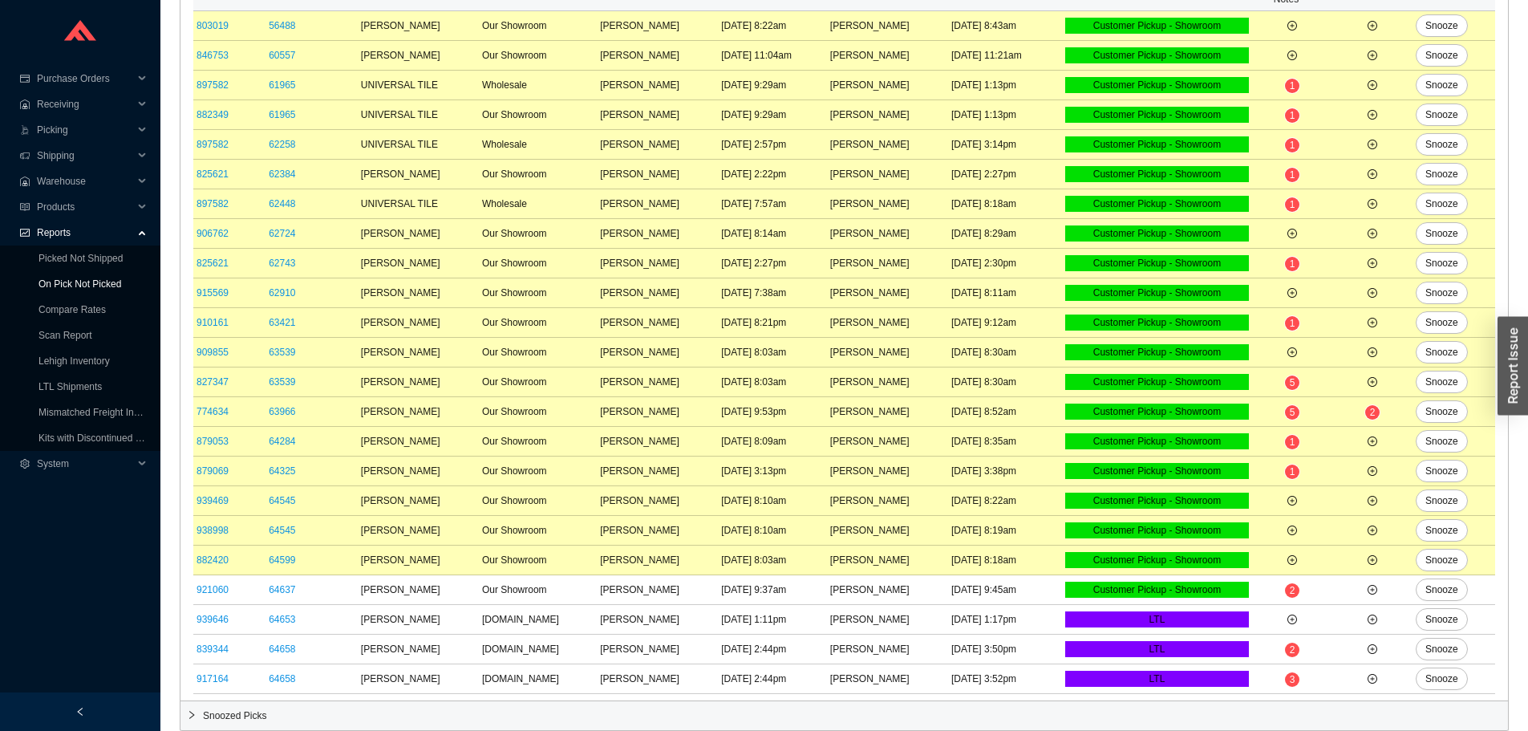
click at [79, 290] on link "On Pick Not Picked" at bounding box center [79, 283] width 83 height 11
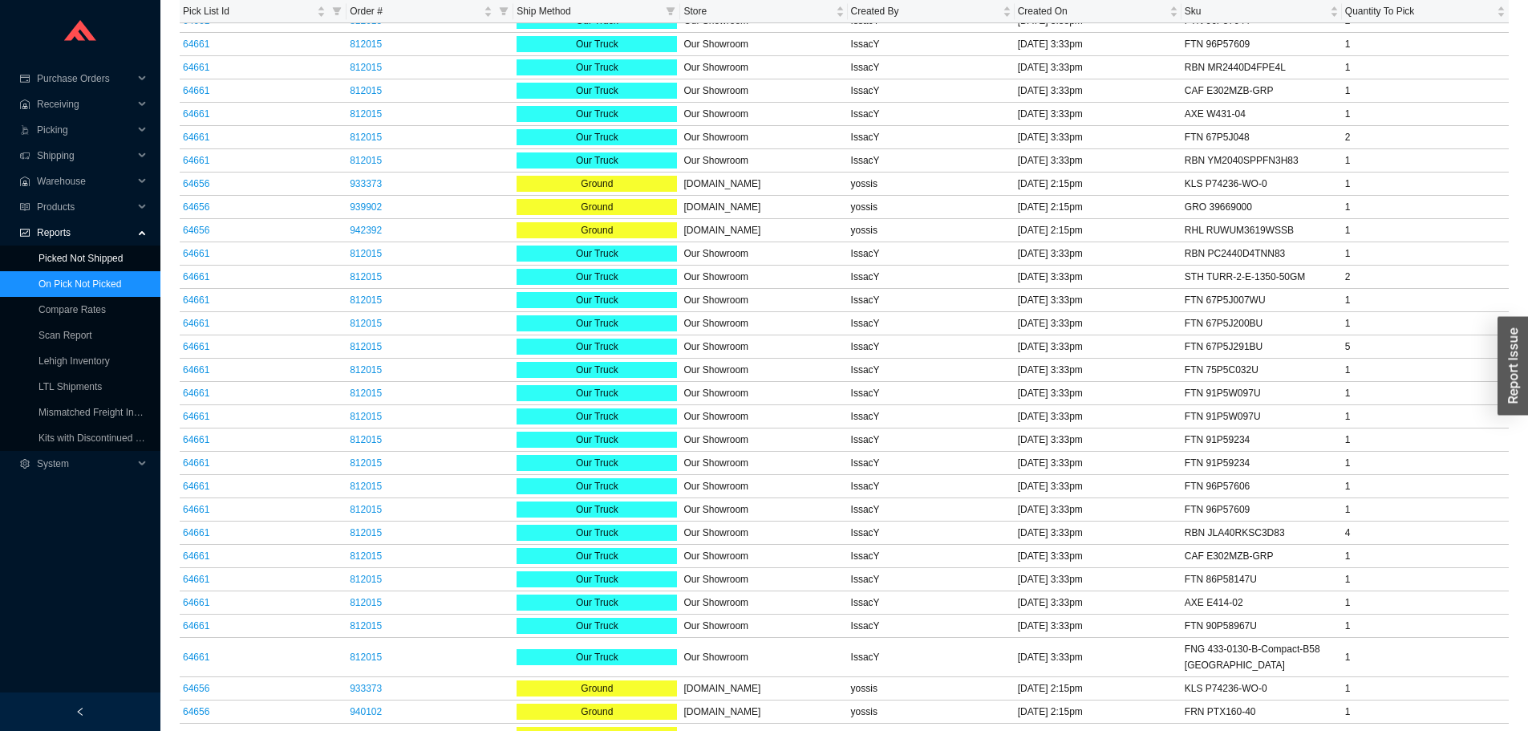
click at [92, 256] on link "Picked Not Shipped" at bounding box center [80, 258] width 84 height 11
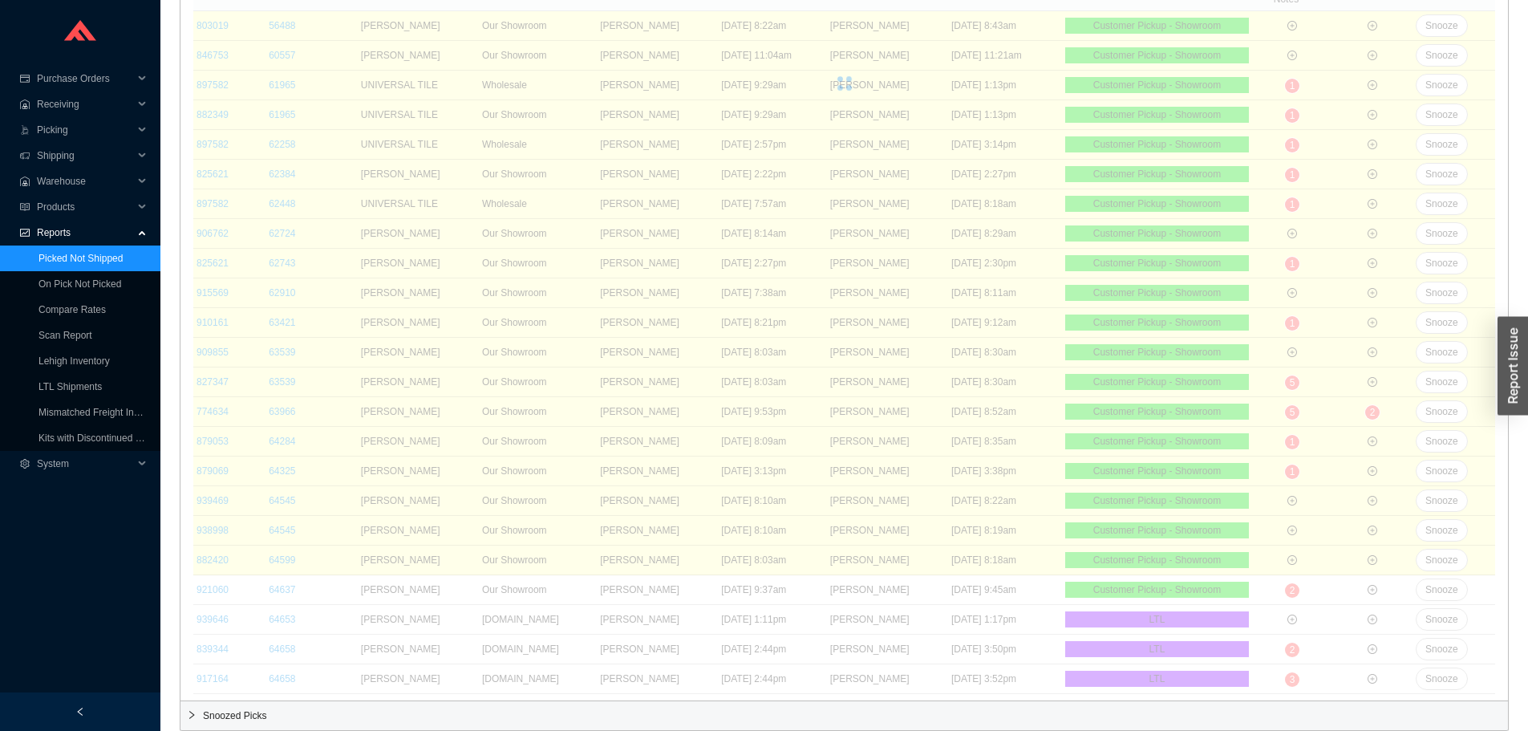
scroll to position [229, 0]
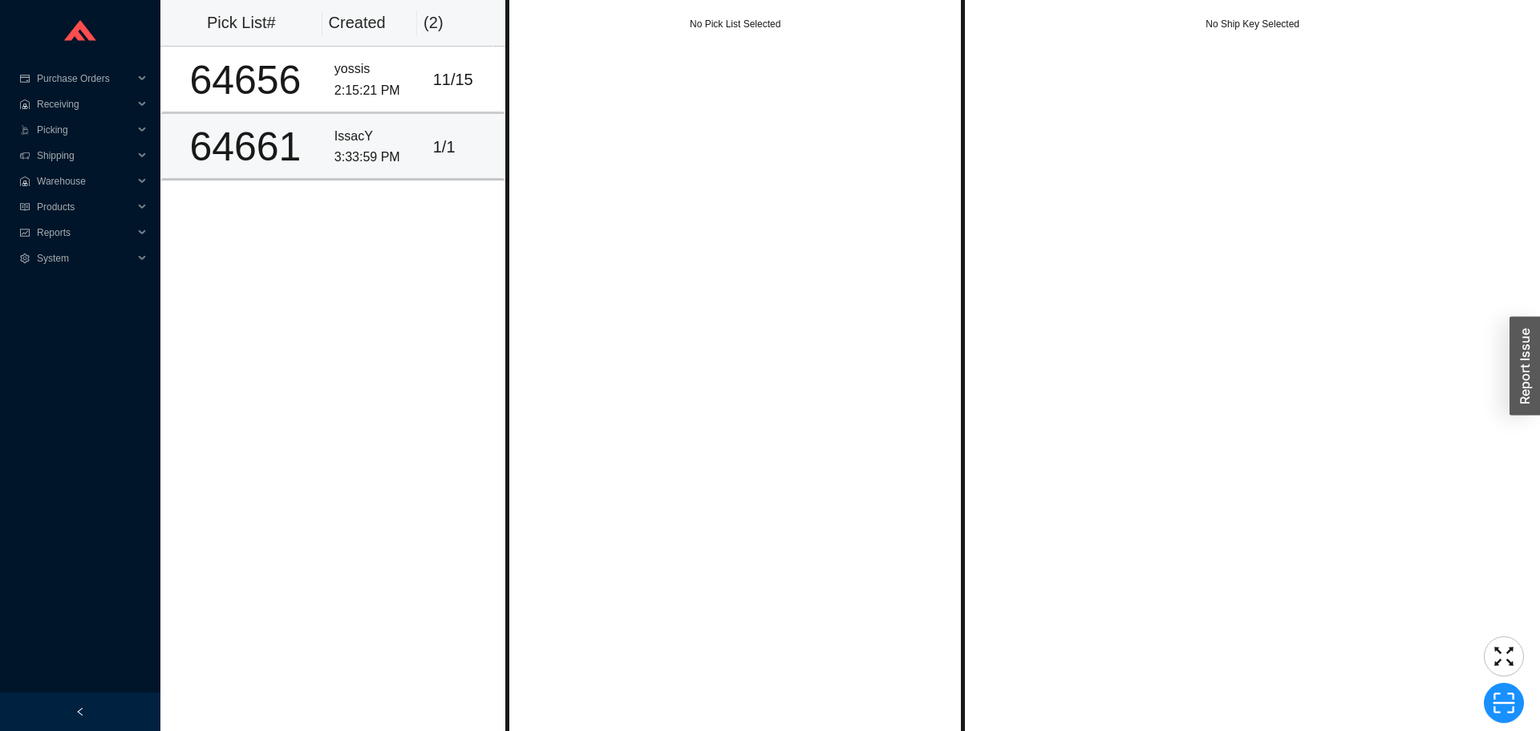
click at [378, 131] on div "IssacY" at bounding box center [377, 137] width 86 height 22
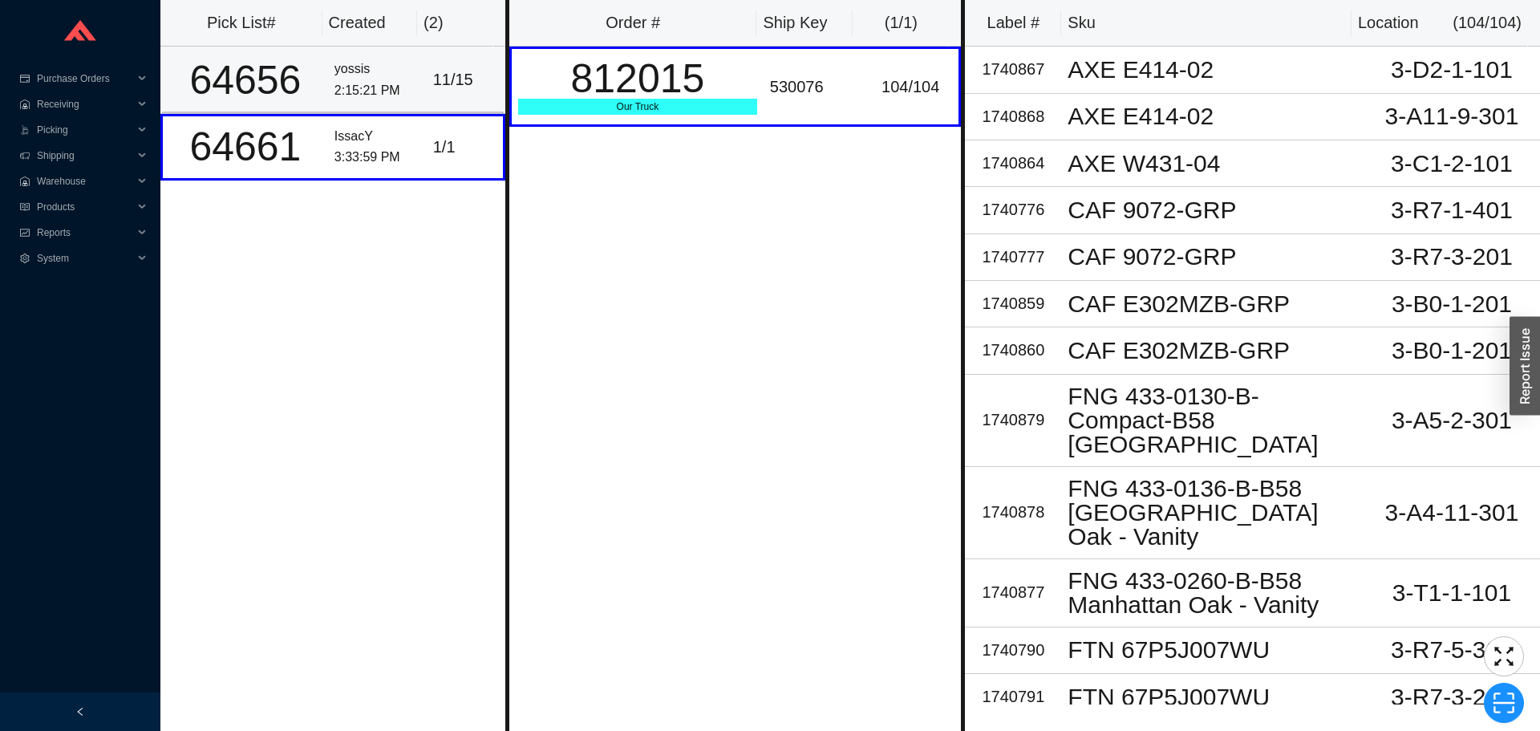
click at [370, 61] on div "yossis" at bounding box center [377, 70] width 86 height 22
